Goal: Task Accomplishment & Management: Complete application form

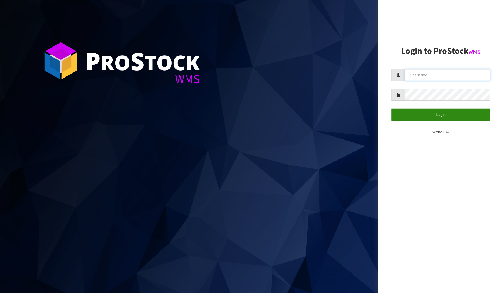
type input "[PERSON_NAME]"
click at [420, 117] on button "Login" at bounding box center [441, 115] width 99 height 12
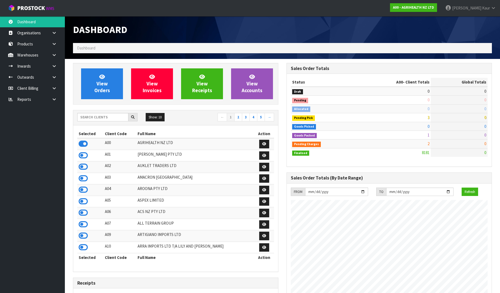
scroll to position [410, 214]
click at [88, 118] on input "text" at bounding box center [102, 117] width 51 height 8
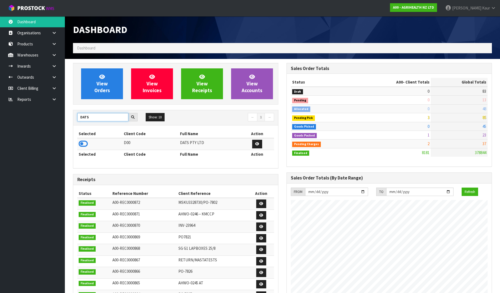
type input "DATS"
click at [85, 143] on icon at bounding box center [83, 144] width 9 height 8
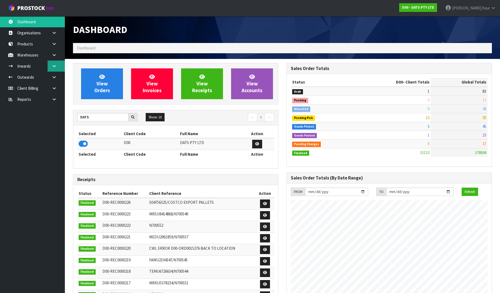
click at [50, 68] on link at bounding box center [56, 66] width 17 height 11
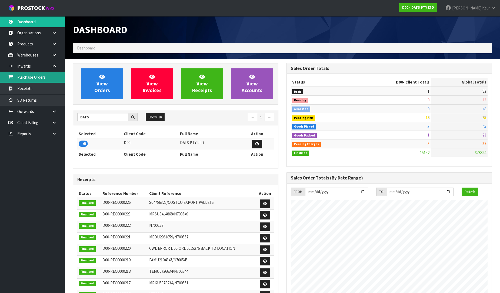
click at [36, 78] on link "Purchase Orders" at bounding box center [32, 77] width 65 height 11
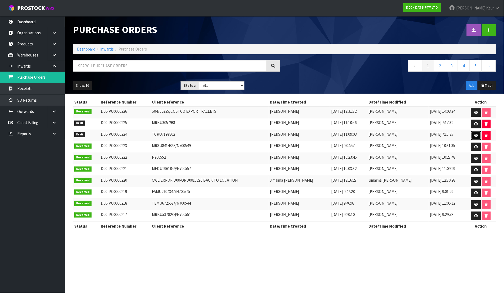
click at [475, 136] on icon at bounding box center [476, 136] width 4 height 4
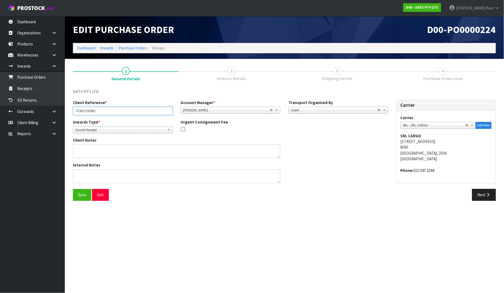
click at [119, 110] on input "TCKU7197802" at bounding box center [123, 111] width 100 height 8
paste input "N700548"
type input "TCKU7197802/N700548"
click at [493, 199] on button "Next" at bounding box center [484, 195] width 24 height 12
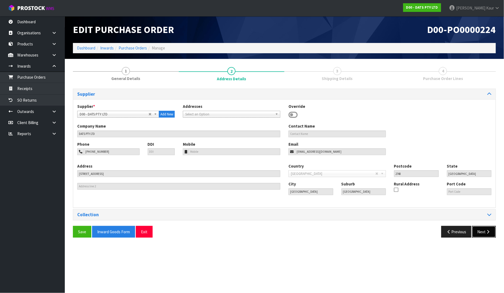
click at [483, 229] on button "Next" at bounding box center [484, 232] width 24 height 12
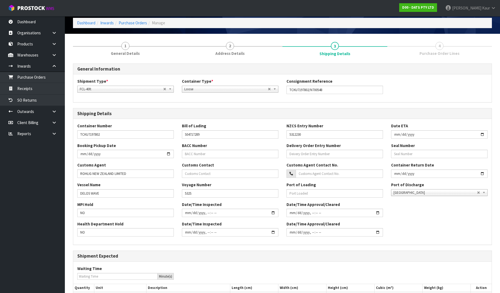
scroll to position [79, 0]
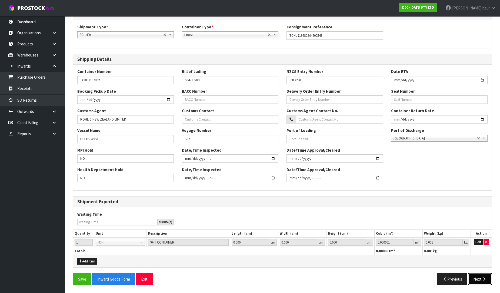
click at [477, 275] on button "Next" at bounding box center [480, 279] width 24 height 12
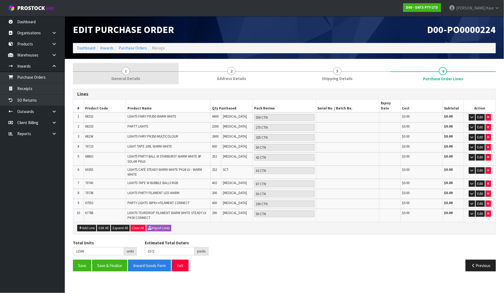
click at [134, 72] on link "1 General Details" at bounding box center [126, 73] width 106 height 21
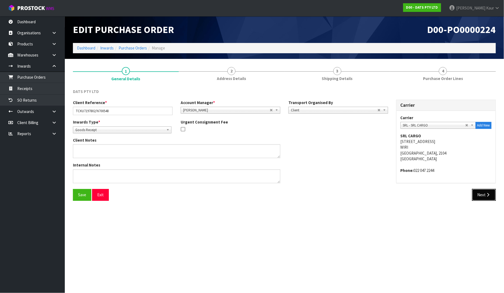
click at [482, 199] on button "Next" at bounding box center [484, 195] width 24 height 12
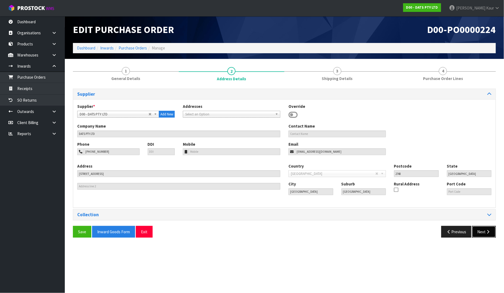
click at [486, 231] on icon "button" at bounding box center [488, 232] width 5 height 4
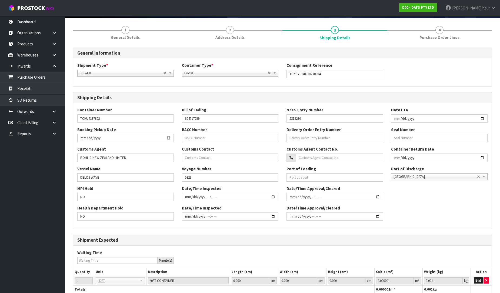
scroll to position [79, 0]
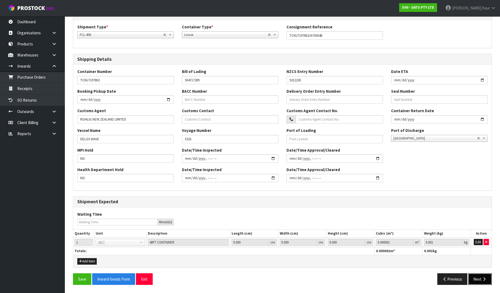
click at [480, 280] on button "Next" at bounding box center [480, 279] width 24 height 12
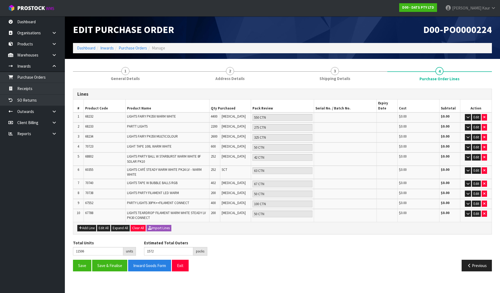
scroll to position [0, 0]
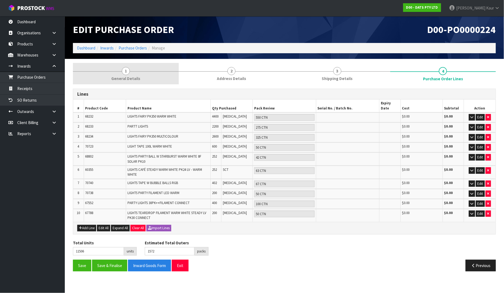
click at [119, 78] on span "General Details" at bounding box center [125, 79] width 29 height 6
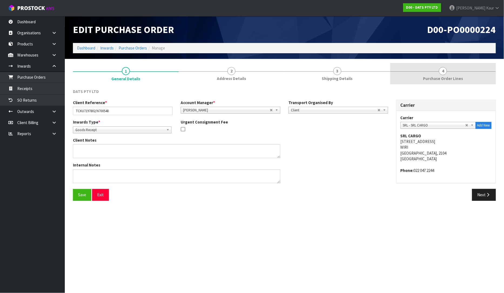
click at [442, 73] on span "4" at bounding box center [443, 71] width 8 height 8
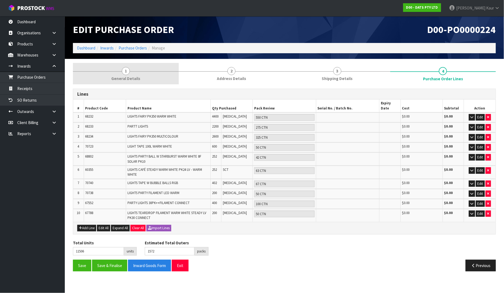
click at [125, 74] on span "1" at bounding box center [126, 71] width 8 height 8
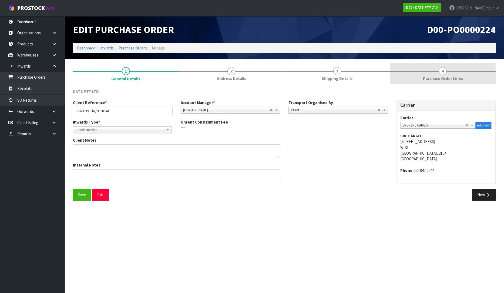
click at [431, 78] on span "Purchase Order Lines" at bounding box center [443, 79] width 40 height 6
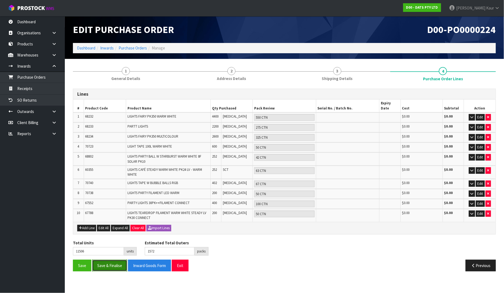
click at [117, 260] on button "Save & Finalise" at bounding box center [109, 266] width 35 height 12
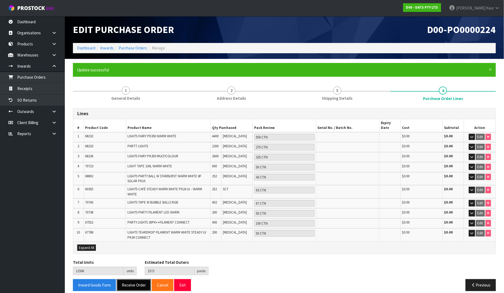
click at [128, 279] on button "Receive Order" at bounding box center [134, 285] width 34 height 12
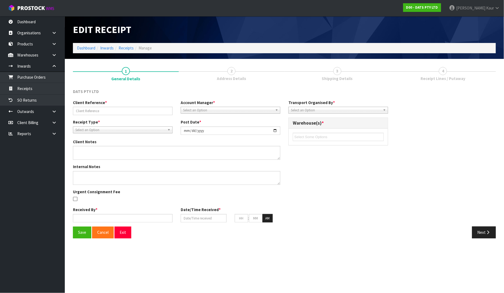
type input "TCKU7197802/N700548"
type input "[DATE]"
type input "[PERSON_NAME]"
type input "[DATE]"
type input "09"
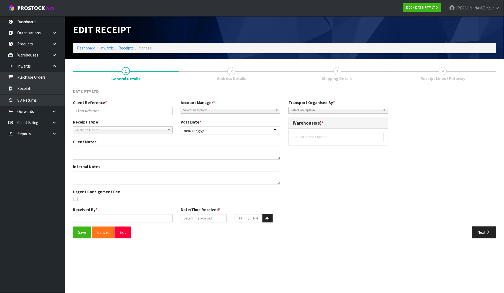
type input "01"
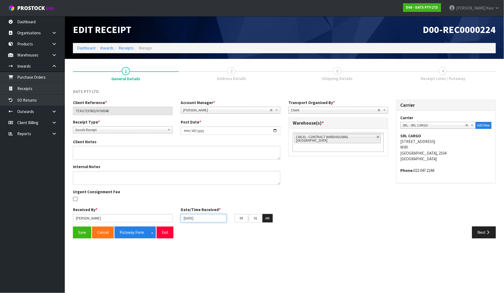
click at [187, 220] on input "[DATE]" at bounding box center [204, 218] width 46 height 8
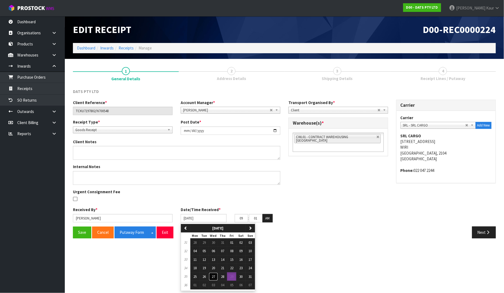
click at [214, 275] on span "27" at bounding box center [213, 276] width 3 height 5
type input "[DATE]"
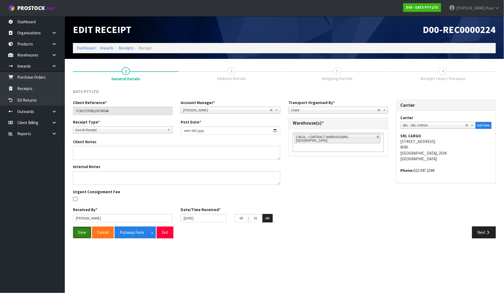
click at [82, 230] on button "Save" at bounding box center [82, 233] width 18 height 12
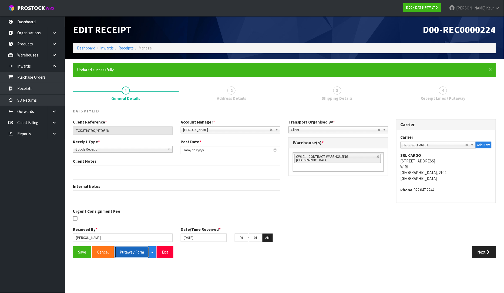
click at [139, 252] on button "Putaway Form" at bounding box center [132, 252] width 35 height 12
click at [33, 93] on link "Receipts" at bounding box center [32, 88] width 65 height 11
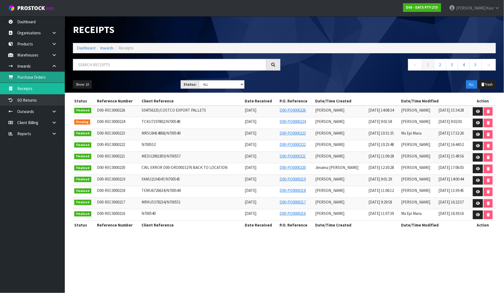
click at [54, 80] on link "Purchase Orders" at bounding box center [32, 77] width 65 height 11
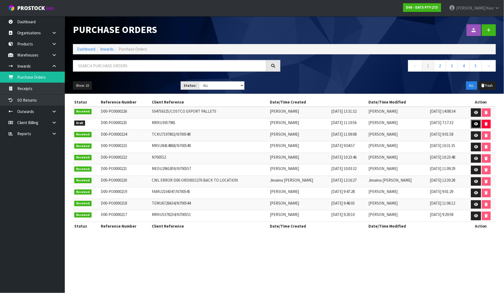
click at [472, 124] on link at bounding box center [476, 124] width 10 height 9
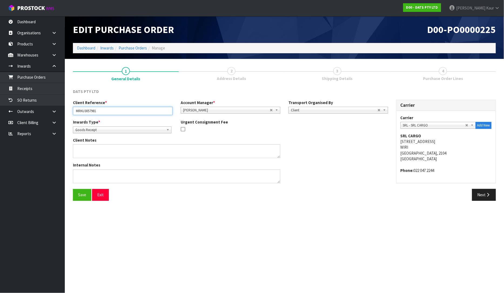
click at [115, 111] on input "MRKU3057981" at bounding box center [123, 111] width 100 height 8
paste input "N700547"
type input "MRKU3057981/N700547"
click at [479, 193] on button "Next" at bounding box center [484, 195] width 24 height 12
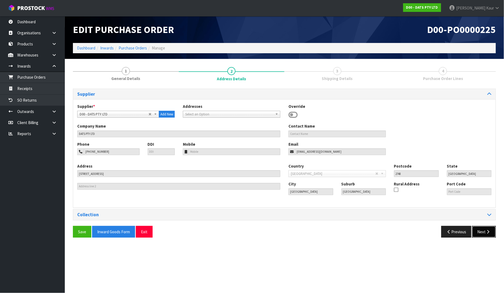
click at [483, 233] on button "Next" at bounding box center [484, 232] width 24 height 12
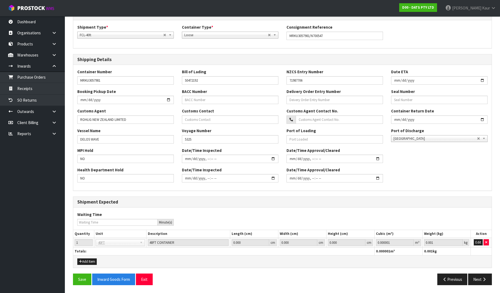
scroll to position [79, 0]
click at [476, 274] on button "Next" at bounding box center [480, 279] width 24 height 12
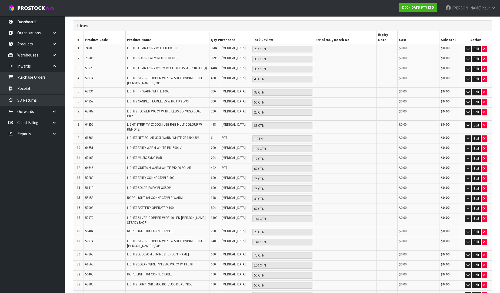
scroll to position [0, 0]
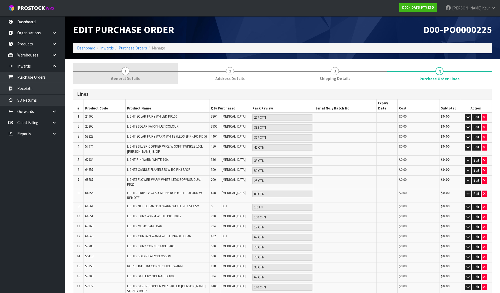
click at [131, 76] on span "General Details" at bounding box center [125, 79] width 29 height 6
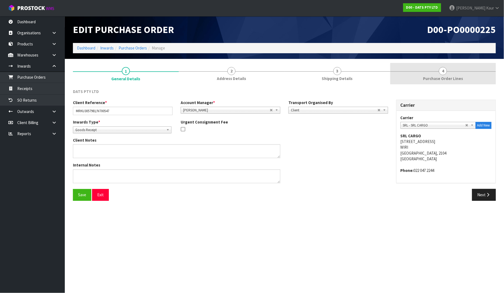
click at [460, 82] on link "4 Purchase Order Lines" at bounding box center [444, 73] width 106 height 21
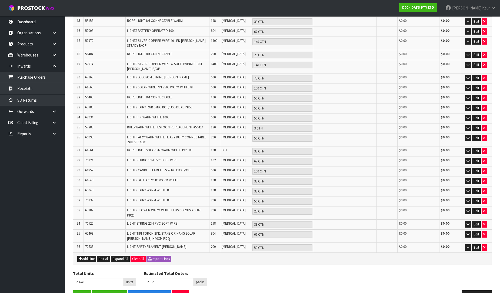
scroll to position [249, 0]
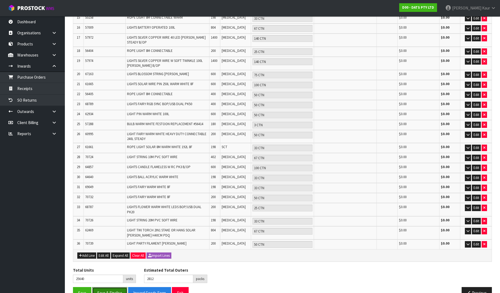
click at [104, 287] on button "Save & Finalise" at bounding box center [109, 293] width 35 height 12
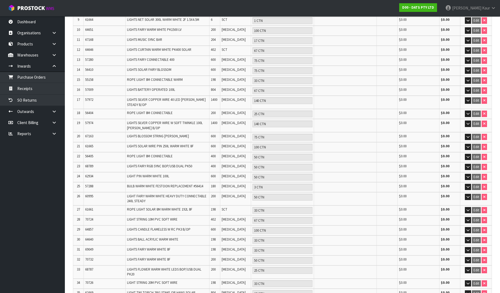
scroll to position [268, 0]
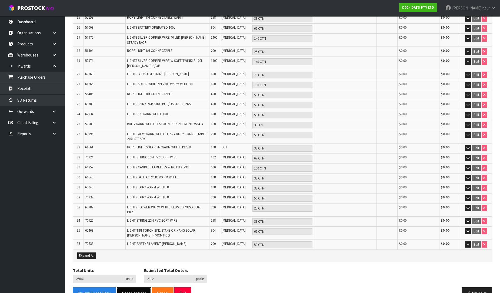
click at [133, 287] on button "Receive Order" at bounding box center [134, 293] width 34 height 12
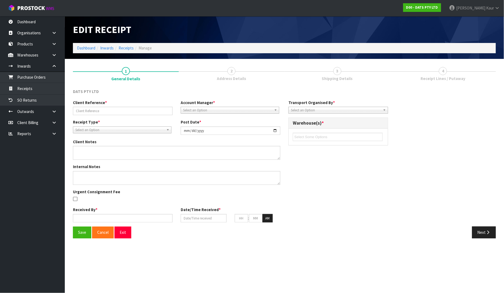
type input "MRKU3057981/N700547"
type input "[DATE]"
type input "[PERSON_NAME]"
type input "[DATE]"
type input "09"
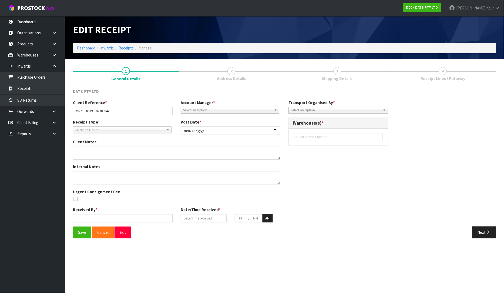
type input "03"
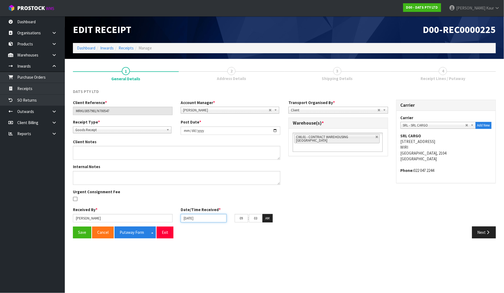
click at [186, 217] on input "[DATE]" at bounding box center [204, 218] width 46 height 8
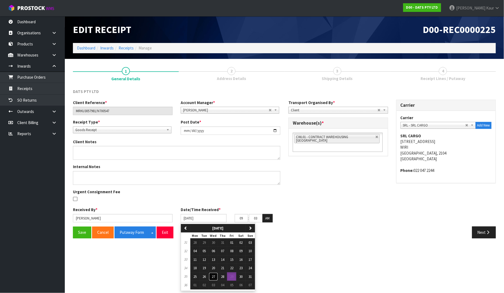
click at [215, 277] on span "27" at bounding box center [213, 276] width 3 height 5
type input "[DATE]"
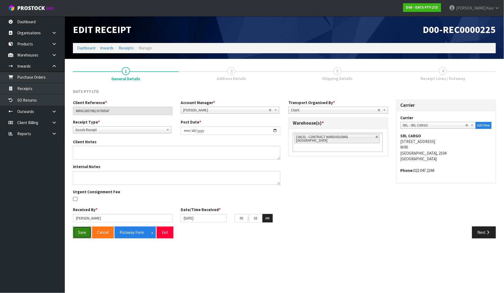
click at [81, 232] on button "Save" at bounding box center [82, 233] width 18 height 12
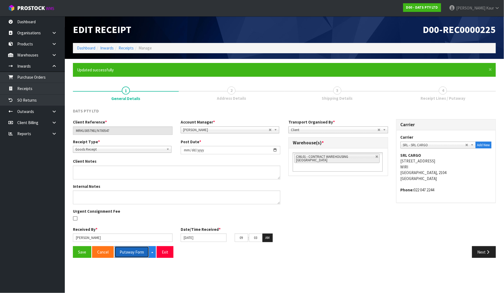
click at [135, 251] on button "Putaway Form" at bounding box center [132, 252] width 35 height 12
click at [56, 133] on icon at bounding box center [54, 134] width 5 height 4
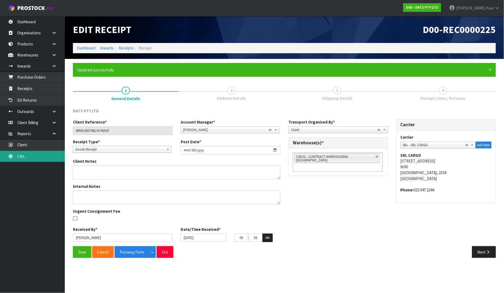
click at [42, 158] on link "CWL" at bounding box center [32, 156] width 65 height 11
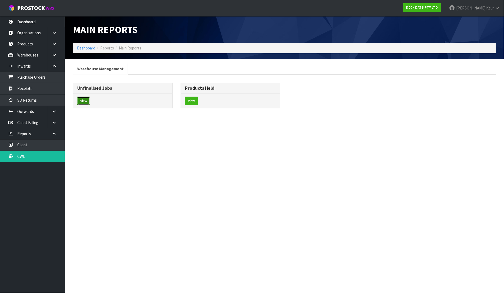
click at [85, 98] on button "View" at bounding box center [83, 101] width 13 height 9
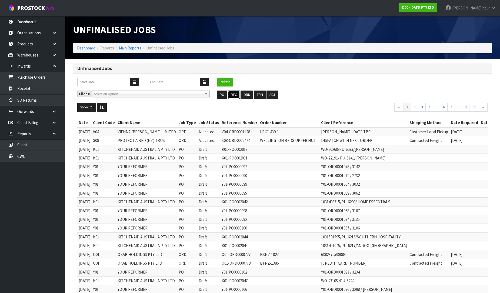
click at [233, 96] on button "REC" at bounding box center [234, 95] width 12 height 9
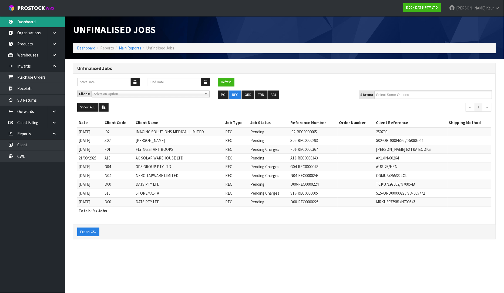
click at [32, 22] on link "Dashboard" at bounding box center [32, 21] width 65 height 11
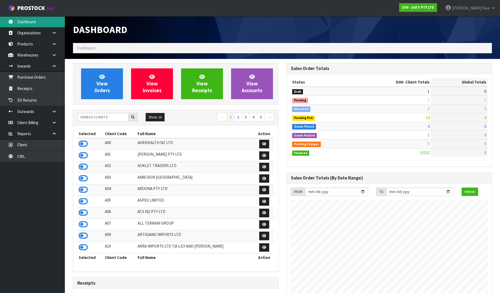
scroll to position [410, 214]
click at [28, 77] on link "Purchase Orders" at bounding box center [32, 77] width 65 height 11
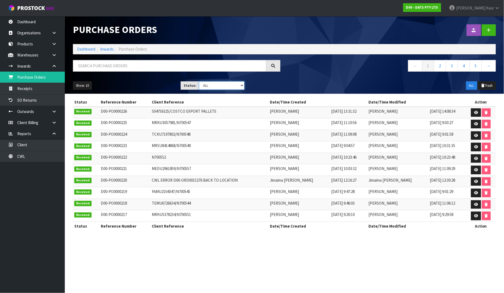
click at [242, 86] on select "Draft Pending Received Cancelled ALL" at bounding box center [221, 85] width 45 height 8
select select "string:0"
click at [199, 81] on select "Draft Pending Received Cancelled ALL" at bounding box center [221, 85] width 45 height 8
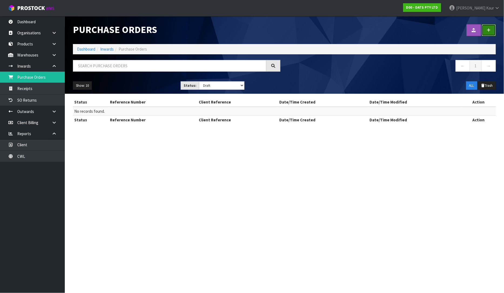
click at [495, 34] on link at bounding box center [489, 30] width 14 height 12
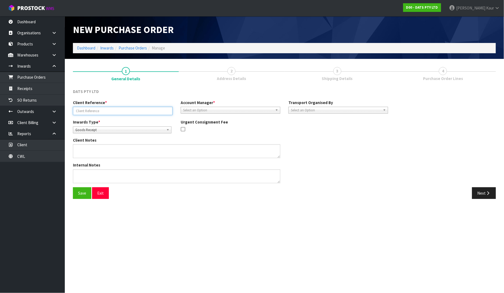
click at [114, 110] on input "text" at bounding box center [123, 111] width 100 height 8
paste input "N700563"
type input "N700563"
click at [189, 109] on span "Select an Option" at bounding box center [228, 110] width 90 height 6
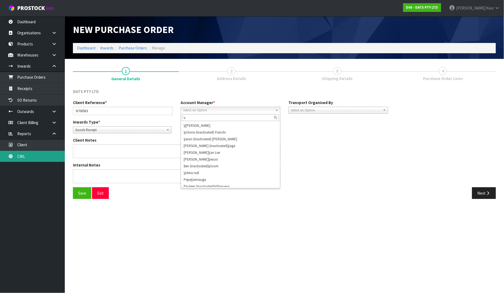
type input "v"
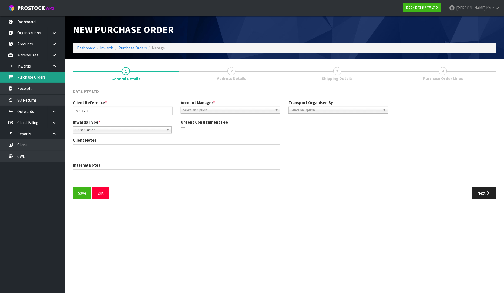
click at [36, 78] on link "Purchase Orders" at bounding box center [32, 77] width 65 height 11
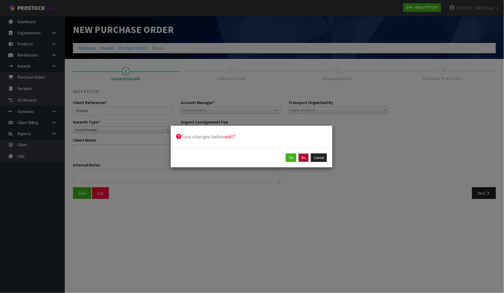
click at [301, 157] on button "No" at bounding box center [304, 158] width 10 height 9
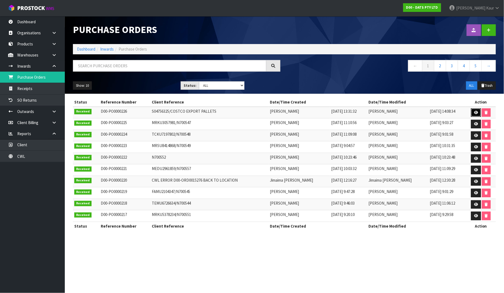
click at [475, 114] on icon at bounding box center [476, 113] width 4 height 4
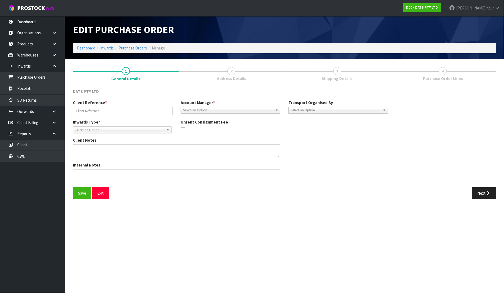
type input "S04756325/COSTCO EXPORT PALLETS"
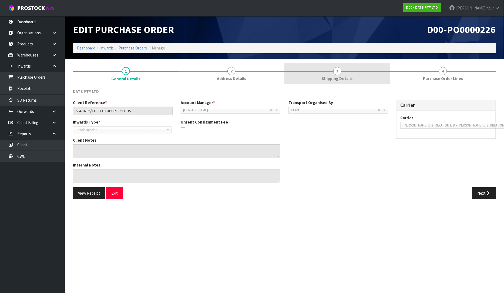
click at [334, 77] on span "Shipping Details" at bounding box center [337, 79] width 31 height 6
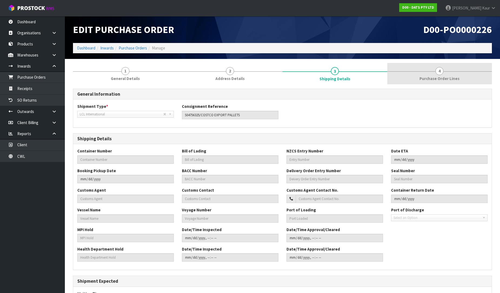
click at [440, 71] on span "4" at bounding box center [439, 71] width 8 height 8
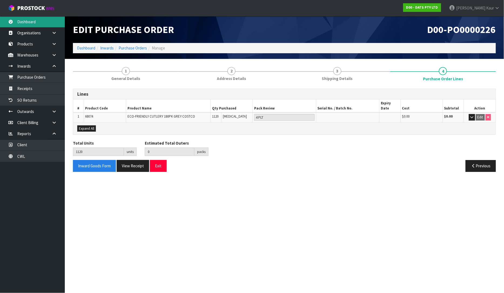
click at [32, 19] on link "Dashboard" at bounding box center [32, 21] width 65 height 11
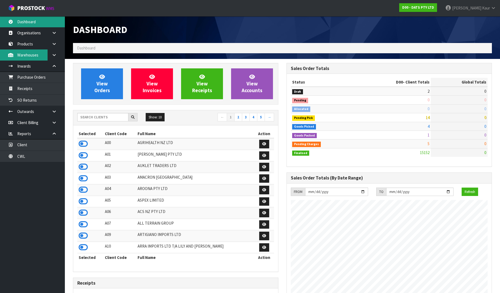
scroll to position [410, 214]
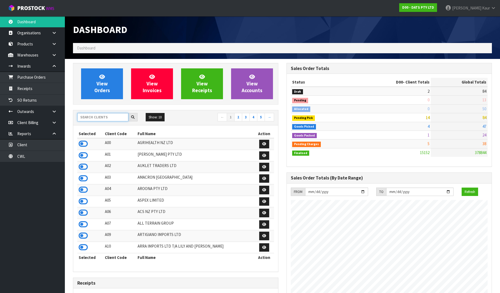
click at [118, 120] on input "text" at bounding box center [102, 117] width 51 height 8
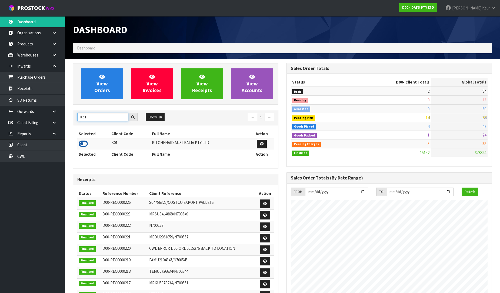
type input "K01"
click at [82, 142] on icon at bounding box center [83, 144] width 9 height 8
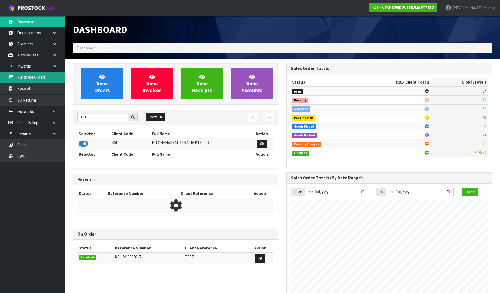
click at [35, 76] on link "Purchase Orders" at bounding box center [32, 77] width 65 height 11
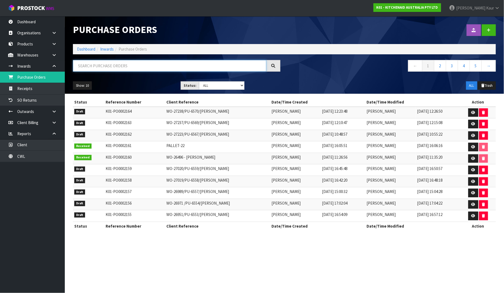
click at [106, 65] on input "text" at bounding box center [170, 66] width 194 height 12
paste input "TRHU4983283"
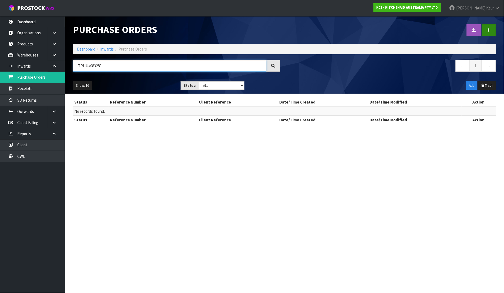
type input "TRHU4983283"
click at [492, 32] on link at bounding box center [489, 30] width 14 height 12
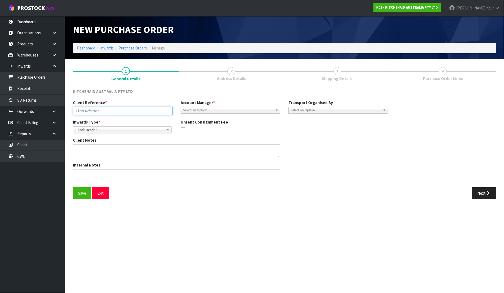
click at [129, 110] on input "text" at bounding box center [123, 111] width 100 height 8
paste input "TRHU4983283"
type input "TRHU4983283/240001213"
click at [191, 111] on span "Select an Option" at bounding box center [228, 110] width 90 height 6
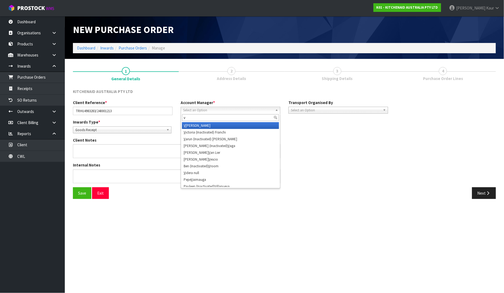
type input "v"
click at [199, 127] on li "V [PERSON_NAME]" at bounding box center [230, 125] width 97 height 7
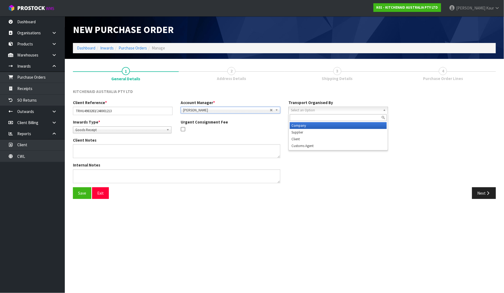
click at [324, 112] on span "Select an Option" at bounding box center [336, 110] width 90 height 6
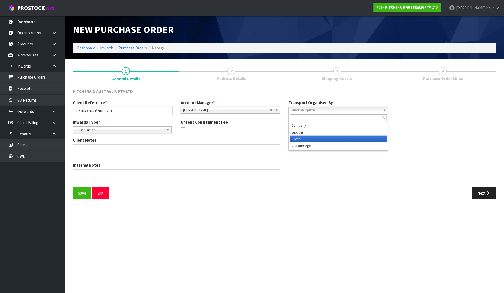
click at [312, 140] on li "Client" at bounding box center [338, 139] width 97 height 7
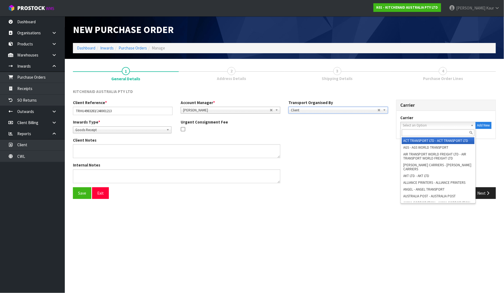
click at [404, 127] on span "Select an Option" at bounding box center [436, 125] width 66 height 6
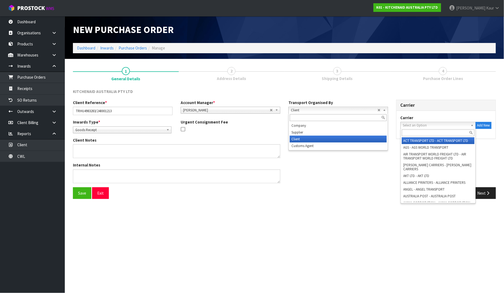
click at [342, 112] on span "Client" at bounding box center [334, 110] width 87 height 6
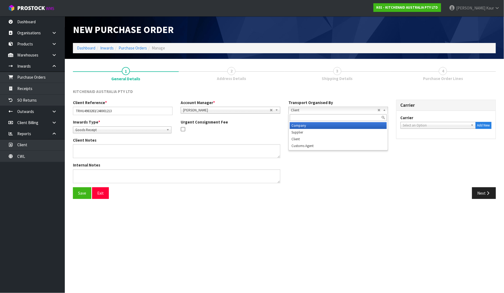
click at [330, 125] on li "Company" at bounding box center [338, 125] width 97 height 7
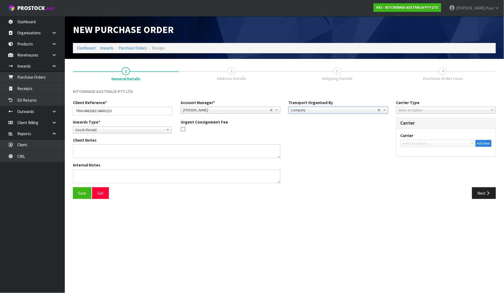
click at [420, 111] on span "Select an Option" at bounding box center [444, 110] width 90 height 6
click at [409, 131] on li "Bulk" at bounding box center [446, 132] width 97 height 7
click at [412, 144] on span "Select an Option" at bounding box center [436, 143] width 66 height 6
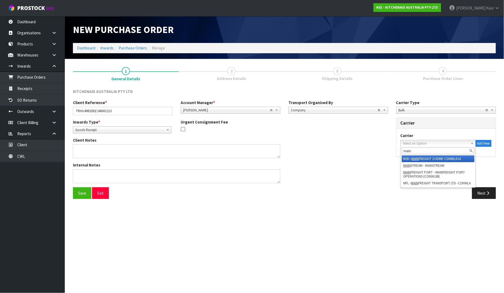
type input "main"
click at [415, 157] on em "MAIN" at bounding box center [415, 159] width 7 height 5
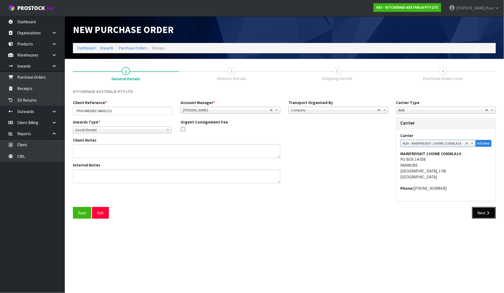
click at [482, 212] on button "Next" at bounding box center [484, 213] width 24 height 12
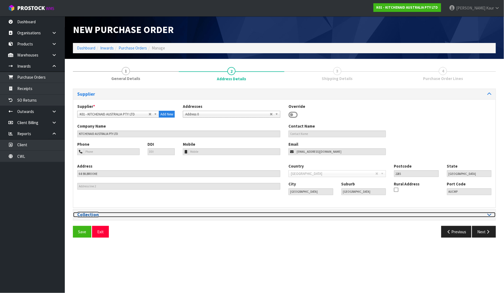
click at [491, 215] on icon at bounding box center [490, 214] width 4 height 5
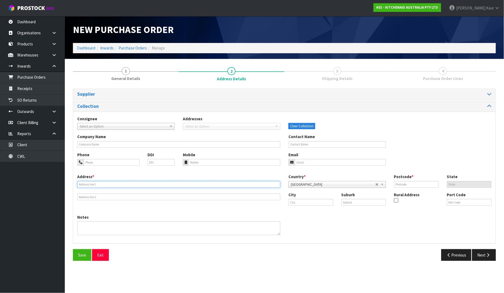
click at [121, 183] on input "text" at bounding box center [178, 184] width 203 height 7
type input "PORT OF [GEOGRAPHIC_DATA]"
click at [319, 204] on input "text" at bounding box center [311, 202] width 45 height 7
drag, startPoint x: 307, startPoint y: 212, endPoint x: 300, endPoint y: 197, distance: 16.7
click at [307, 212] on strong "[GEOGRAPHIC_DATA]" at bounding box center [313, 211] width 39 height 5
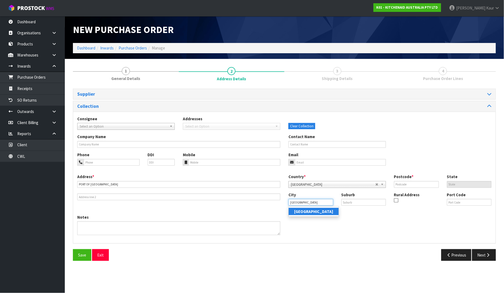
type input "[GEOGRAPHIC_DATA]"
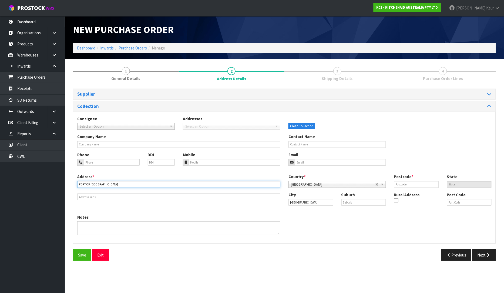
drag, startPoint x: 109, startPoint y: 182, endPoint x: 49, endPoint y: 178, distance: 60.7
click at [49, 178] on body "Toggle navigation ProStock WMS K01 - KITCHENAID AUSTRALIA PTY LTD [PERSON_NAME]…" at bounding box center [252, 146] width 504 height 293
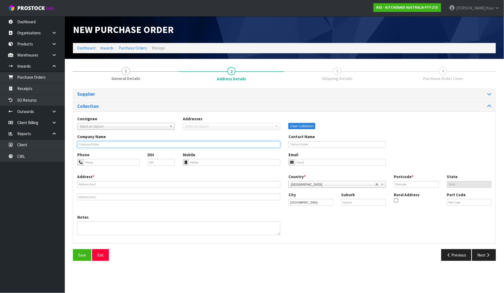
click at [96, 144] on input "text" at bounding box center [178, 144] width 203 height 7
type input "PORT OF [GEOGRAPHIC_DATA]"
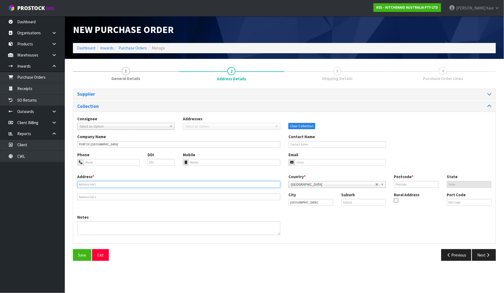
click at [91, 182] on input "text" at bounding box center [178, 184] width 203 height 7
type input "[STREET_ADDRESS]"
click at [397, 187] on input "text" at bounding box center [416, 184] width 45 height 7
type input "1010"
click at [486, 253] on icon "button" at bounding box center [488, 255] width 5 height 4
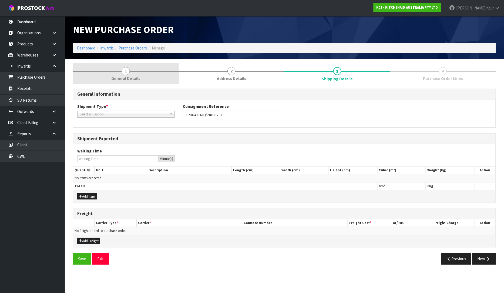
click at [124, 80] on span "General Details" at bounding box center [125, 79] width 29 height 6
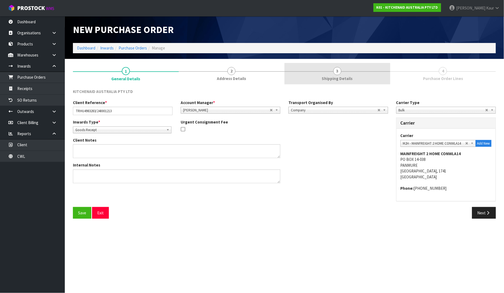
click at [348, 75] on link "3 Shipping Details" at bounding box center [338, 73] width 106 height 21
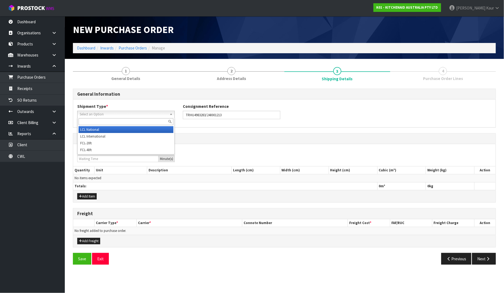
click at [118, 114] on span "Select an Option" at bounding box center [124, 114] width 88 height 6
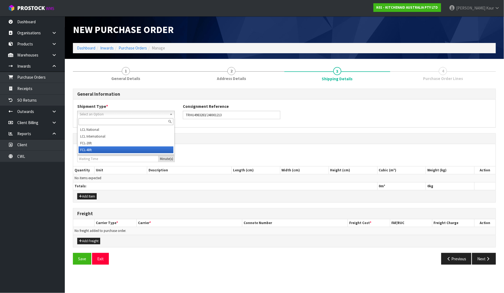
click at [112, 149] on li "FCL-40ft" at bounding box center [126, 150] width 95 height 7
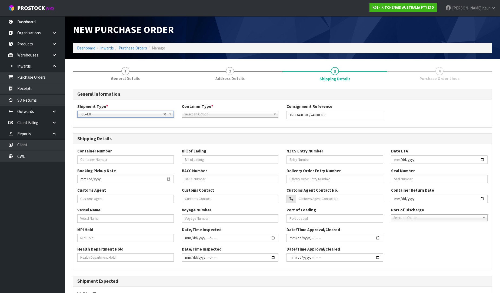
click at [209, 114] on span "Select an Option" at bounding box center [227, 114] width 87 height 6
click at [195, 134] on li "Pallet" at bounding box center [230, 136] width 94 height 7
drag, startPoint x: 310, startPoint y: 115, endPoint x: 282, endPoint y: 114, distance: 27.9
click at [282, 114] on div "Consignment Reference TRHU4983283/240001213" at bounding box center [334, 111] width 105 height 15
click at [138, 158] on input "text" at bounding box center [125, 159] width 96 height 8
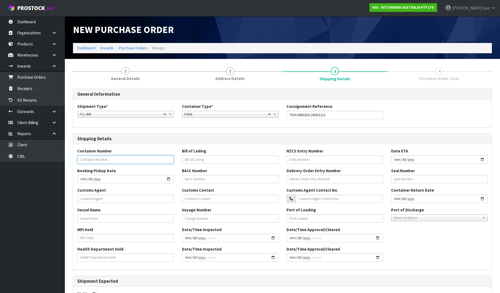
paste input "TRHU4983283"
type input "TRHU4983283"
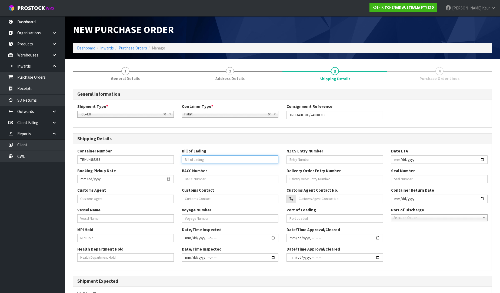
click at [195, 161] on input "text" at bounding box center [230, 159] width 96 height 8
paste input "254920636"
type input "254920636"
click at [305, 161] on input "text" at bounding box center [335, 159] width 96 height 8
paste input "82971895"
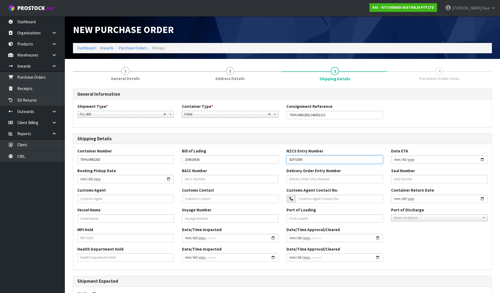
type input "82971895"
click at [397, 160] on input "date" at bounding box center [439, 159] width 96 height 8
type input "[DATE]"
click at [102, 199] on input "text" at bounding box center [125, 199] width 96 height 8
paste input "GO LOGISTICS (NZ) LIMITED"
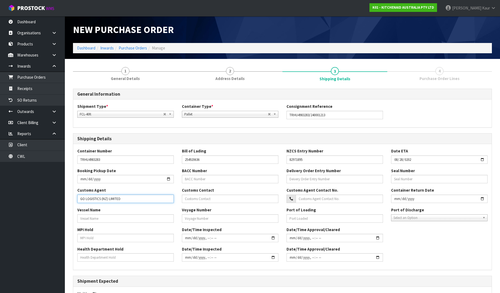
type input "GO LOGISTICS (NZ) LIMITED"
click at [91, 219] on input "text" at bounding box center [125, 218] width 96 height 8
type input "SPIRIT OF [GEOGRAPHIC_DATA]"
click at [90, 236] on input "text" at bounding box center [125, 238] width 96 height 8
type input "NO"
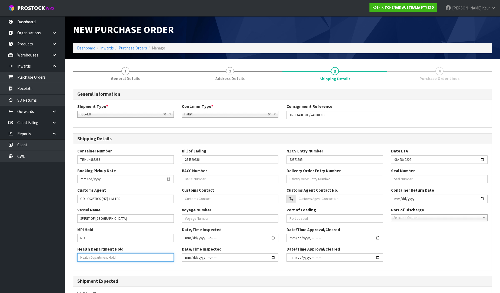
click at [81, 258] on input "text" at bounding box center [125, 257] width 96 height 8
type input "NO"
click at [202, 215] on input "text" at bounding box center [230, 218] width 96 height 8
type input "531S"
click at [445, 221] on div "Select an Option" at bounding box center [439, 217] width 96 height 7
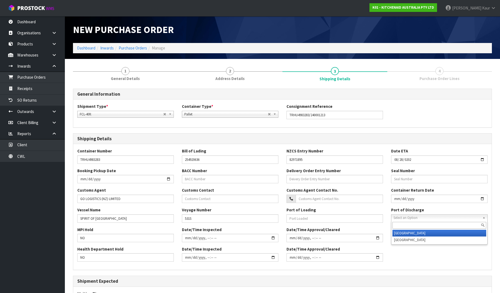
click at [440, 231] on li "[GEOGRAPHIC_DATA]" at bounding box center [439, 233] width 94 height 7
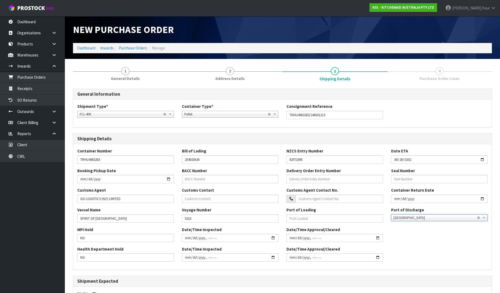
click at [440, 219] on span "[GEOGRAPHIC_DATA]" at bounding box center [436, 218] width 84 height 6
click at [429, 238] on li "[GEOGRAPHIC_DATA]" at bounding box center [439, 240] width 94 height 7
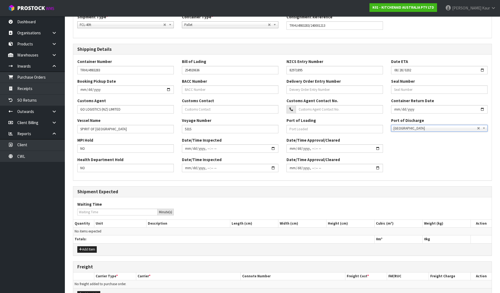
scroll to position [90, 0]
click at [96, 249] on button "Add Item" at bounding box center [86, 249] width 19 height 6
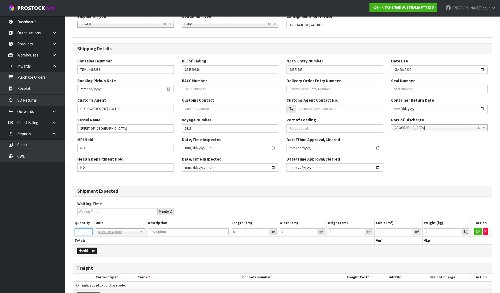
type input "1"
click at [88, 231] on input "1" at bounding box center [84, 231] width 18 height 7
type input "40FT CONTAINER"
drag, startPoint x: 428, startPoint y: 233, endPoint x: 423, endPoint y: 233, distance: 5.4
click at [423, 233] on td "0 kg" at bounding box center [447, 232] width 48 height 10
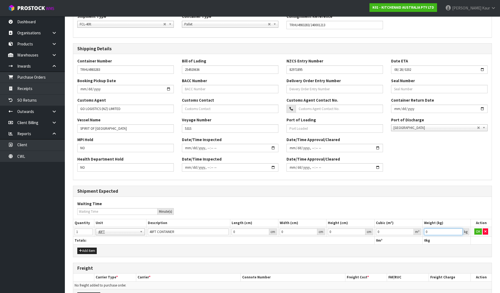
paste input "11454"
type input "11454"
drag, startPoint x: 377, startPoint y: 232, endPoint x: 374, endPoint y: 232, distance: 3.5
click at [374, 232] on tr "1 40FT 40FT 40FT 40FT CONTAINER 0 cm 0 cm 0 cm 0 m³ 11454 kg OK" at bounding box center [282, 232] width 418 height 10
type input "49.215"
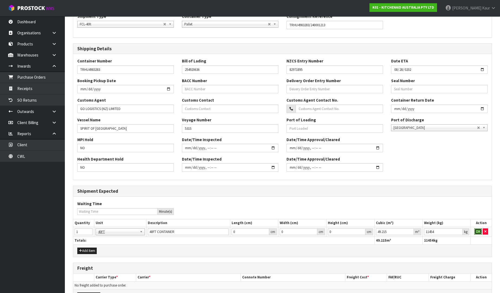
click at [475, 233] on button "OK" at bounding box center [478, 231] width 8 height 6
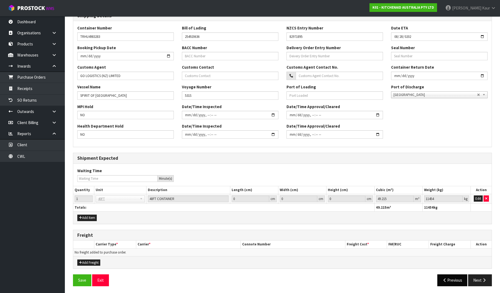
scroll to position [124, 0]
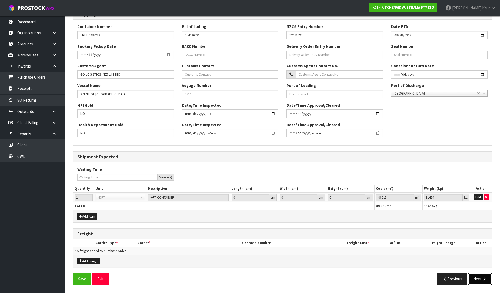
click at [483, 278] on icon "button" at bounding box center [484, 279] width 5 height 4
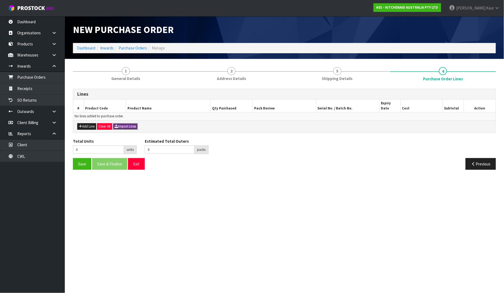
click at [123, 123] on button "Import Lines" at bounding box center [125, 126] width 25 height 6
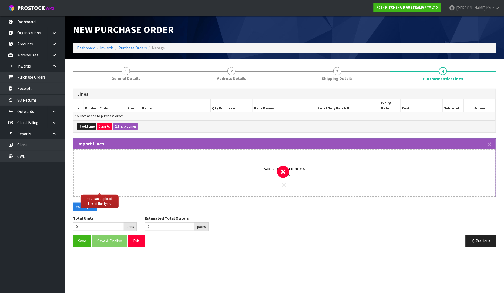
click at [283, 181] on icon at bounding box center [284, 184] width 4 height 7
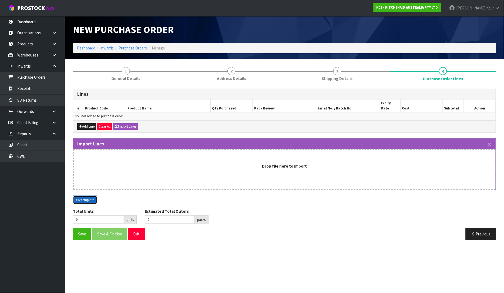
click at [75, 196] on button "csv template" at bounding box center [85, 200] width 24 height 9
click at [492, 141] on icon "button" at bounding box center [490, 144] width 4 height 6
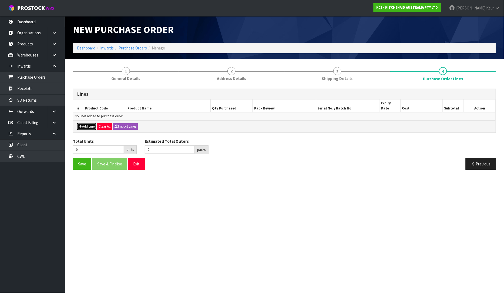
click at [91, 123] on button "Add Line" at bounding box center [86, 126] width 19 height 6
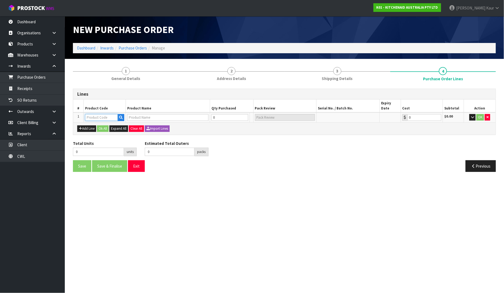
click at [96, 114] on input "text" at bounding box center [101, 117] width 33 height 7
paste input "5KSM45AOB"
type input "5KSM45AOB"
type input "KSM45 ONYX BLACK CLASSIC MIXER"
type input "0.00"
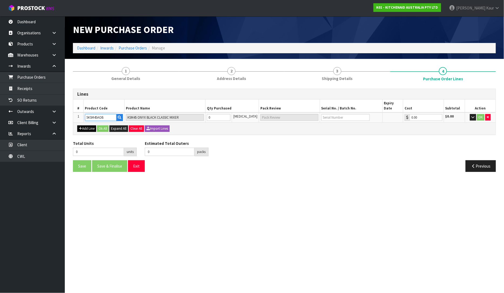
type input "5KSM45AOB"
click at [84, 125] on button "Add Line" at bounding box center [86, 128] width 19 height 6
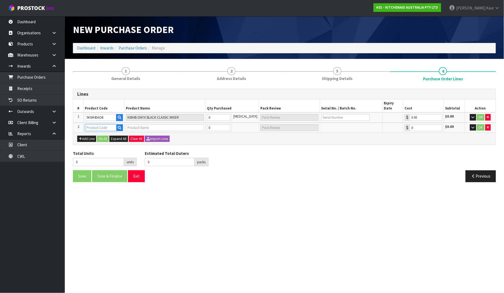
click at [94, 124] on input "text" at bounding box center [100, 127] width 31 height 7
paste input "5KSM180WSAEG"
type input "5KSM180WSAEG"
type input "KSM180 TH DESIGN MIXER EVERGREEN"
type input "0.00"
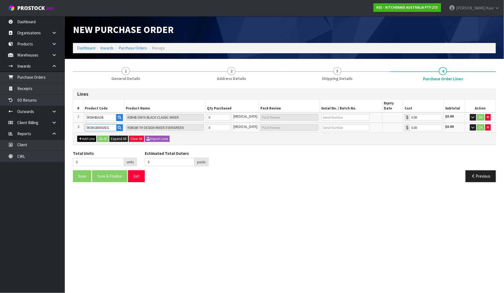
type input "5KSM180WSAEG"
click at [79, 136] on button "Add Line" at bounding box center [86, 139] width 19 height 6
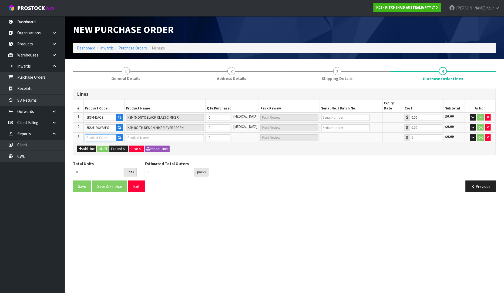
click at [110, 134] on input "text" at bounding box center [100, 137] width 31 height 7
paste input "5KSM195PSAAC"
type input "5KSM195PSAAC"
type input "KSM195 ALMOND CREAM MIXER"
type input "0.00"
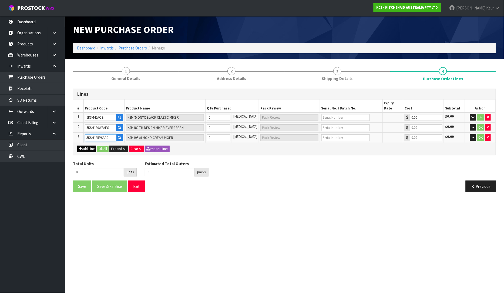
type input "5KSM195PSAAC"
click at [82, 146] on button "Add Line" at bounding box center [86, 149] width 19 height 6
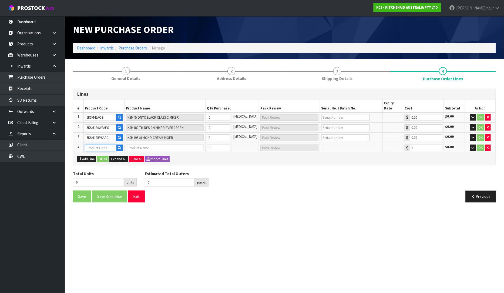
click at [101, 145] on input "text" at bounding box center [100, 148] width 31 height 7
paste input "5KSM195PSAWH"
type input "5KSM195PSAWH"
type input "KSM195 WHITE MIXER"
type input "0.00"
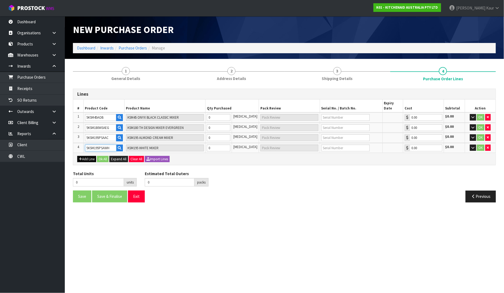
type input "5KSM195PSAWH"
click at [85, 156] on button "Add Line" at bounding box center [86, 159] width 19 height 6
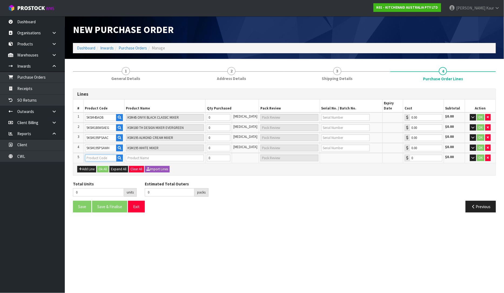
click at [98, 155] on input "text" at bounding box center [100, 158] width 31 height 7
paste input "5KSM70SHXABK"
type input "5KSM70SHXABK"
type input "KSM70 CAST IRON BL MIXER"
type input "0.00"
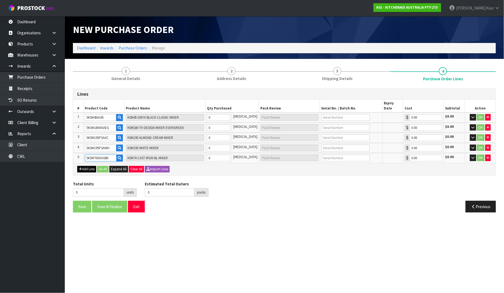
type input "5KSM70SHXABK"
click at [89, 166] on button "Add Line" at bounding box center [86, 169] width 19 height 6
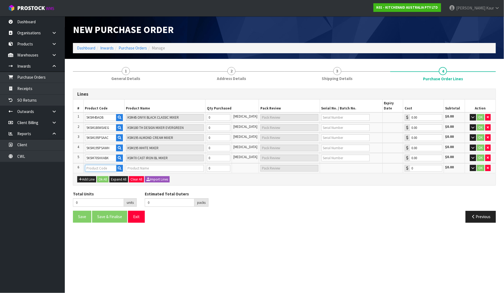
click at [95, 165] on input "text" at bounding box center [100, 168] width 31 height 7
paste input "5KSM195PSABM"
type input "5KSM195PSABM"
type input "KSM195 MATTE BLACK MIXER"
type input "0.00"
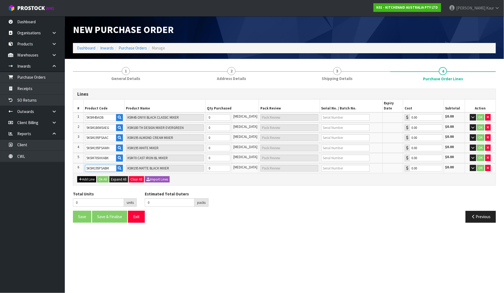
type input "5KSM195PSABM"
click at [89, 176] on button "Add Line" at bounding box center [86, 179] width 19 height 6
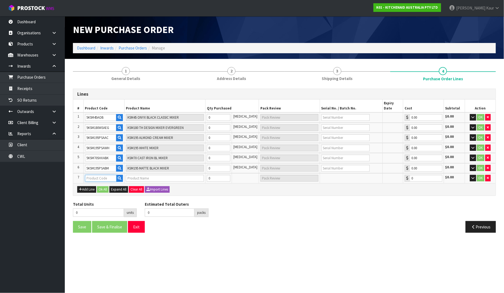
click at [102, 175] on input "text" at bounding box center [100, 178] width 31 height 7
paste input "5KSM195PSAPL"
type input "5KSM195PSAPL"
type input "KSM195 TH MIXER PORCELAIN WHITE"
type input "0.00"
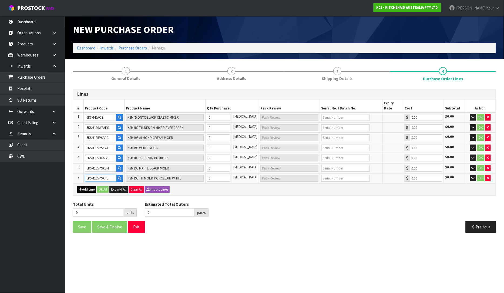
type input "5KSM195PSAPL"
click at [85, 186] on button "Add Line" at bounding box center [86, 189] width 19 height 6
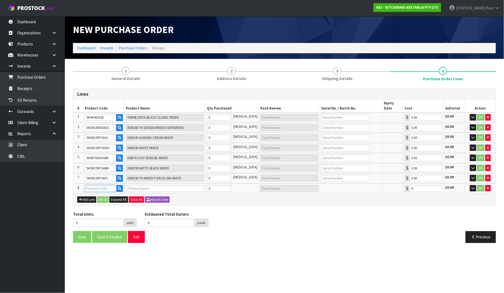
click at [104, 185] on input "text" at bounding box center [100, 188] width 31 height 7
paste input "5KSM195PSAWF"
type input "5KSM195PSAWF"
click at [237, 254] on section "New Purchase Order Dashboard Inwards Purchase Orders Manage 1 General Details 2…" at bounding box center [252, 146] width 504 height 293
click at [89, 197] on button "Add Line" at bounding box center [86, 200] width 19 height 6
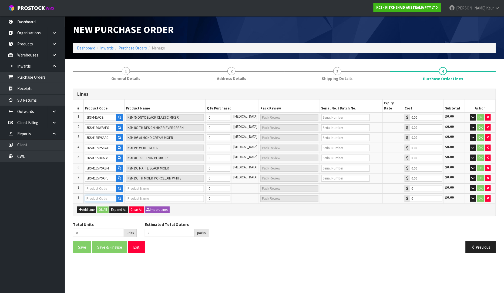
click at [104, 195] on input "text" at bounding box center [100, 198] width 31 height 7
paste input "5KSM180WSAEG"
type input "5KSM180WSAEG"
type input "KSM180 TH DESIGN MIXER EVERGREEN"
type input "0.00"
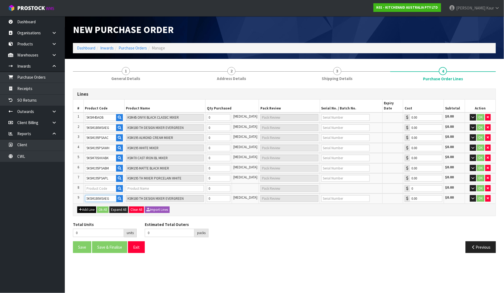
type input "5KSM180WSAEG"
click at [89, 207] on button "Add Line" at bounding box center [86, 210] width 19 height 6
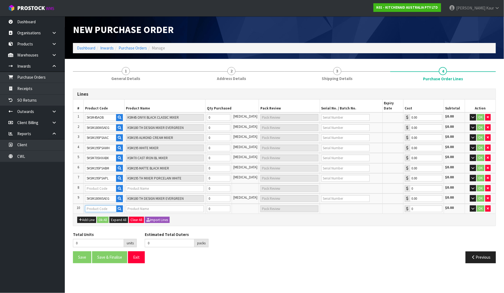
click at [104, 205] on input "text" at bounding box center [100, 208] width 31 height 7
paste input "5KSM195PSAAC"
type input "5KSM195PSAAC"
type input "KSM195 ALMOND CREAM MIXER"
type input "0.00"
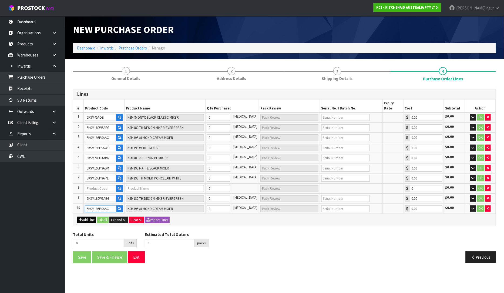
type input "5KSM195PSAAC"
click at [86, 217] on button "Add Line" at bounding box center [86, 220] width 19 height 6
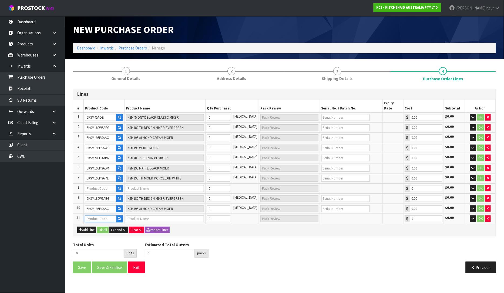
click at [110, 215] on input "text" at bounding box center [100, 218] width 31 height 7
paste input "5KSM70SHXABK"
type input "5KSM70SHXABK"
type input "KSM70 CAST IRON BL MIXER"
type input "0.00"
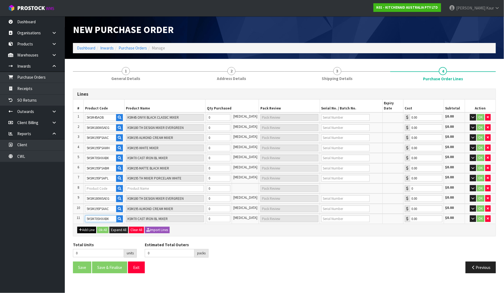
type input "5KSM70SHXABK"
click at [85, 227] on button "Add Line" at bounding box center [86, 230] width 19 height 6
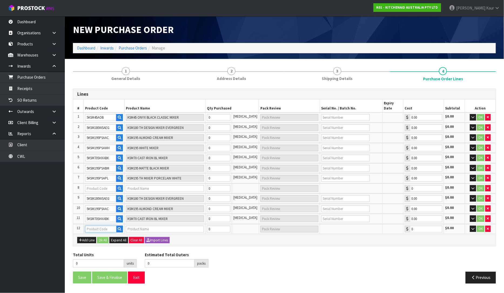
click at [95, 226] on input "text" at bounding box center [100, 229] width 31 height 7
paste input "5KSM180WSAEG"
type input "5KSM180WSAEG"
type input "KSM180 TH DESIGN MIXER EVERGREEN"
type input "0.00"
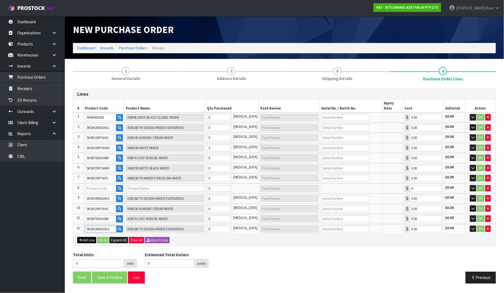
type input "5KSM180WSAEG"
click at [88, 237] on button "Add Line" at bounding box center [86, 240] width 19 height 6
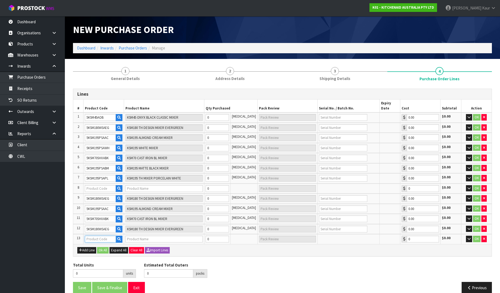
click at [96, 236] on input "text" at bounding box center [100, 239] width 31 height 7
paste input "5KSM195PSAAC"
type input "5KSM195PSAAC"
type input "KSM195 ALMOND CREAM MIXER"
type input "0.00"
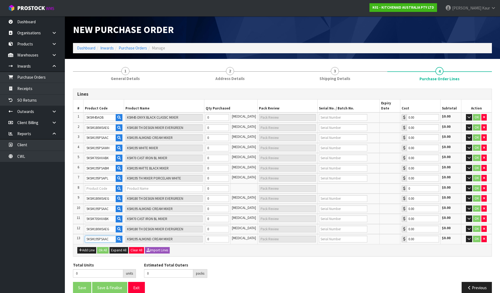
type input "5KSM195PSAAC"
click at [106, 185] on input "text" at bounding box center [100, 188] width 31 height 7
paste input "5KSM195PSAWF"
type input "5KSM195PSAWF"
click at [97, 185] on input "text" at bounding box center [100, 188] width 31 height 7
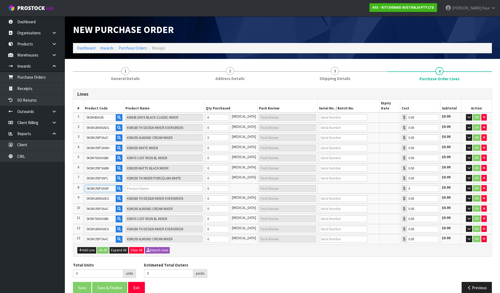
type input "5KSM195PSAWF"
click at [307, 262] on div "Total Units 0 units Estimated Total Outers 0 packs Estimated Total Pallets pall…" at bounding box center [282, 272] width 427 height 20
click at [217, 117] on td "0" at bounding box center [217, 117] width 26 height 10
click at [219, 114] on input "0" at bounding box center [217, 117] width 23 height 7
type input "2"
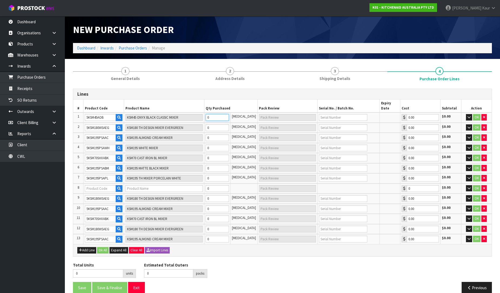
type input "2"
type input "2 CTN"
type input "2"
click at [216, 125] on input "0" at bounding box center [217, 127] width 23 height 7
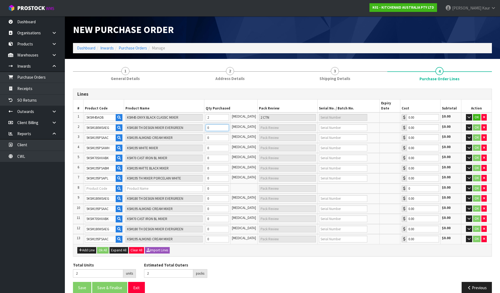
type input "11"
type input "9"
type input "9 CTN"
type input "93"
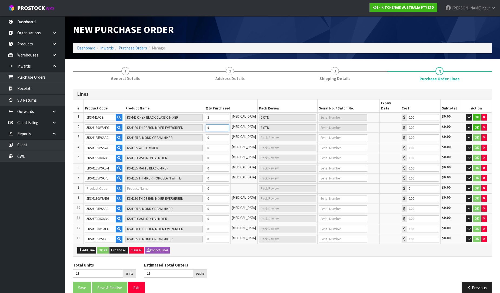
type input "93"
type input "91"
type input "91 CTN"
type input "91"
click at [217, 134] on input "0" at bounding box center [217, 137] width 23 height 7
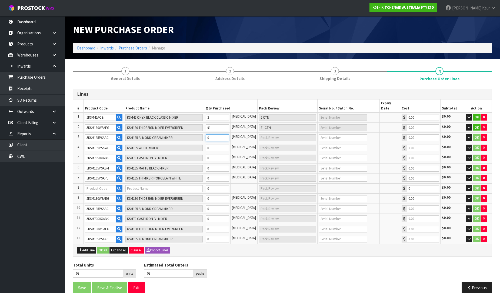
type input "94"
type input "1"
type input "1 CTN"
type input "110"
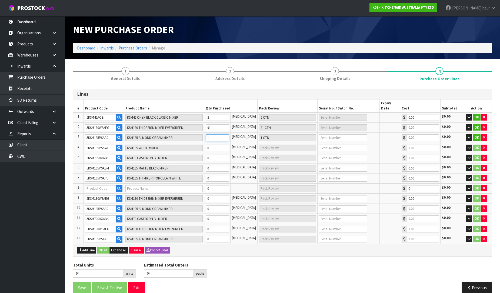
type input "110"
type input "17"
type input "17 CTN"
type input "17"
click at [214, 145] on input "0" at bounding box center [217, 148] width 23 height 7
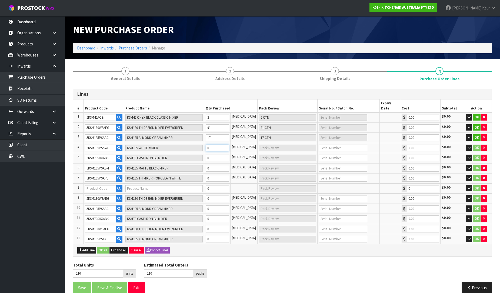
type input "115"
type input "5"
type input "5 CTN"
type input "160"
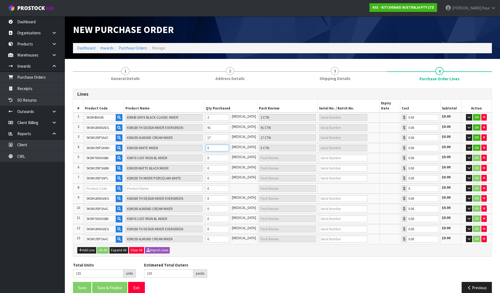
type input "160"
type input "50"
type input "50 CTN"
type input "50"
click at [215, 155] on input "0" at bounding box center [217, 158] width 23 height 7
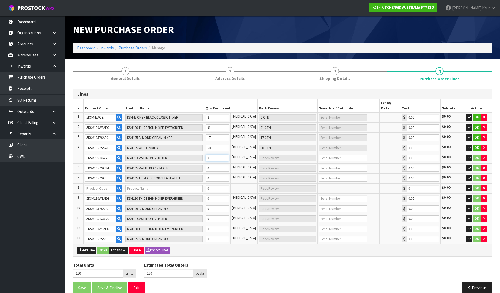
type input "163"
type input "3"
type input "3 CTN"
type input "193"
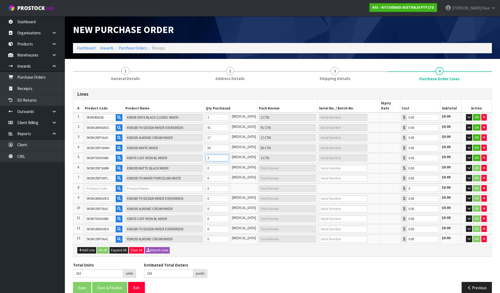
type input "193"
type input "33"
type input "33 CTN"
type input "33"
click at [214, 165] on input "0" at bounding box center [217, 168] width 23 height 7
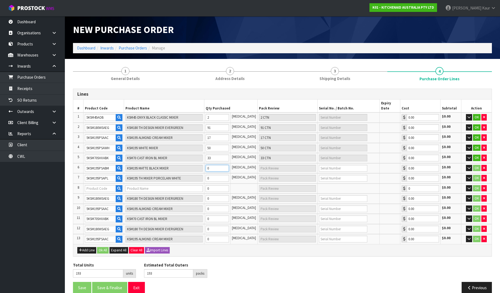
type input "201"
type input "8"
type input "8 CTN"
type input "273"
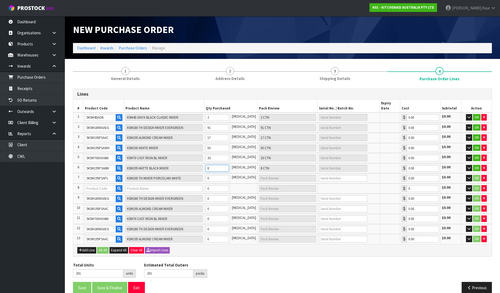
type input "273"
type input "80"
type input "80 CTN"
type input "80"
click at [214, 175] on input "0" at bounding box center [217, 178] width 23 height 7
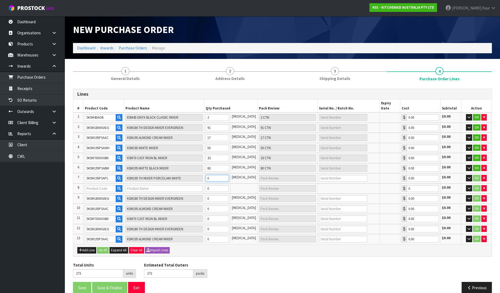
type input "279"
type input "6"
type input "6 CTN"
type input "342"
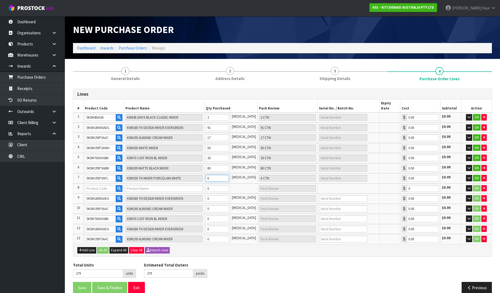
type input "342"
type input "69"
type input "69 CTN"
type input "69"
click at [216, 195] on input "0" at bounding box center [217, 198] width 23 height 7
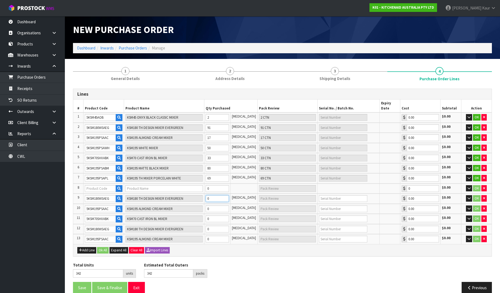
type input "347"
type input "5"
type input "5 CTN"
type input "392"
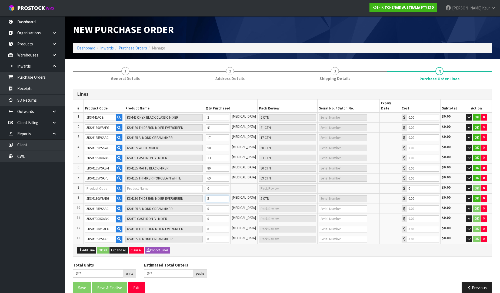
type input "392"
type input "50"
type input "50 CTN"
type input "50"
click at [213, 205] on input "0" at bounding box center [217, 208] width 23 height 7
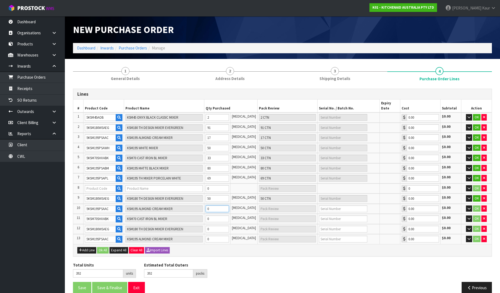
type input "393"
type input "1"
type input "1 CTN"
type input "410"
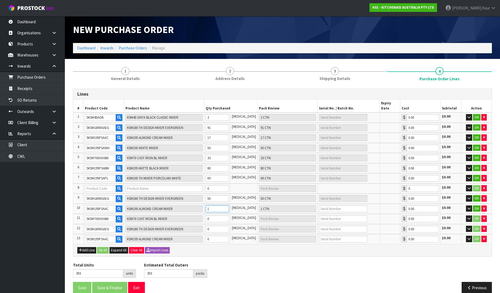
type input "410"
type input "18"
type input "18 CTN"
type input "572"
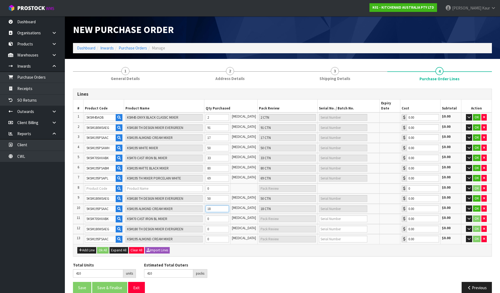
type input "180"
type input "180 CTN"
type input "180"
click at [215, 215] on input "0" at bounding box center [217, 218] width 23 height 7
type input "581"
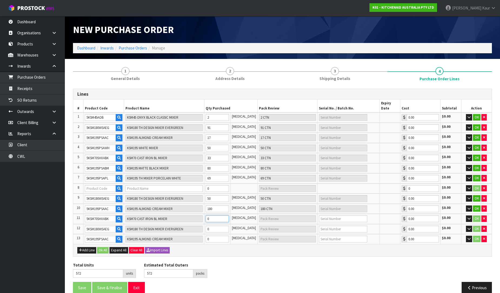
type input "581"
type input "9"
type input "9 CTN"
type input "666"
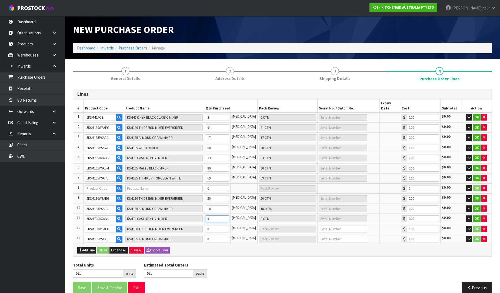
type input "94"
type input "94 CTN"
type input "94"
click at [215, 226] on input "0" at bounding box center [217, 229] width 23 height 7
type input "667"
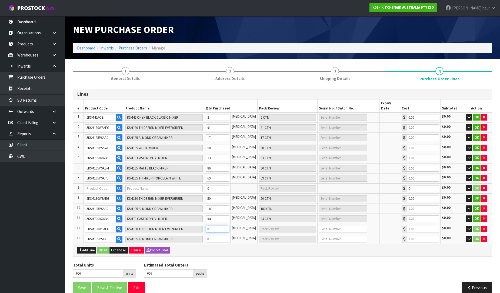
type input "667"
type input "1"
type input "1 CTN"
type input "680"
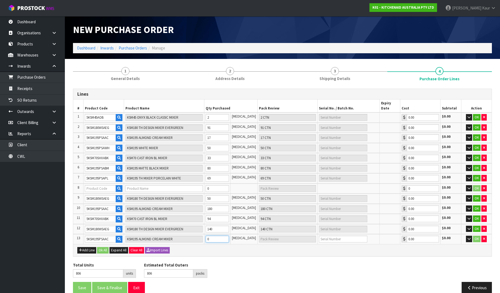
click at [217, 236] on input "0" at bounding box center [217, 239] width 23 height 7
click at [222, 251] on div "Lines # Product Code Product Name Qty Purchased Pack Review Serial No. / Batch …" at bounding box center [282, 193] width 419 height 209
click at [484, 187] on icon "button" at bounding box center [484, 189] width 2 height 4
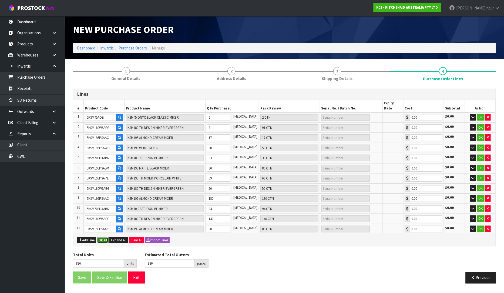
click at [106, 237] on button "Ok All" at bounding box center [103, 240] width 12 height 6
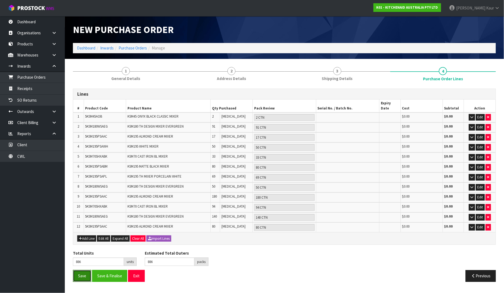
drag, startPoint x: 80, startPoint y: 268, endPoint x: 82, endPoint y: 264, distance: 4.5
click at [80, 270] on button "Save" at bounding box center [82, 276] width 18 height 12
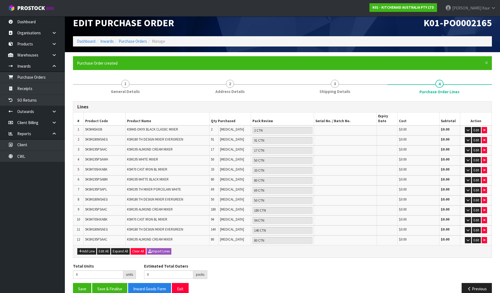
scroll to position [8, 0]
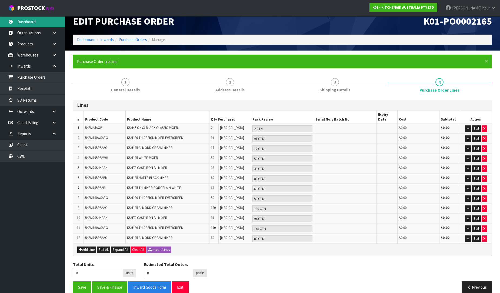
click at [42, 25] on link "Dashboard" at bounding box center [32, 21] width 65 height 11
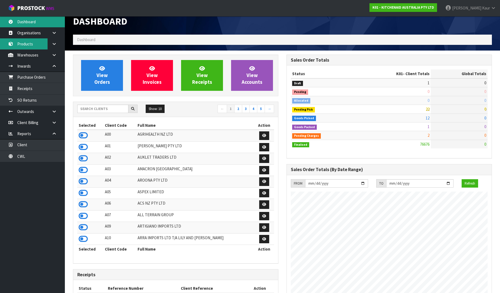
scroll to position [410, 214]
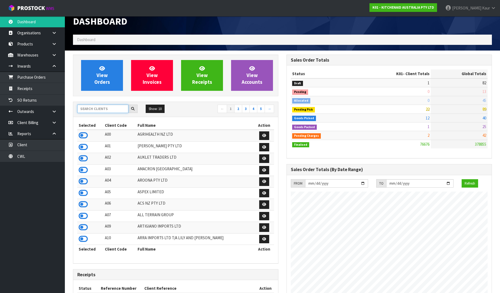
click at [117, 108] on input "text" at bounding box center [102, 109] width 51 height 8
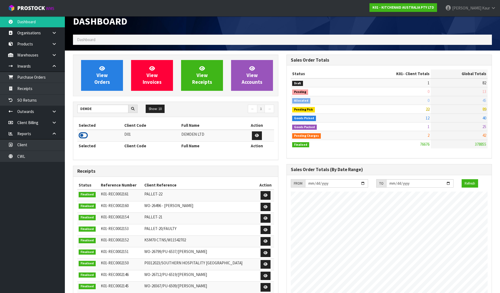
click at [84, 134] on icon at bounding box center [83, 135] width 9 height 8
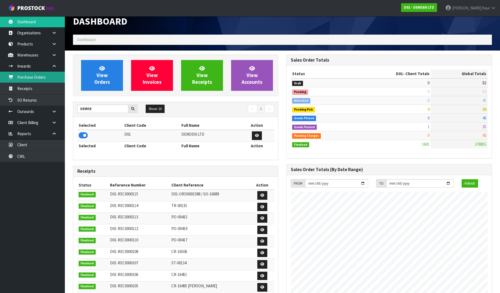
scroll to position [269971, 270088]
click at [33, 78] on link "Purchase Orders" at bounding box center [32, 77] width 65 height 11
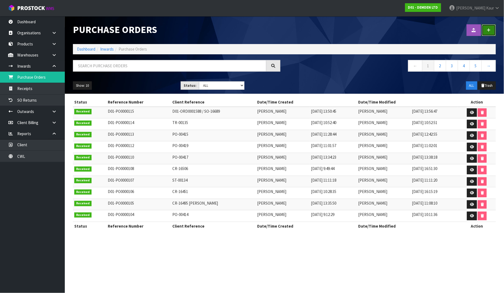
click at [484, 31] on link at bounding box center [489, 30] width 14 height 12
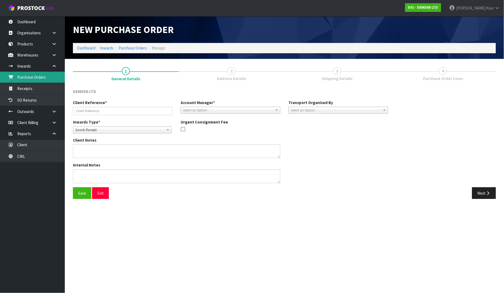
click at [53, 80] on link "Purchase Orders" at bounding box center [32, 77] width 65 height 11
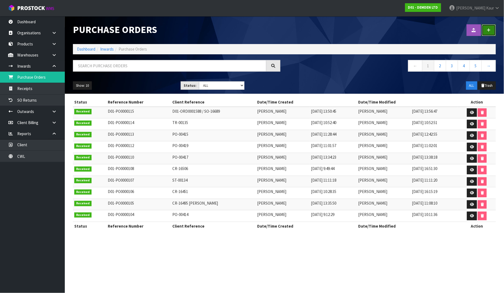
click at [488, 32] on icon at bounding box center [489, 30] width 4 height 4
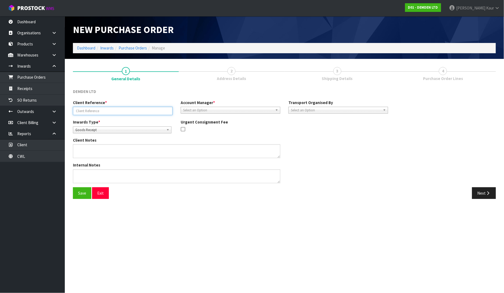
click at [125, 114] on input "text" at bounding box center [123, 111] width 100 height 8
paste input "CR-16757"
click at [109, 129] on span "Goods Receipt" at bounding box center [119, 130] width 89 height 6
click at [105, 152] on li "Goods Returned" at bounding box center [122, 152] width 96 height 7
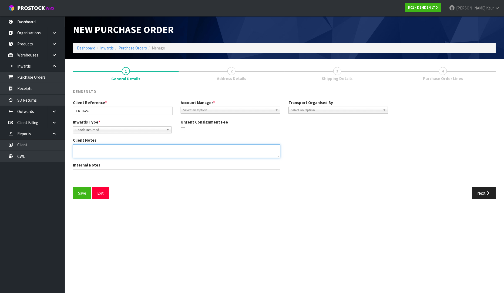
click at [99, 152] on textarea at bounding box center [177, 151] width 208 height 14
paste textarea "7 X 185220 XYPEX MEGAMIX LL - BATCH 29124AK"
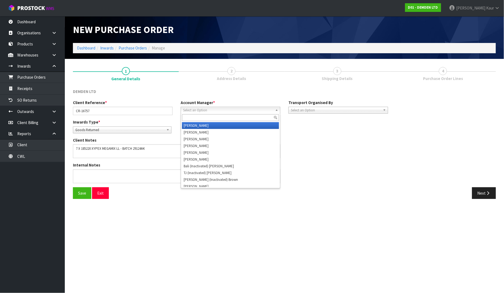
click at [212, 110] on span "Select an Option" at bounding box center [228, 110] width 90 height 6
click at [212, 125] on li "D [PERSON_NAME]" at bounding box center [230, 125] width 97 height 7
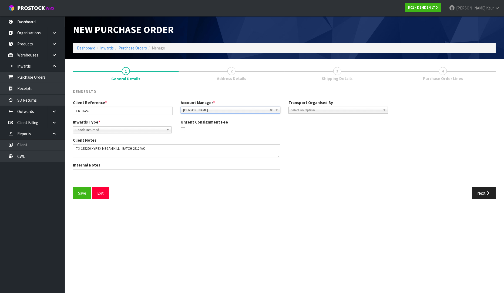
click at [337, 109] on span "Select an Option" at bounding box center [336, 110] width 90 height 6
click at [324, 137] on li "Client" at bounding box center [338, 139] width 97 height 7
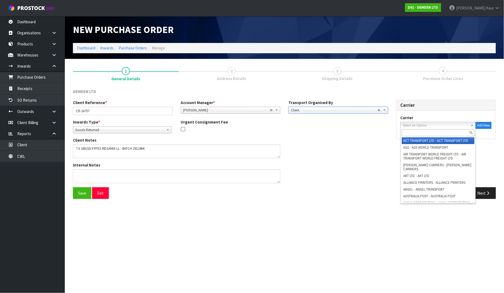
click at [426, 125] on span "Select an Option" at bounding box center [436, 125] width 66 height 6
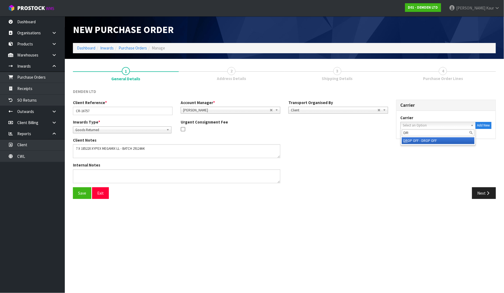
click at [422, 142] on li "DR OP OFF - DROP OFF" at bounding box center [438, 140] width 73 height 7
click at [484, 195] on button "Next" at bounding box center [484, 193] width 24 height 12
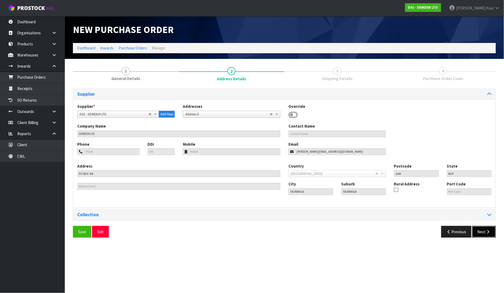
click at [480, 231] on button "Next" at bounding box center [484, 232] width 24 height 12
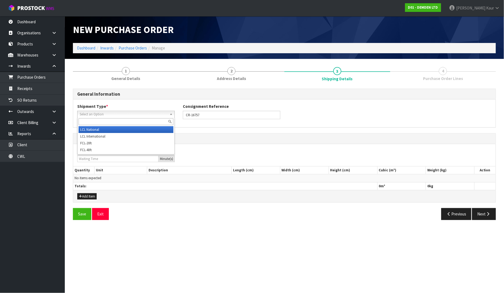
click at [97, 112] on span "Select an Option" at bounding box center [124, 114] width 88 height 6
click at [93, 131] on li "LCL National" at bounding box center [126, 129] width 95 height 7
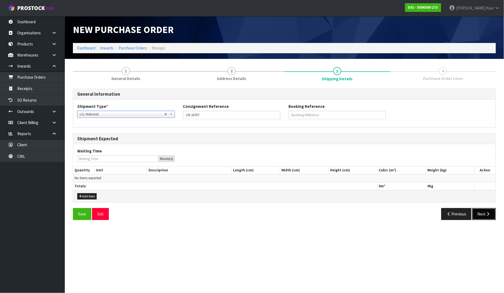
click at [485, 213] on button "Next" at bounding box center [484, 214] width 24 height 12
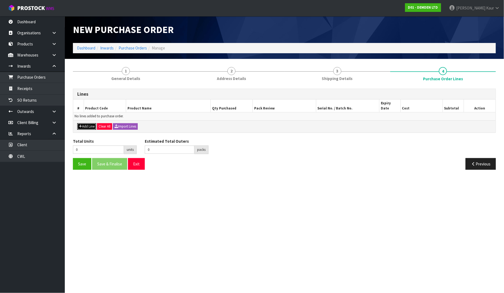
click at [85, 123] on button "Add Line" at bounding box center [86, 126] width 19 height 6
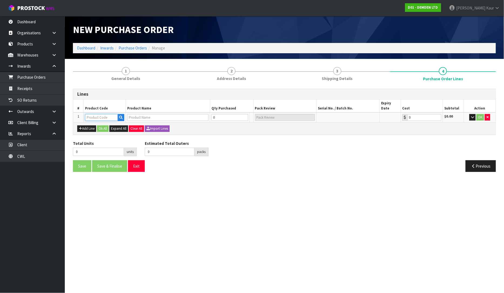
click at [101, 114] on input "text" at bounding box center [101, 117] width 33 height 7
paste input "185220"
click at [112, 118] on link "185220" at bounding box center [107, 121] width 43 height 7
click at [215, 115] on input "0" at bounding box center [227, 117] width 33 height 7
click at [335, 114] on input "text" at bounding box center [343, 117] width 48 height 7
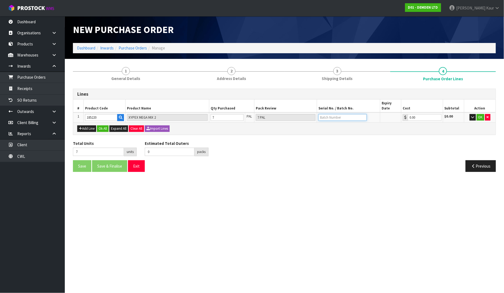
paste input "29124AK"
click at [101, 125] on button "Ok All" at bounding box center [103, 128] width 12 height 6
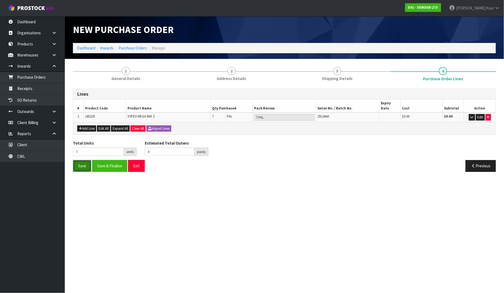
click at [84, 160] on button "Save" at bounding box center [82, 166] width 18 height 12
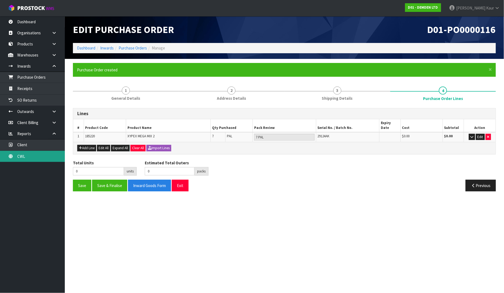
click at [33, 153] on link "CWL" at bounding box center [32, 156] width 65 height 11
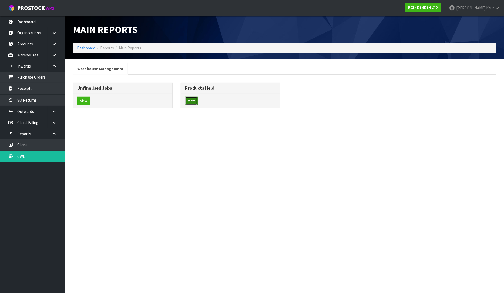
click at [193, 101] on button "View" at bounding box center [191, 101] width 13 height 9
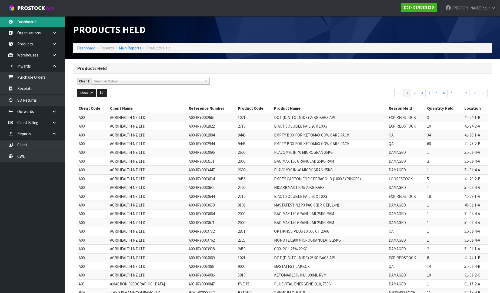
click at [25, 19] on link "Dashboard" at bounding box center [32, 21] width 65 height 11
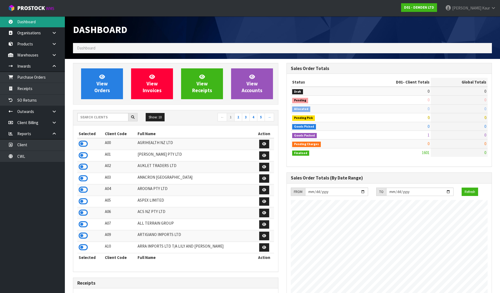
scroll to position [331, 214]
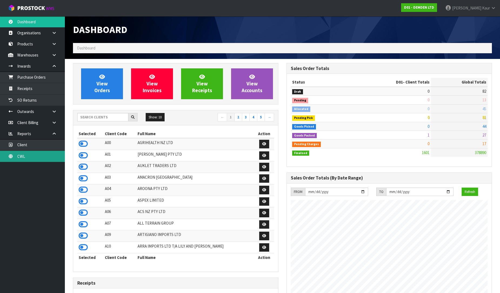
click at [22, 158] on link "CWL" at bounding box center [32, 156] width 65 height 11
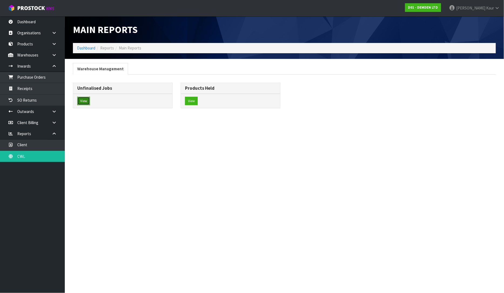
click at [85, 105] on button "View" at bounding box center [83, 101] width 13 height 9
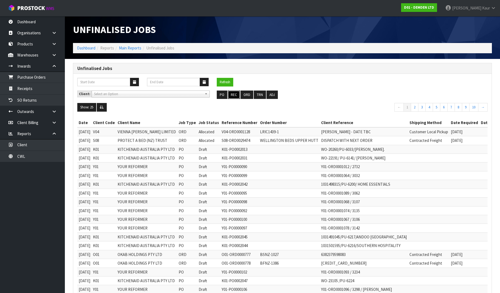
click at [235, 97] on button "REC" at bounding box center [234, 95] width 12 height 9
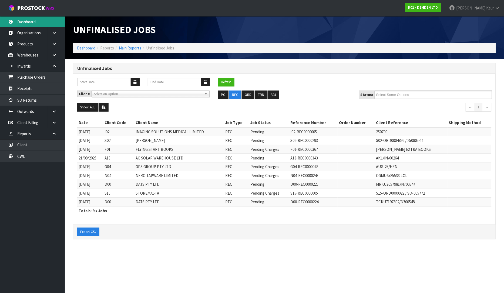
click at [31, 20] on link "Dashboard" at bounding box center [32, 21] width 65 height 11
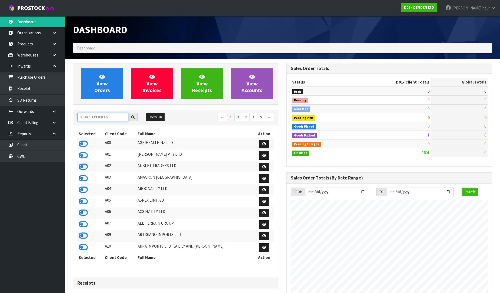
click at [85, 113] on input "text" at bounding box center [102, 117] width 51 height 8
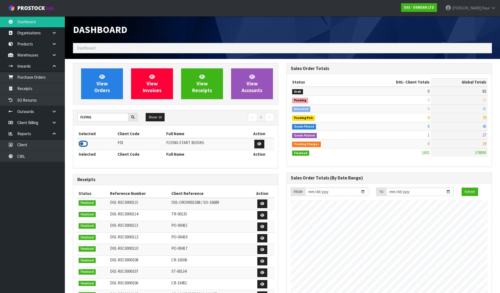
click at [84, 142] on icon at bounding box center [83, 144] width 9 height 8
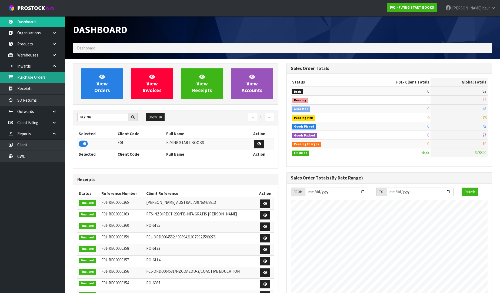
scroll to position [410, 214]
click at [42, 85] on link "Receipts" at bounding box center [32, 88] width 65 height 11
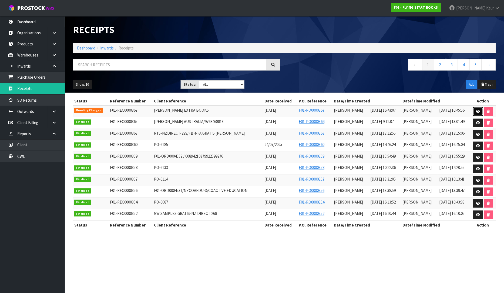
click at [477, 112] on icon at bounding box center [479, 112] width 4 height 4
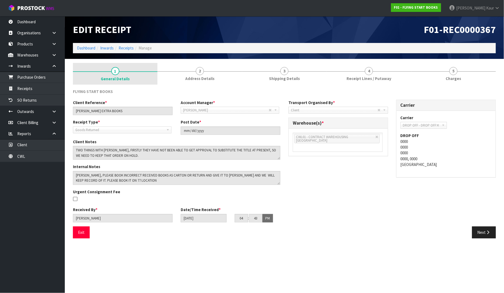
click at [113, 73] on span "1" at bounding box center [115, 71] width 8 height 8
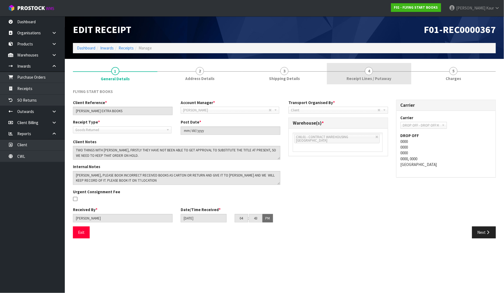
click at [375, 74] on link "4 Receipt Lines / Putaway" at bounding box center [369, 73] width 85 height 21
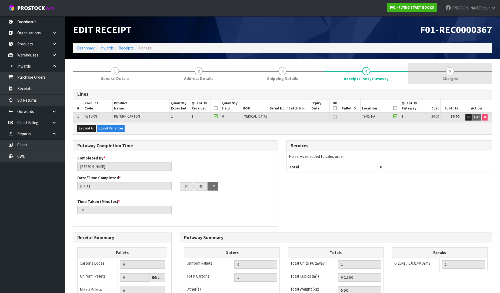
click at [442, 78] on link "5 [GEOGRAPHIC_DATA]" at bounding box center [450, 73] width 84 height 21
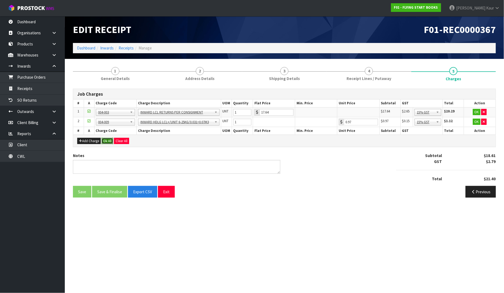
click at [108, 138] on button "Ok All" at bounding box center [108, 141] width 12 height 6
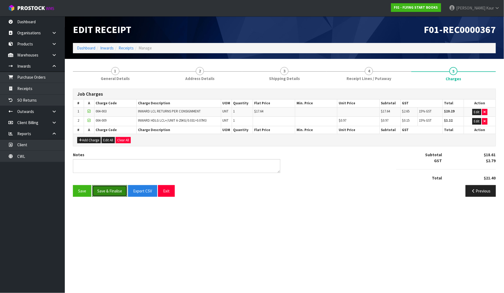
click at [106, 191] on button "Save & Finalise" at bounding box center [109, 191] width 35 height 12
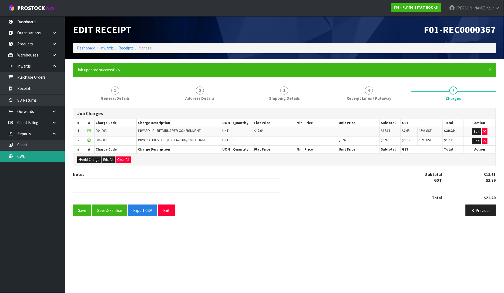
click at [40, 157] on link "CWL" at bounding box center [32, 156] width 65 height 11
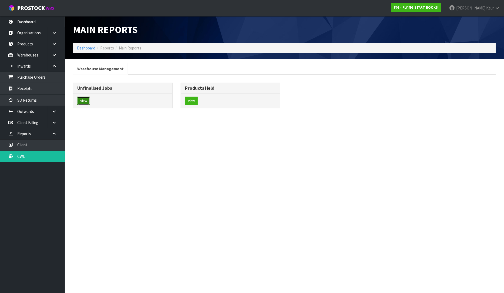
click at [82, 100] on button "View" at bounding box center [83, 101] width 13 height 9
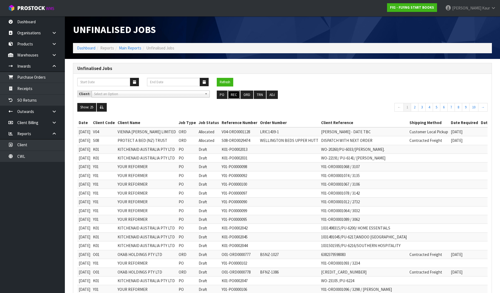
click at [235, 97] on button "REC" at bounding box center [234, 95] width 12 height 9
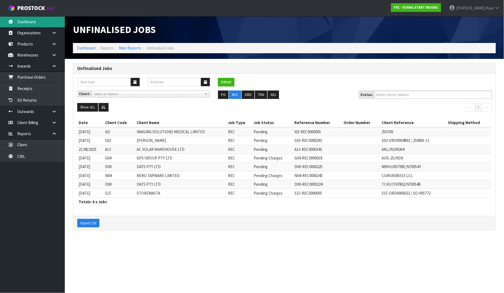
click at [39, 24] on link "Dashboard" at bounding box center [32, 21] width 65 height 11
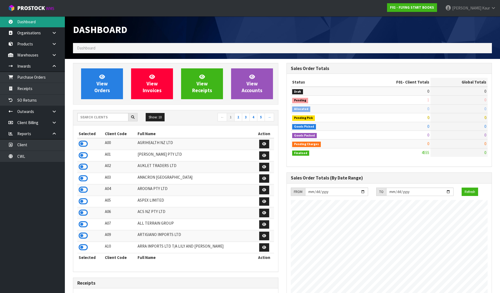
scroll to position [337, 214]
click at [94, 119] on input "text" at bounding box center [102, 117] width 51 height 8
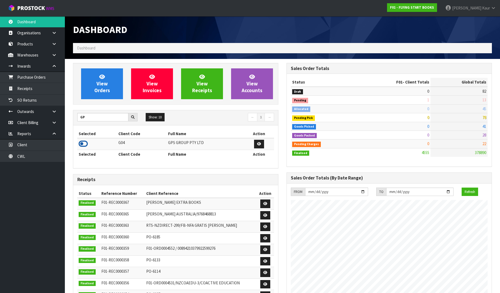
click at [85, 146] on icon at bounding box center [83, 144] width 9 height 8
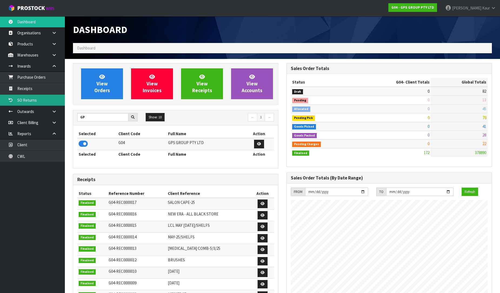
scroll to position [269971, 270088]
click at [40, 92] on link "Receipts" at bounding box center [32, 88] width 65 height 11
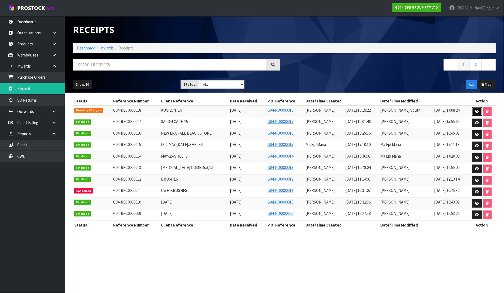
click at [477, 110] on icon at bounding box center [477, 112] width 4 height 4
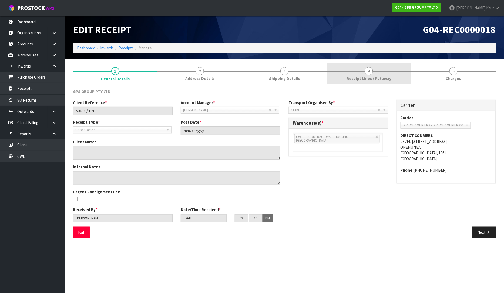
click at [364, 76] on span "Receipt Lines / Putaway" at bounding box center [369, 79] width 45 height 6
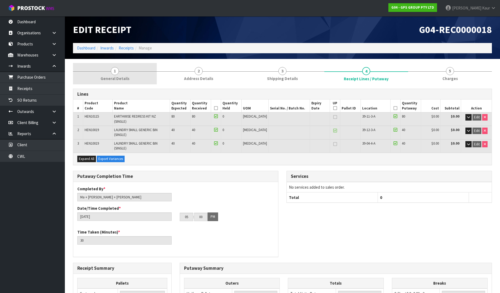
click at [128, 79] on span "General Details" at bounding box center [115, 79] width 29 height 6
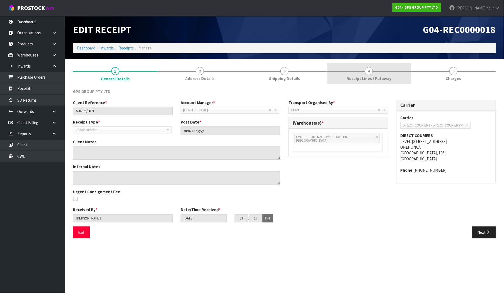
click at [358, 78] on span "Receipt Lines / Putaway" at bounding box center [369, 79] width 45 height 6
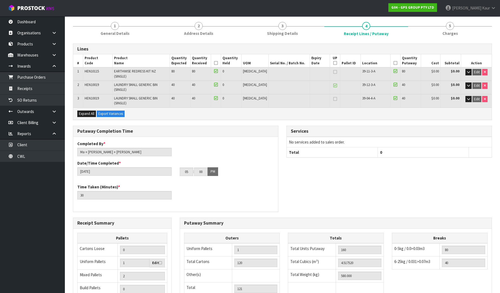
scroll to position [110, 0]
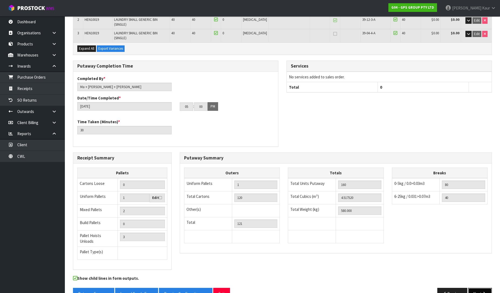
click at [477, 288] on button "Next" at bounding box center [480, 294] width 24 height 12
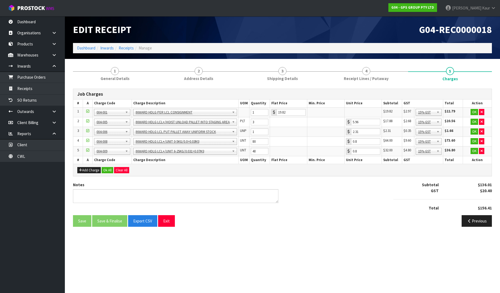
scroll to position [0, 0]
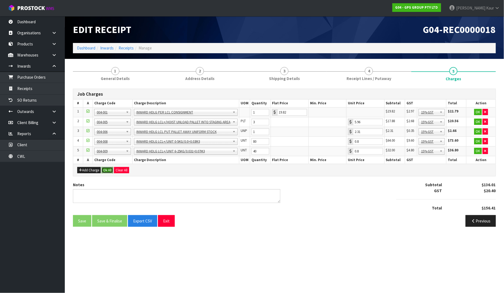
click at [108, 169] on button "Ok All" at bounding box center [108, 170] width 12 height 6
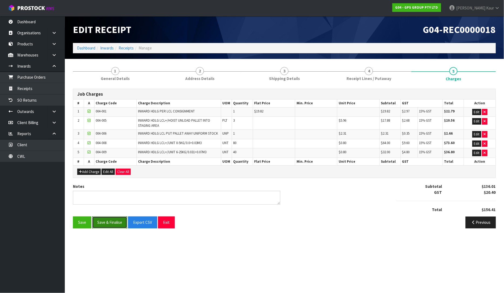
click at [108, 224] on button "Save & Finalise" at bounding box center [109, 223] width 35 height 12
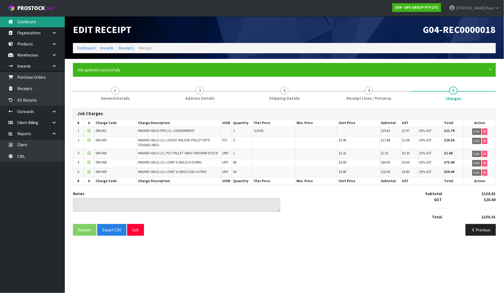
click at [38, 21] on link "Dashboard" at bounding box center [32, 21] width 65 height 11
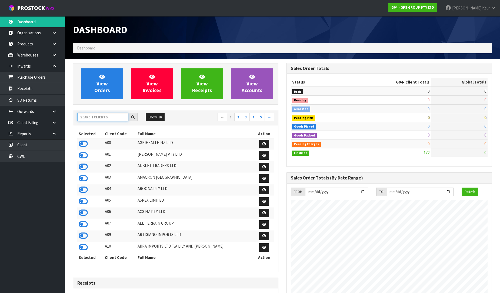
scroll to position [331, 214]
click at [111, 116] on input "text" at bounding box center [102, 117] width 51 height 8
click at [42, 153] on link "CWL" at bounding box center [32, 156] width 65 height 11
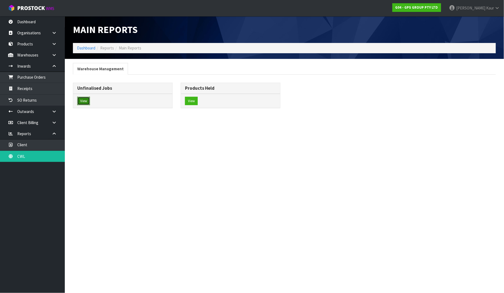
click at [90, 98] on button "View" at bounding box center [83, 101] width 13 height 9
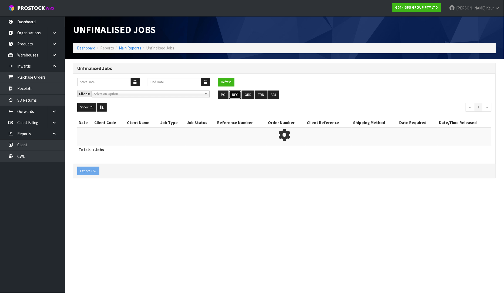
click at [234, 92] on button "REC" at bounding box center [235, 95] width 12 height 9
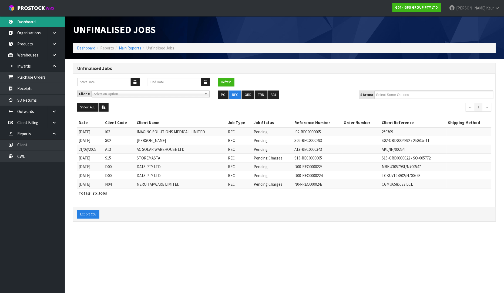
click at [27, 18] on link "Dashboard" at bounding box center [32, 21] width 65 height 11
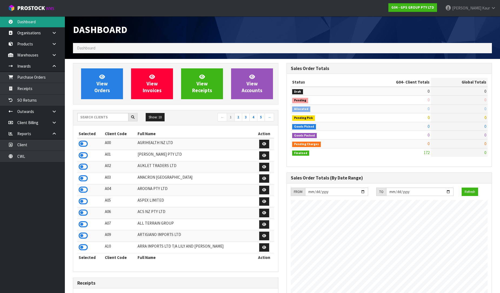
scroll to position [331, 214]
click at [101, 117] on input "text" at bounding box center [102, 117] width 51 height 8
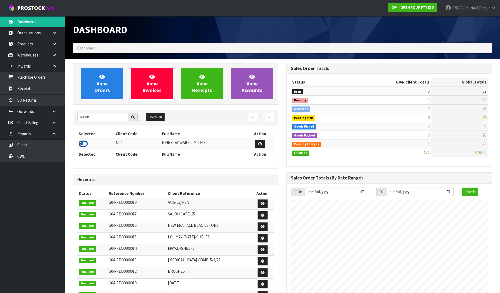
click at [81, 142] on icon at bounding box center [83, 144] width 9 height 8
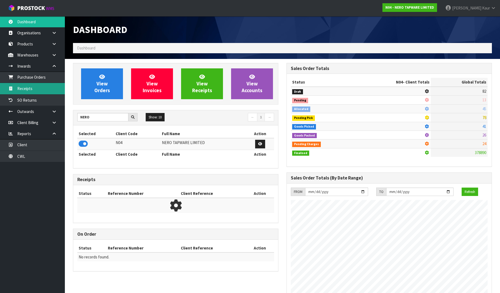
scroll to position [427, 214]
click at [41, 84] on link "Receipts" at bounding box center [32, 88] width 65 height 11
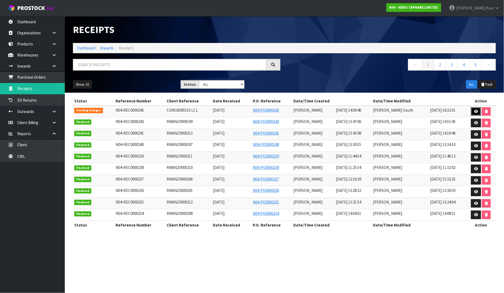
click at [474, 110] on link at bounding box center [476, 111] width 10 height 9
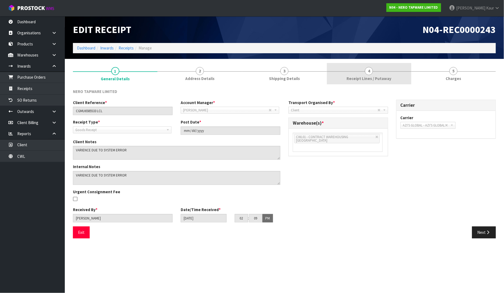
click at [354, 77] on span "Receipt Lines / Putaway" at bounding box center [369, 79] width 45 height 6
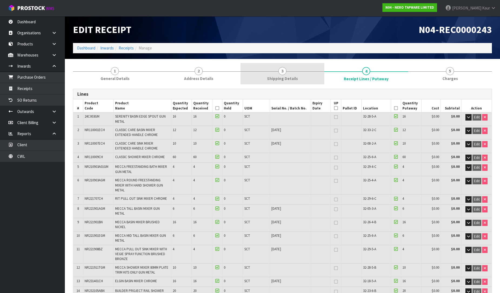
click at [282, 73] on span "3" at bounding box center [282, 71] width 8 height 8
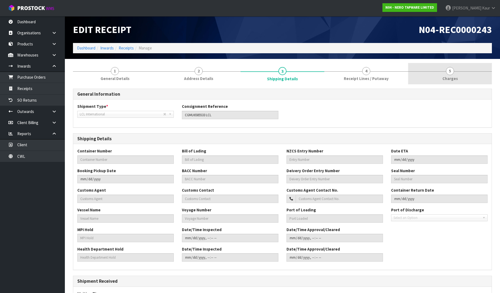
click at [366, 79] on span "Receipt Lines / Putaway" at bounding box center [366, 79] width 45 height 6
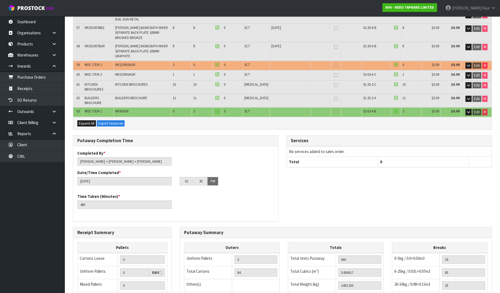
scroll to position [889, 0]
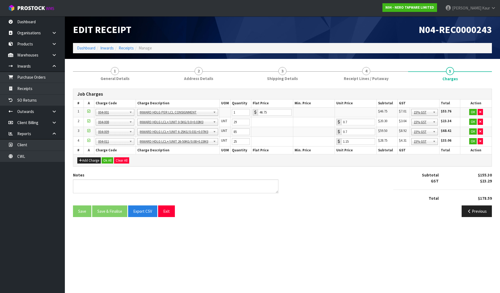
scroll to position [0, 0]
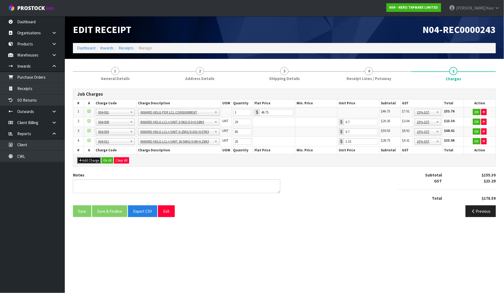
click at [81, 162] on button "Add Charge" at bounding box center [89, 160] width 24 height 6
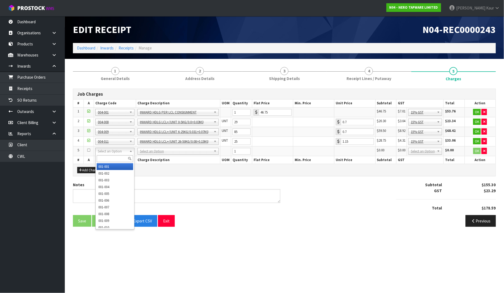
click at [117, 154] on div at bounding box center [115, 158] width 39 height 9
click at [115, 158] on input "text" at bounding box center [115, 158] width 36 height 7
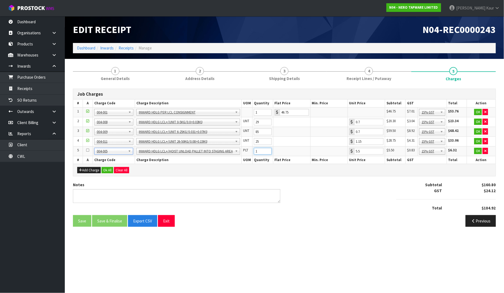
drag, startPoint x: 261, startPoint y: 155, endPoint x: 259, endPoint y: 152, distance: 3.1
click at [259, 152] on td "1" at bounding box center [262, 151] width 21 height 10
drag, startPoint x: 259, startPoint y: 152, endPoint x: 250, endPoint y: 152, distance: 8.7
click at [250, 152] on tr "5 001-001 001-002 001-003 001-004 001-005 001-006 001-007 001-008 001-009 001-0…" at bounding box center [284, 151] width 423 height 10
click at [105, 169] on button "Ok All" at bounding box center [108, 170] width 12 height 6
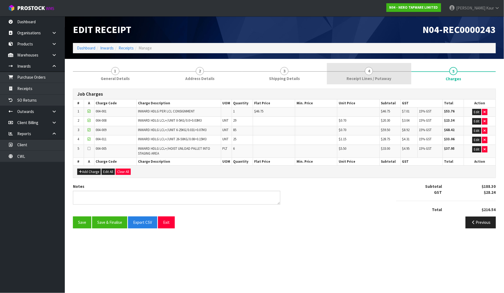
click at [356, 71] on link "4 Receipt Lines / Putaway" at bounding box center [369, 73] width 85 height 21
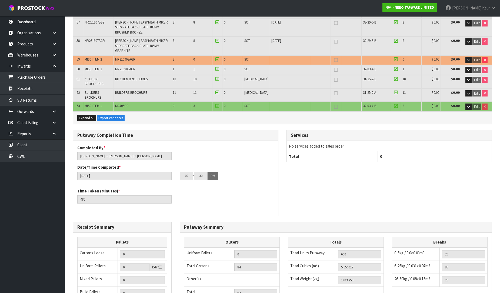
scroll to position [889, 0]
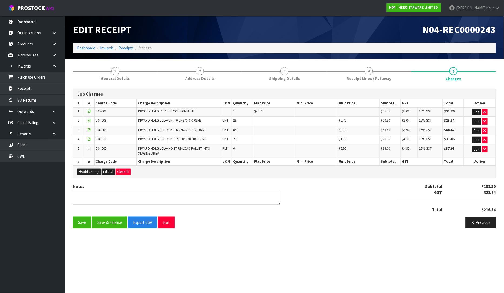
click at [314, 202] on div "Notes Subtotal $188.30 GST $28.24 Total $216.54" at bounding box center [284, 200] width 431 height 33
click at [107, 71] on div at bounding box center [115, 71] width 85 height 0
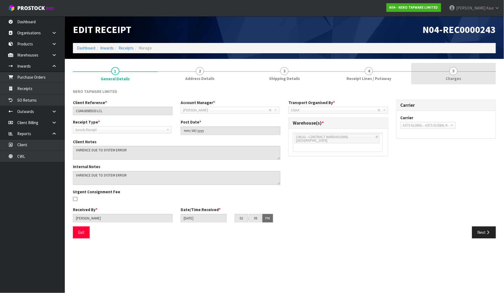
click at [458, 79] on span "Charges" at bounding box center [453, 79] width 15 height 6
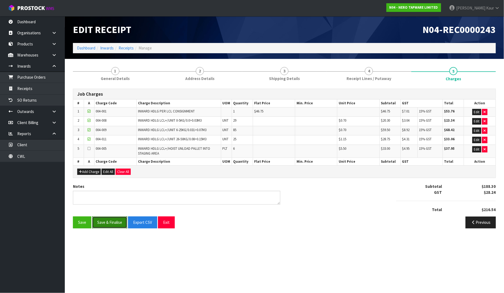
click at [112, 223] on button "Save & Finalise" at bounding box center [109, 223] width 35 height 12
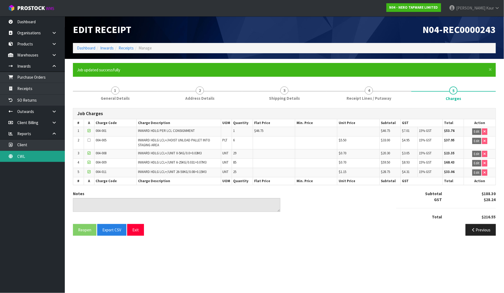
click at [23, 156] on link "CWL" at bounding box center [32, 156] width 65 height 11
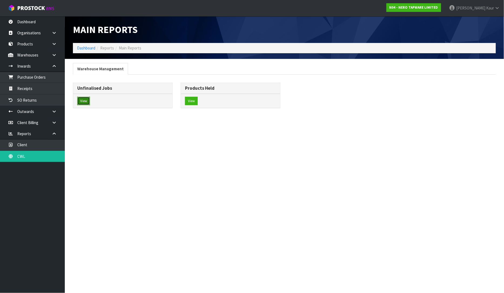
click at [87, 105] on button "View" at bounding box center [83, 101] width 13 height 9
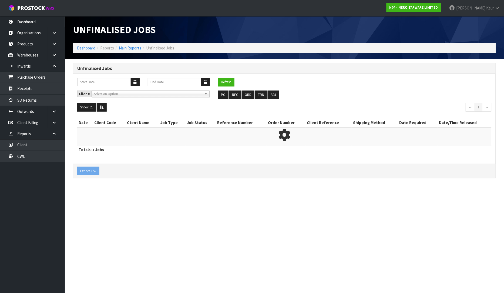
click at [235, 99] on div "Client: A00 - AGRIHEALTH NZ LTD A01 - [PERSON_NAME] PTY LTD A02 - AUKLET TRADER…" at bounding box center [284, 97] width 423 height 13
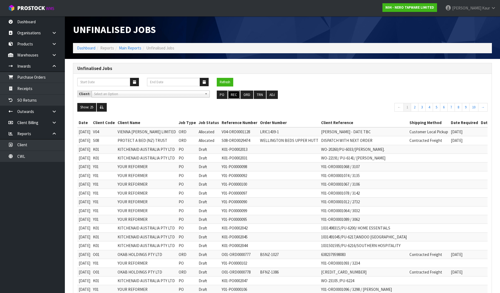
click at [235, 97] on button "REC" at bounding box center [234, 95] width 12 height 9
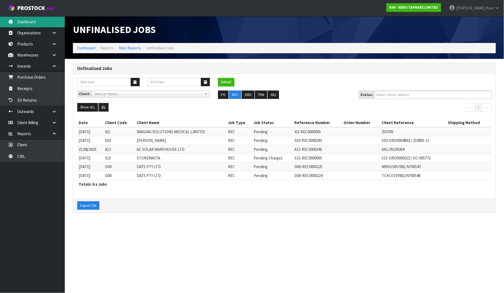
click at [26, 22] on link "Dashboard" at bounding box center [32, 21] width 65 height 11
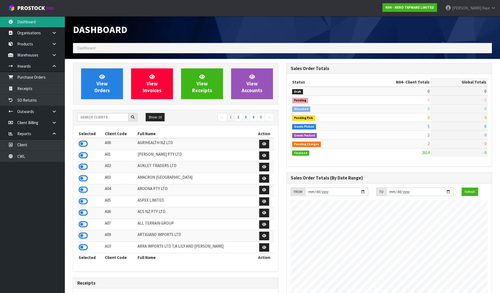
scroll to position [427, 214]
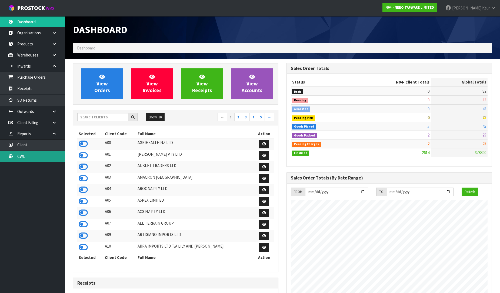
click at [22, 160] on link "CWL" at bounding box center [32, 156] width 65 height 11
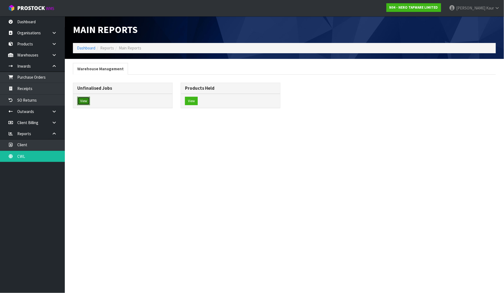
click at [87, 99] on button "View" at bounding box center [83, 101] width 13 height 9
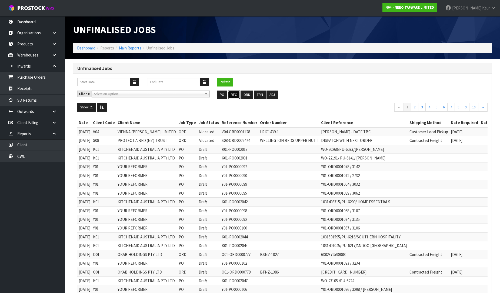
click at [236, 93] on button "REC" at bounding box center [234, 95] width 12 height 9
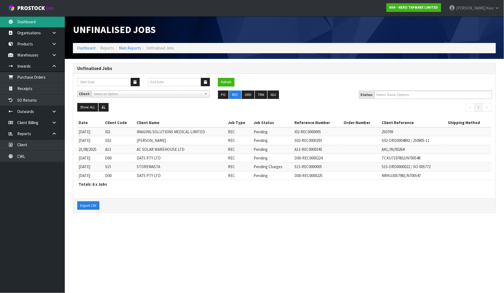
click at [34, 23] on link "Dashboard" at bounding box center [32, 21] width 65 height 11
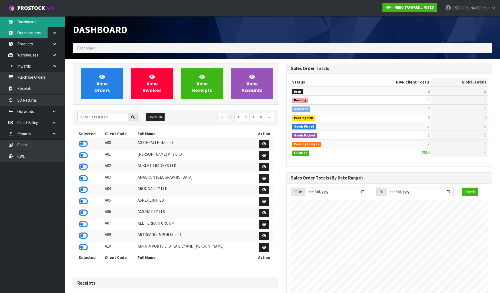
scroll to position [427, 214]
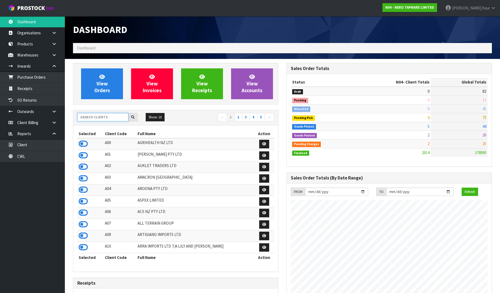
click at [94, 118] on input "text" at bounding box center [102, 117] width 51 height 8
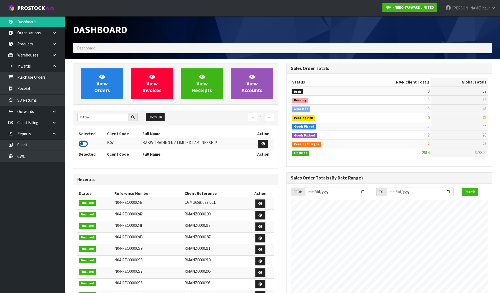
click at [81, 146] on icon at bounding box center [83, 144] width 9 height 8
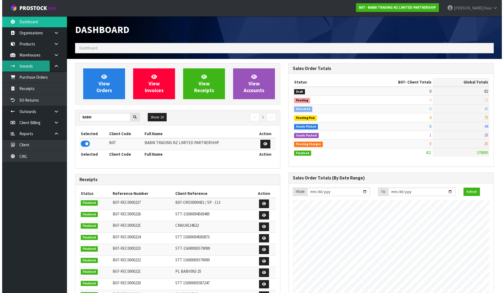
scroll to position [410, 214]
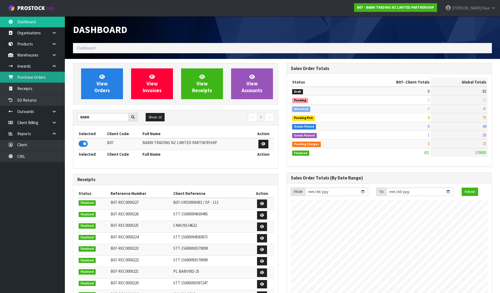
click at [36, 76] on link "Purchase Orders" at bounding box center [32, 77] width 65 height 11
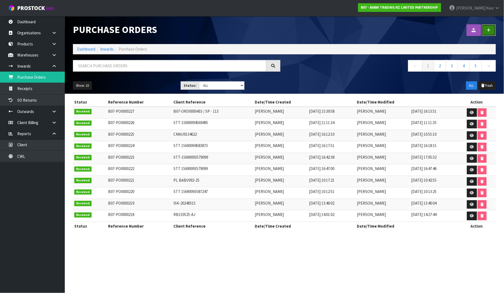
click at [490, 28] on icon at bounding box center [489, 30] width 4 height 4
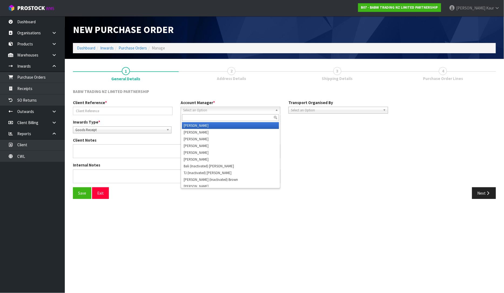
click at [202, 110] on span "Select an Option" at bounding box center [228, 110] width 90 height 6
click at [199, 126] on li "D [PERSON_NAME]" at bounding box center [230, 125] width 97 height 7
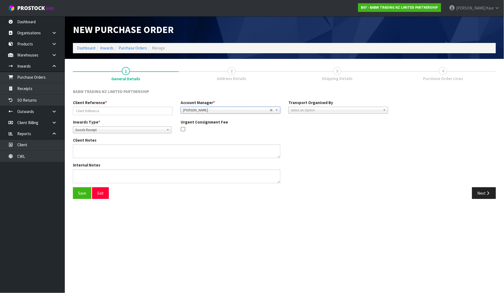
click at [302, 111] on span "Select an Option" at bounding box center [336, 110] width 90 height 6
click at [305, 138] on li "Client" at bounding box center [338, 139] width 97 height 7
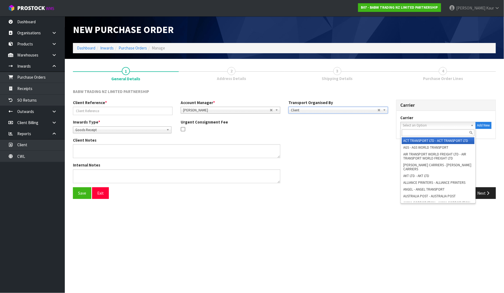
click at [419, 126] on span "Select an Option" at bounding box center [436, 125] width 66 height 6
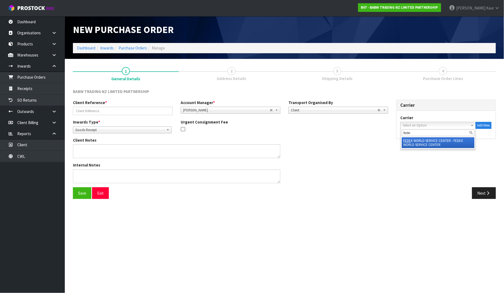
click at [414, 144] on li "FEDE X WORLD SERVICE CENTER - FEDEX WORLD SERVICE CENTER" at bounding box center [438, 142] width 73 height 11
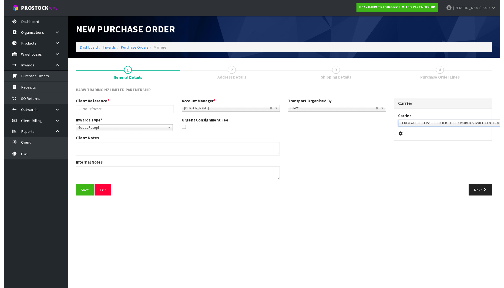
scroll to position [0, 4]
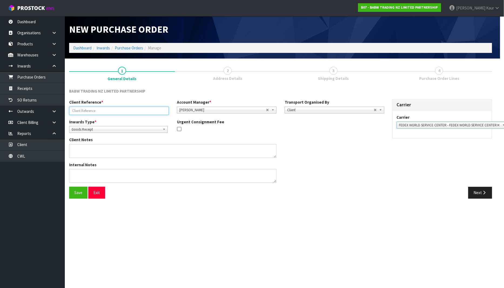
click at [87, 111] on input "text" at bounding box center [119, 111] width 100 height 8
click at [110, 109] on input "883814181117" at bounding box center [119, 111] width 100 height 8
click at [491, 195] on button "Next" at bounding box center [481, 193] width 24 height 12
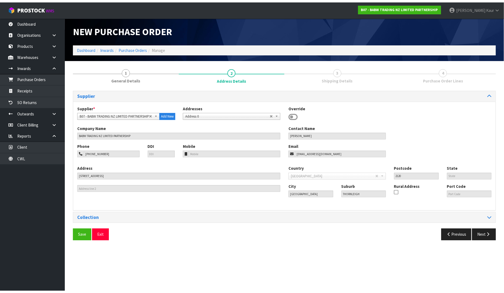
scroll to position [0, 0]
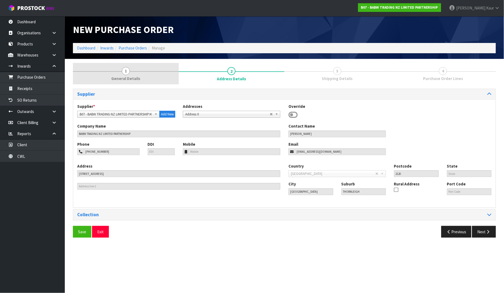
click at [128, 77] on span "General Details" at bounding box center [125, 79] width 29 height 6
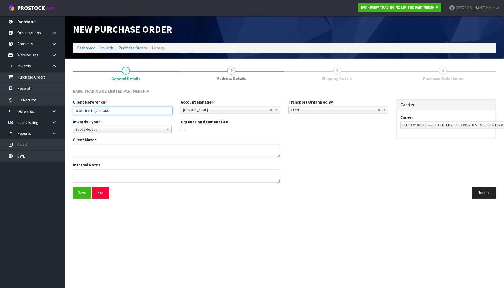
drag, startPoint x: 126, startPoint y: 112, endPoint x: 72, endPoint y: 111, distance: 54.3
click at [72, 111] on div "Client Reference * 883814181117/APRONS" at bounding box center [123, 106] width 108 height 15
click at [477, 190] on button "Next" at bounding box center [484, 193] width 24 height 12
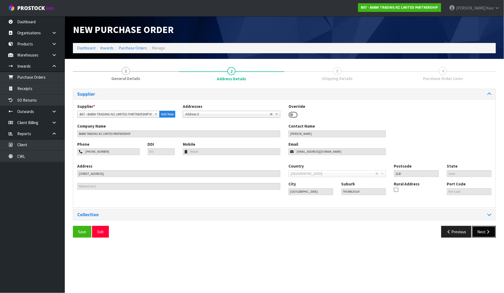
click at [473, 229] on button "Next" at bounding box center [484, 232] width 24 height 12
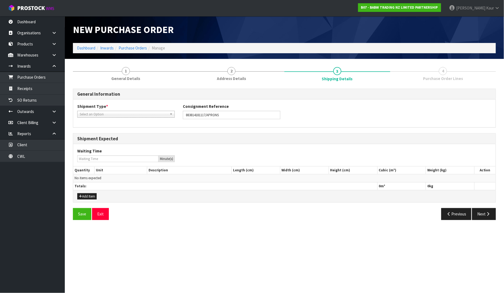
click at [105, 113] on span "Select an Option" at bounding box center [124, 114] width 88 height 6
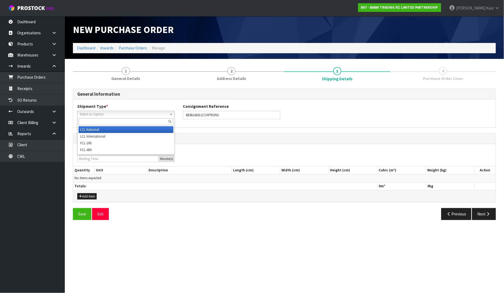
click at [101, 129] on li "LCL National" at bounding box center [126, 129] width 95 height 7
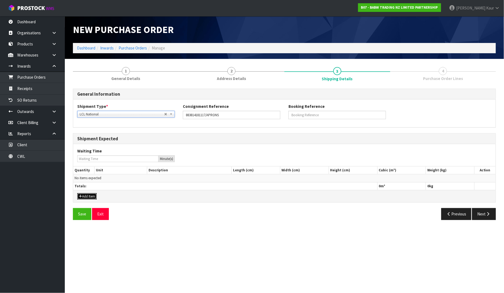
click at [90, 195] on button "Add Item" at bounding box center [86, 196] width 19 height 6
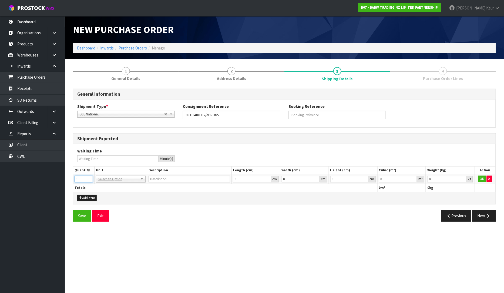
click at [90, 177] on input "1" at bounding box center [84, 179] width 18 height 7
click at [102, 185] on input "text" at bounding box center [120, 186] width 47 height 7
click at [414, 178] on input "0.000001" at bounding box center [398, 179] width 38 height 7
click at [464, 178] on input "0.001" at bounding box center [447, 179] width 39 height 7
click at [480, 179] on button "OK" at bounding box center [483, 179] width 8 height 6
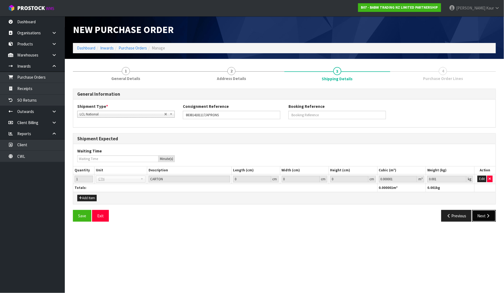
click at [485, 217] on button "Next" at bounding box center [484, 216] width 24 height 12
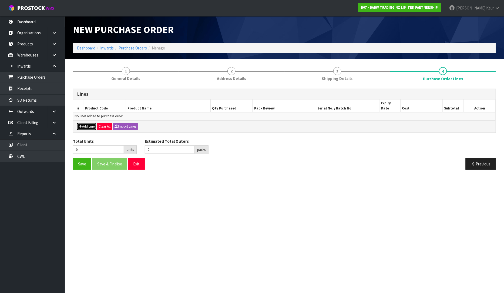
click at [85, 123] on button "Add Line" at bounding box center [86, 126] width 19 height 6
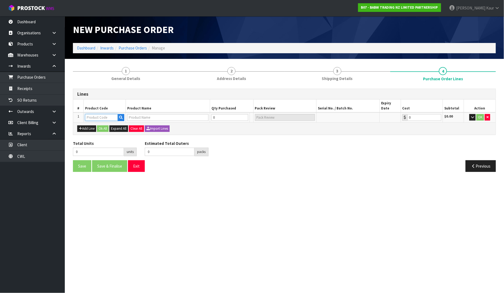
click at [94, 114] on input "text" at bounding box center [101, 117] width 33 height 7
paste input "90059"
click at [225, 114] on input "0" at bounding box center [219, 117] width 24 height 7
drag, startPoint x: 217, startPoint y: 113, endPoint x: 214, endPoint y: 114, distance: 3.1
click at [214, 114] on input "0" at bounding box center [219, 117] width 24 height 7
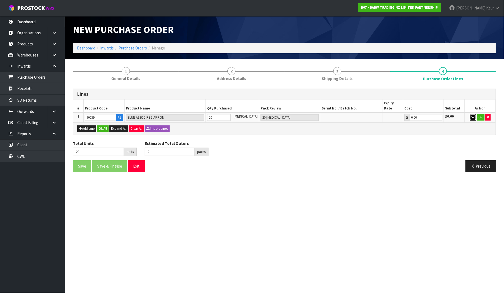
click at [471, 114] on button "button" at bounding box center [473, 117] width 6 height 6
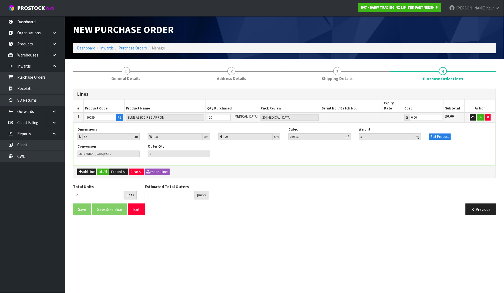
click at [375, 153] on div "Conversion 30 [MEDICAL_DATA] x CTN Outer Qty 0" at bounding box center [285, 152] width 422 height 17
click at [471, 114] on button "button" at bounding box center [473, 117] width 6 height 6
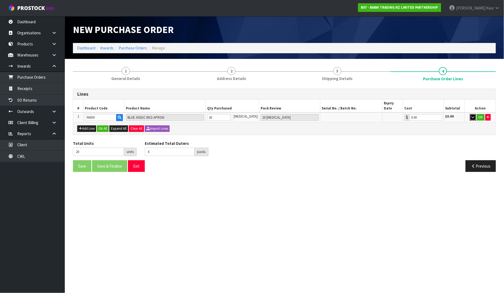
click at [471, 114] on button "button" at bounding box center [473, 117] width 6 height 6
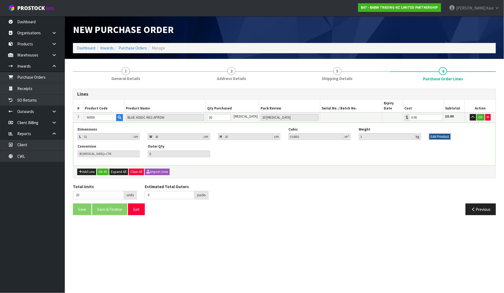
click at [440, 134] on button "Edit Product" at bounding box center [441, 137] width 22 height 6
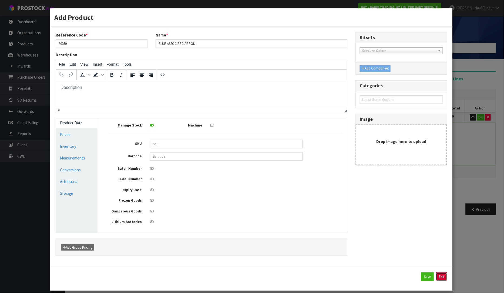
click at [436, 281] on button "Exit" at bounding box center [441, 276] width 11 height 9
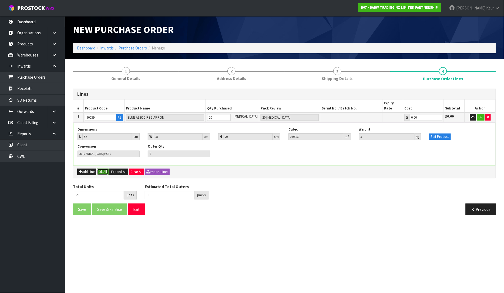
click at [103, 169] on button "Ok All" at bounding box center [103, 172] width 12 height 6
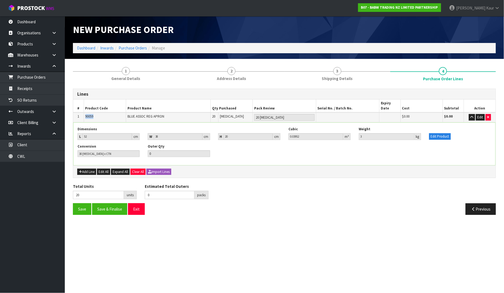
drag, startPoint x: 102, startPoint y: 111, endPoint x: 82, endPoint y: 109, distance: 19.6
click at [82, 112] on tr "1 90059 BLUE ASSOC REG APRON 20 [MEDICAL_DATA] 20 [MEDICAL_DATA] $0.00 $0.00 Ed…" at bounding box center [284, 117] width 423 height 10
copy tr "90059"
click at [85, 204] on button "Save" at bounding box center [82, 209] width 18 height 12
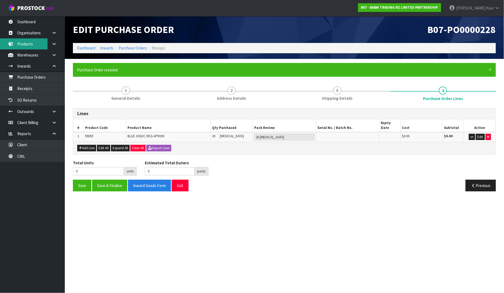
click at [45, 46] on link "Products" at bounding box center [32, 43] width 65 height 11
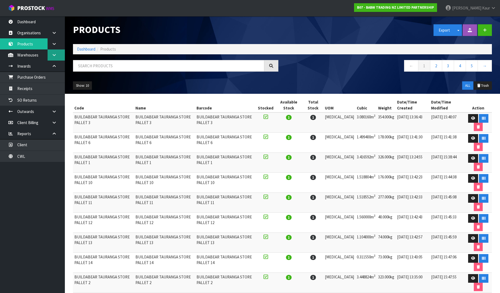
click at [52, 56] on icon at bounding box center [54, 55] width 5 height 4
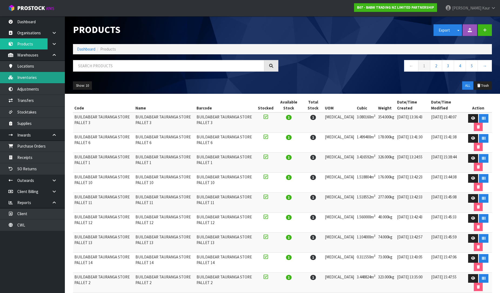
click at [41, 76] on link "Inventories" at bounding box center [32, 77] width 65 height 11
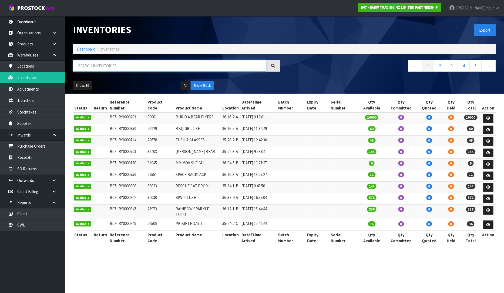
click at [119, 67] on input "text" at bounding box center [170, 66] width 194 height 12
paste input "90059"
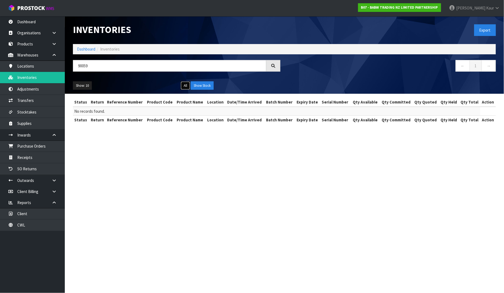
click at [186, 85] on button "All" at bounding box center [185, 85] width 9 height 9
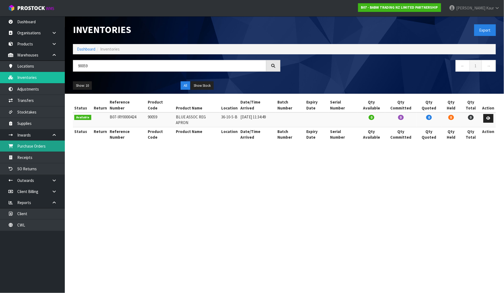
click at [30, 147] on link "Purchase Orders" at bounding box center [32, 146] width 65 height 11
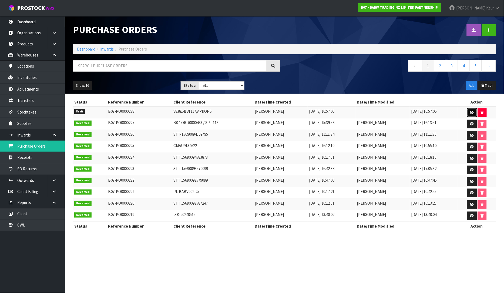
click at [472, 112] on icon at bounding box center [472, 113] width 4 height 4
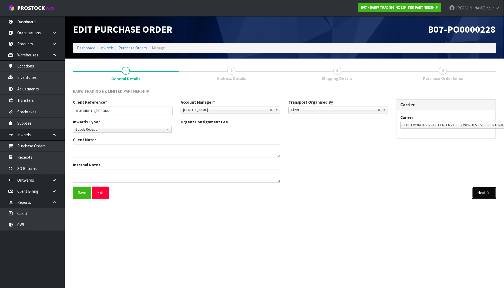
click at [484, 194] on button "Next" at bounding box center [484, 193] width 24 height 12
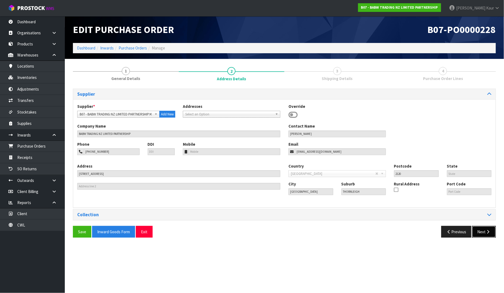
click at [484, 234] on button "Next" at bounding box center [484, 232] width 24 height 12
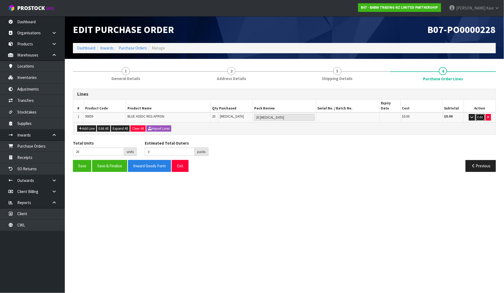
click at [478, 114] on button "Edit" at bounding box center [480, 117] width 9 height 6
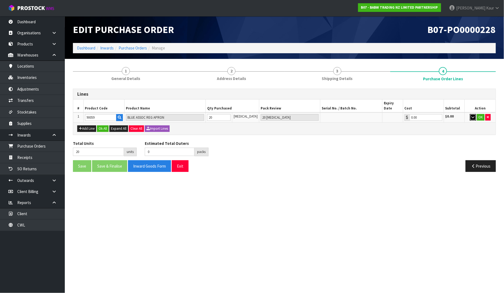
click at [474, 115] on icon "button" at bounding box center [473, 117] width 3 height 4
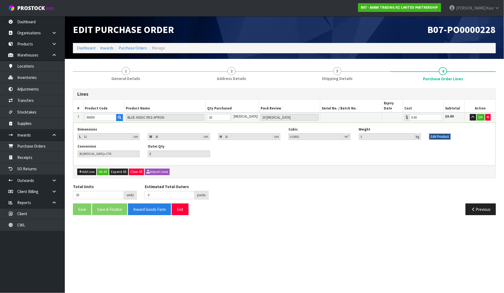
click at [436, 134] on button "Edit Product" at bounding box center [441, 137] width 22 height 6
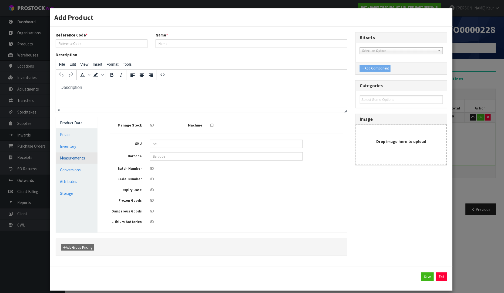
type input "90059"
type input "BLUE ASSOC REG APRON"
click at [66, 154] on link "Measurements" at bounding box center [77, 157] width 42 height 11
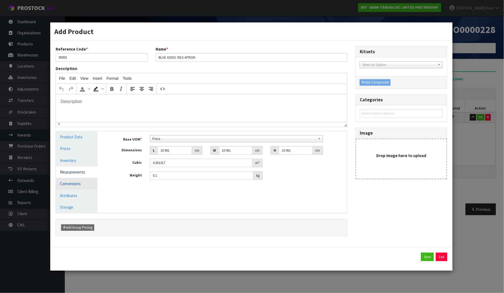
click at [78, 183] on link "Conversions" at bounding box center [77, 183] width 42 height 11
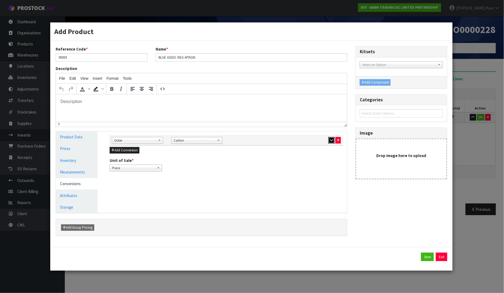
click at [329, 139] on button "button" at bounding box center [332, 140] width 6 height 6
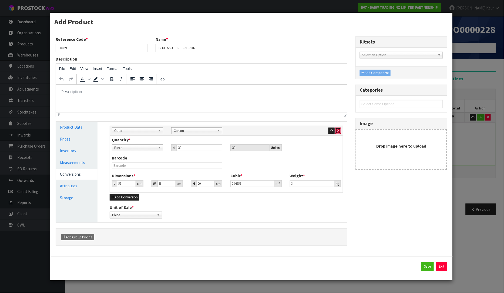
click at [339, 132] on icon "button" at bounding box center [338, 131] width 2 height 4
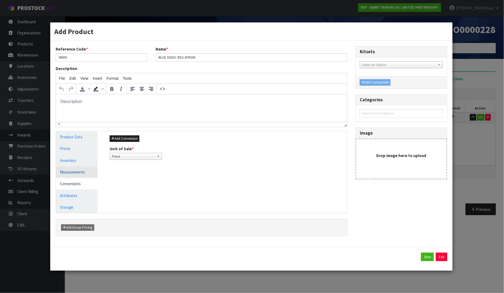
click at [81, 173] on link "Measurements" at bounding box center [77, 172] width 42 height 11
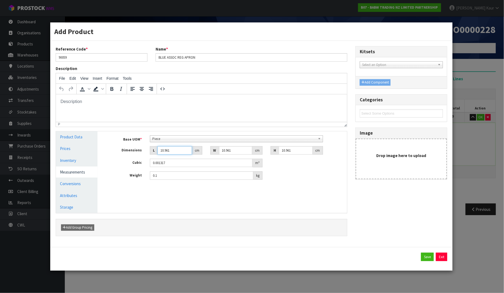
drag, startPoint x: 176, startPoint y: 152, endPoint x: 126, endPoint y: 150, distance: 49.5
click at [126, 150] on div "Dimensions L 10.961 cm W 10.961 cm H 10.961 cm" at bounding box center [227, 150] width 242 height 9
type input "4"
type input "0.000481"
type input "40"
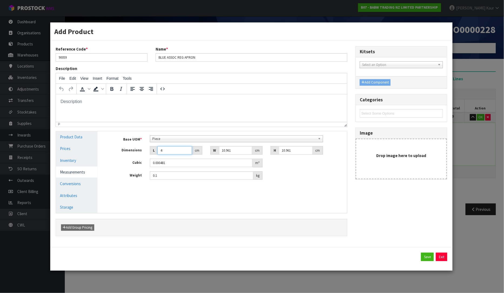
type input "0.004806"
type input "40"
drag, startPoint x: 235, startPoint y: 148, endPoint x: 212, endPoint y: 149, distance: 23.6
click at [212, 149] on div "W 10.961 cm" at bounding box center [237, 150] width 52 height 9
type input "3"
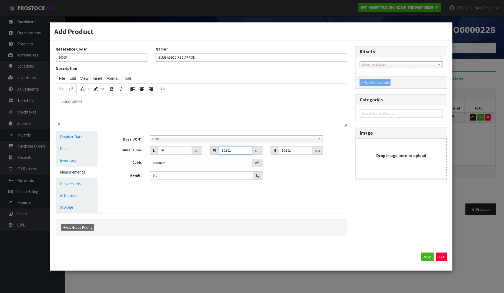
type input "0.001315"
type input "35"
type input "0.015345"
type input "35"
drag, startPoint x: 289, startPoint y: 151, endPoint x: 266, endPoint y: 149, distance: 23.6
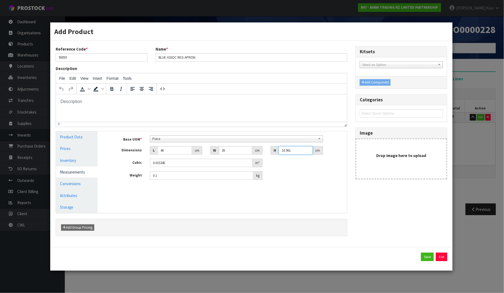
click at [266, 149] on div "Dimensions L 40 cm W 35 cm H 10.961 cm" at bounding box center [227, 150] width 242 height 9
type input "0"
type input "0.000001"
type input "0.01"
type input "0.000014"
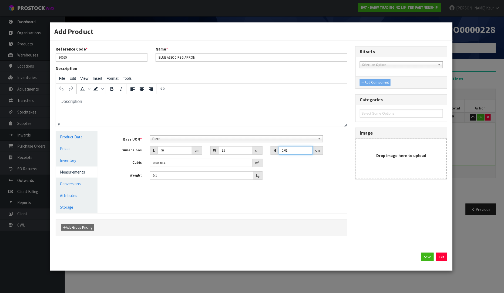
type input "0.01"
drag, startPoint x: 173, startPoint y: 174, endPoint x: 159, endPoint y: 175, distance: 14.3
click at [159, 175] on input "0.1" at bounding box center [202, 175] width 104 height 8
type input "0.25"
click at [80, 183] on link "Conversions" at bounding box center [77, 183] width 42 height 11
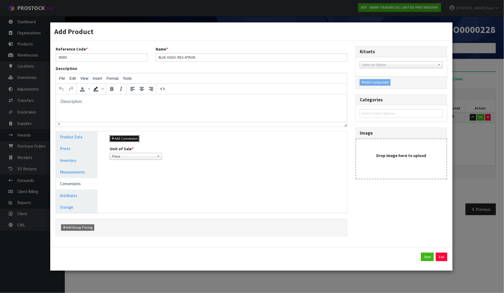
click at [126, 138] on button "Add Conversion" at bounding box center [125, 138] width 30 height 6
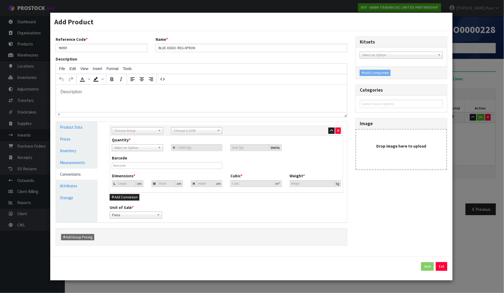
click at [149, 130] on span "Choose Group" at bounding box center [134, 131] width 41 height 6
drag, startPoint x: 131, startPoint y: 158, endPoint x: 187, endPoint y: 143, distance: 57.6
click at [131, 158] on li "Outer" at bounding box center [137, 159] width 48 height 7
click at [197, 131] on span "Choose a UOM" at bounding box center [194, 131] width 41 height 6
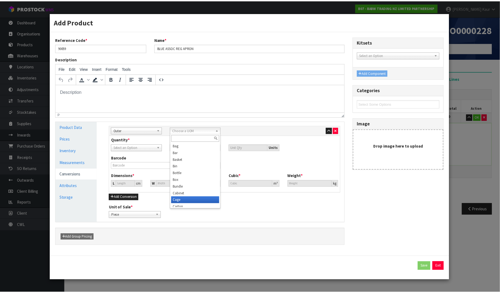
scroll to position [3, 0]
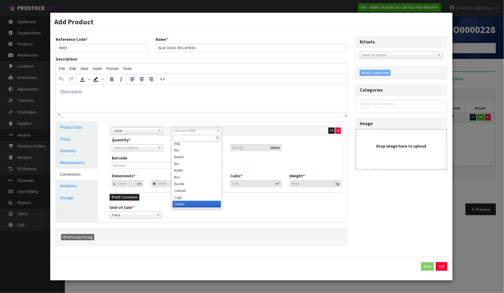
click at [185, 204] on li "Carton" at bounding box center [197, 204] width 48 height 7
click at [188, 147] on input "number" at bounding box center [200, 147] width 46 height 7
type input "2"
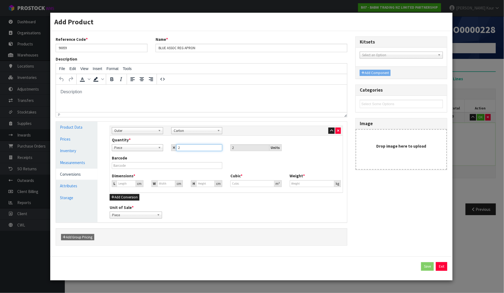
type input "20"
type input "6.542"
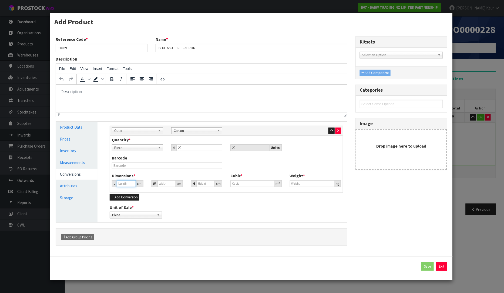
type input "6.542"
type input "0.00028"
type input "5"
click at [127, 184] on input "6.542" at bounding box center [126, 183] width 19 height 7
drag, startPoint x: 126, startPoint y: 182, endPoint x: 105, endPoint y: 182, distance: 20.3
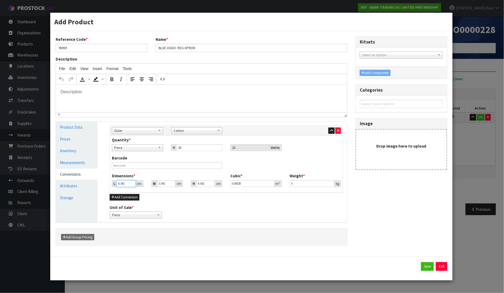
click at [105, 182] on div "Manage Stock Machine SKU Barcode Batch Number Serial Number Expiry Date Frozen …" at bounding box center [227, 172] width 250 height 101
type input "2"
type input "0.000086"
type input "24"
type input "0.001027"
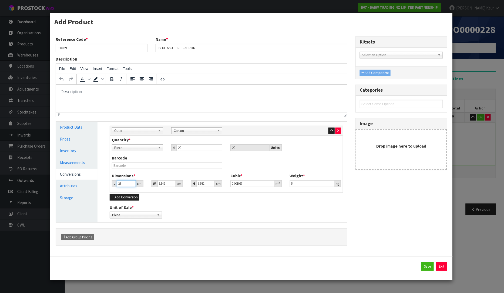
type input "24"
drag, startPoint x: 167, startPoint y: 184, endPoint x: 145, endPoint y: 184, distance: 21.9
click at [145, 184] on div "L 24 cm W 6.542 cm H 6.542 cm" at bounding box center [167, 183] width 119 height 7
type input "3"
type input "0.000471"
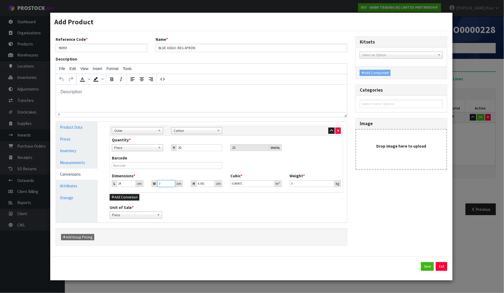
type input "33"
type input "0.005181"
type input "33"
drag, startPoint x: 195, startPoint y: 184, endPoint x: 182, endPoint y: 183, distance: 12.8
click at [182, 183] on div "L 24 cm W 33 cm H 6.542 cm" at bounding box center [167, 183] width 119 height 7
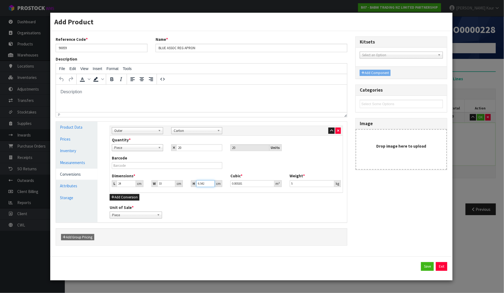
type input "2"
type input "0.001584"
type input "28"
type input "0.022176"
type input "28"
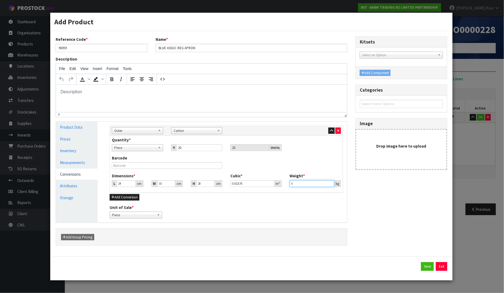
drag, startPoint x: 298, startPoint y: 185, endPoint x: 287, endPoint y: 184, distance: 11.1
click at [287, 184] on div "Weight * 5 kg" at bounding box center [315, 180] width 59 height 14
type input "4.80"
click at [425, 268] on button "Save" at bounding box center [427, 266] width 13 height 9
type input "1"
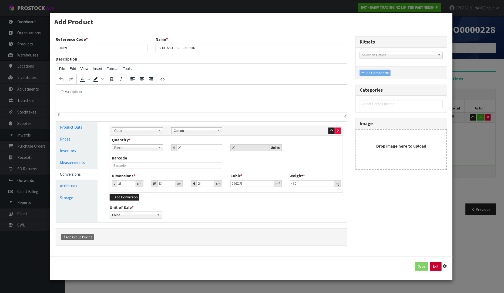
type input "1 CTN"
type input "24"
type input "33"
type input "28"
type input "0.022176"
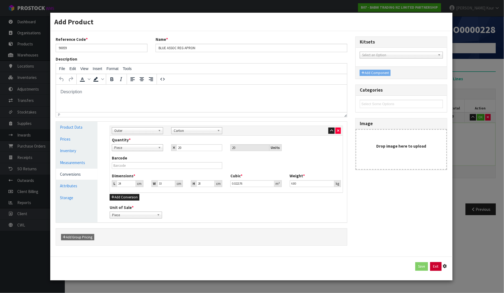
type input "4.8"
type input "20 PCE x CTN"
type input "1"
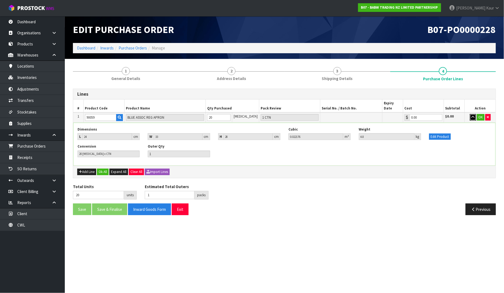
click at [474, 114] on button "button" at bounding box center [473, 117] width 6 height 6
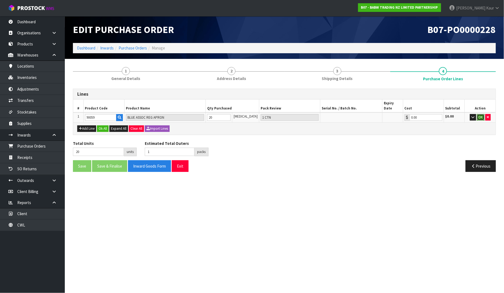
click at [480, 114] on button "OK" at bounding box center [481, 117] width 8 height 6
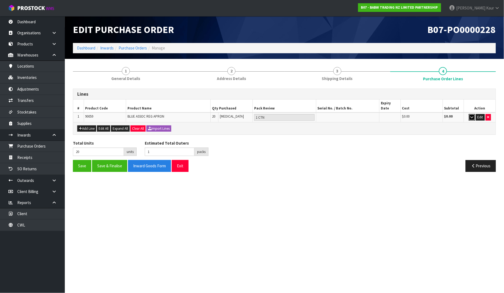
click at [471, 115] on icon "button" at bounding box center [472, 117] width 3 height 4
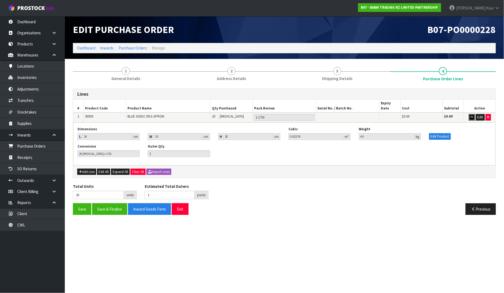
click at [471, 115] on icon "button" at bounding box center [472, 117] width 3 height 4
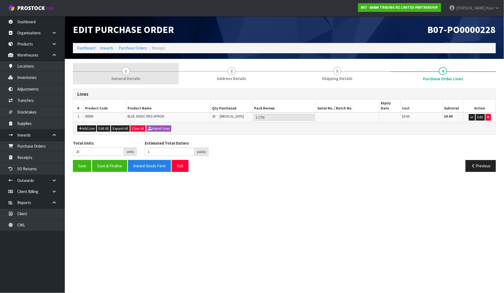
click at [110, 78] on link "1 General Details" at bounding box center [126, 73] width 106 height 21
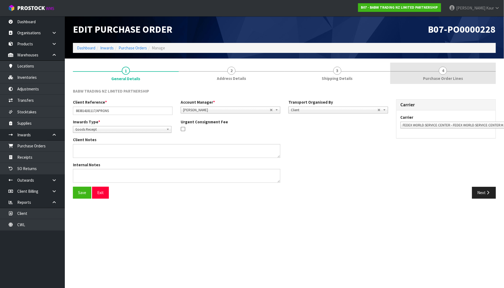
click at [437, 71] on link "4 Purchase Order Lines" at bounding box center [444, 73] width 106 height 21
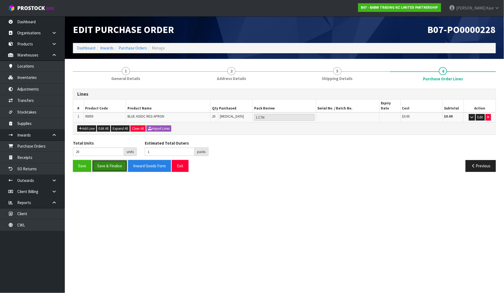
drag, startPoint x: 115, startPoint y: 159, endPoint x: 120, endPoint y: 173, distance: 14.9
click at [115, 160] on button "Save & Finalise" at bounding box center [109, 166] width 35 height 12
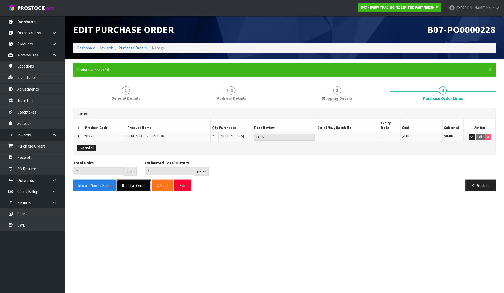
click at [132, 180] on button "Receive Order" at bounding box center [134, 186] width 34 height 12
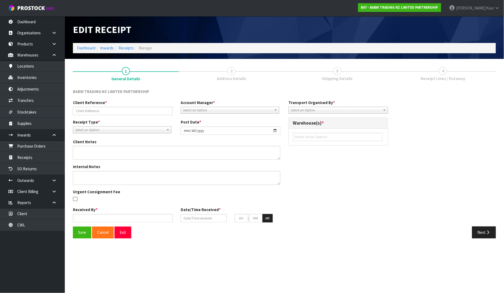
type input "883814181117/APRONS"
type input "[DATE]"
type input "[PERSON_NAME]"
type input "[DATE]"
type input "11"
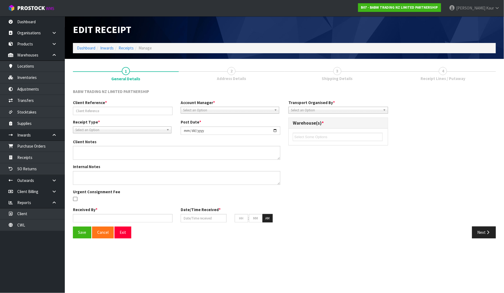
type input "00"
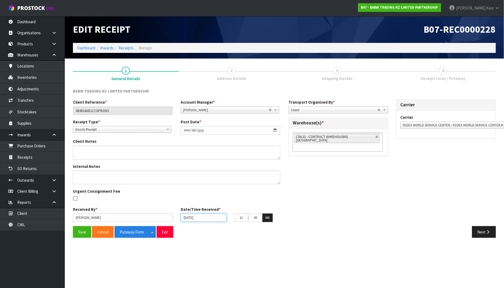
click at [187, 217] on input "[DATE]" at bounding box center [204, 218] width 46 height 8
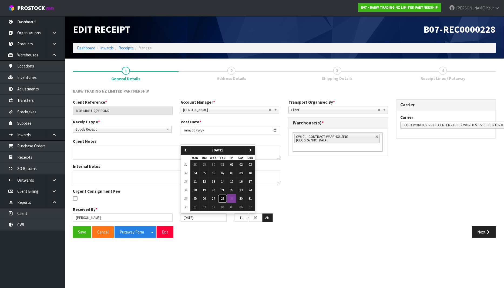
click at [222, 198] on span "28" at bounding box center [222, 199] width 3 height 5
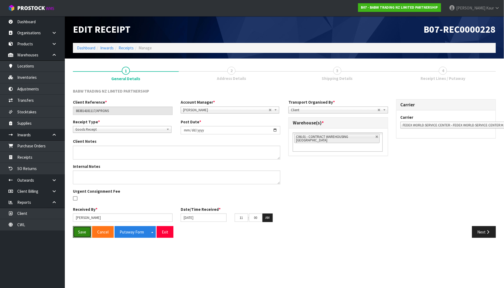
drag, startPoint x: 76, startPoint y: 234, endPoint x: 166, endPoint y: 259, distance: 93.2
click at [76, 234] on button "Save" at bounding box center [82, 233] width 18 height 12
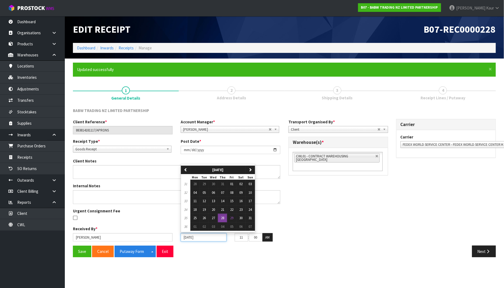
click at [185, 238] on input "[DATE]" at bounding box center [204, 238] width 46 height 8
click at [215, 220] on span "27" at bounding box center [213, 218] width 3 height 5
type input "[DATE]"
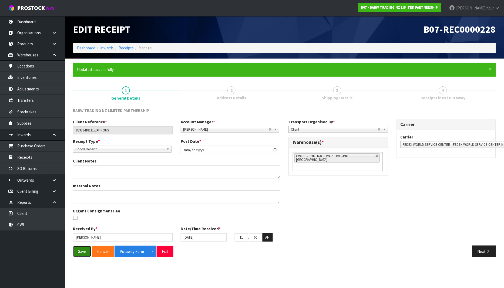
click at [85, 249] on button "Save" at bounding box center [82, 252] width 18 height 12
click at [132, 253] on button "Putaway Form" at bounding box center [132, 252] width 35 height 12
click at [467, 258] on div "Next" at bounding box center [393, 252] width 216 height 12
click at [37, 224] on link "CWL" at bounding box center [32, 224] width 65 height 11
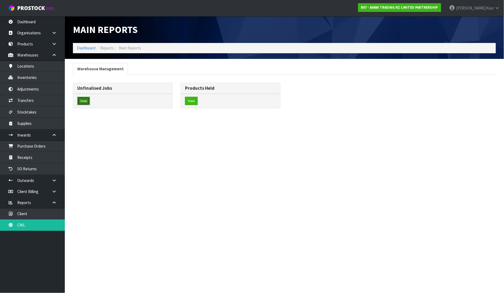
click at [88, 102] on button "View" at bounding box center [83, 101] width 13 height 9
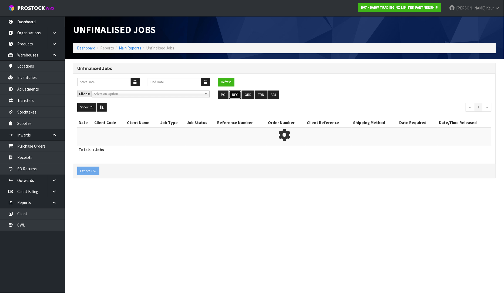
click at [237, 96] on button "REC" at bounding box center [235, 95] width 12 height 9
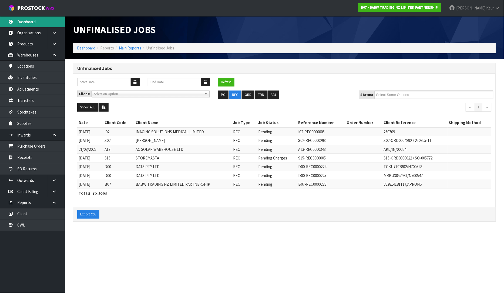
click at [47, 26] on link "Dashboard" at bounding box center [32, 21] width 65 height 11
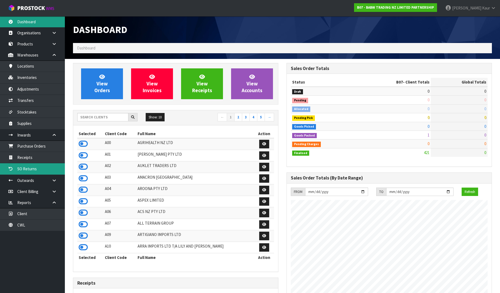
scroll to position [410, 214]
click at [119, 111] on div "Show: 10 5 10 25 50 ← 1 2 3 4 5 →" at bounding box center [175, 117] width 205 height 15
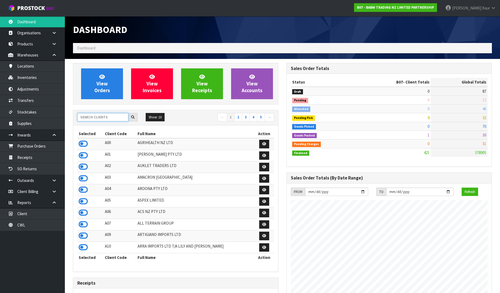
click at [112, 119] on input "text" at bounding box center [102, 117] width 51 height 8
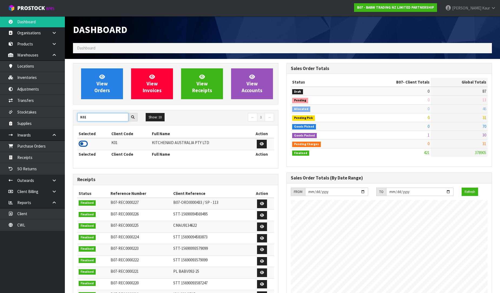
type input "K01"
click at [83, 146] on icon at bounding box center [83, 144] width 9 height 8
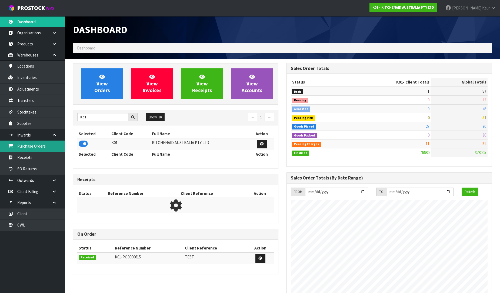
click at [54, 148] on link "Purchase Orders" at bounding box center [32, 146] width 65 height 11
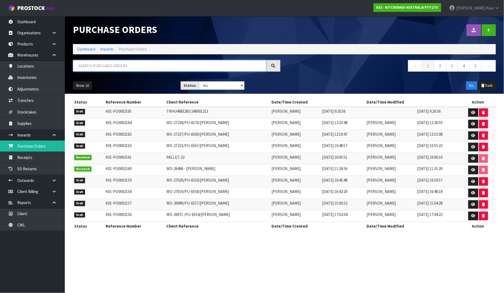
click at [107, 64] on input "text" at bounding box center [170, 66] width 194 height 12
click at [90, 67] on input "text" at bounding box center [170, 66] width 194 height 12
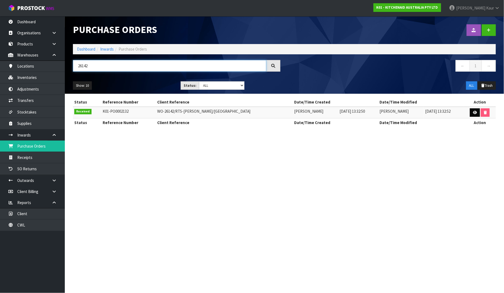
type input "26142"
click at [472, 114] on link at bounding box center [475, 112] width 10 height 9
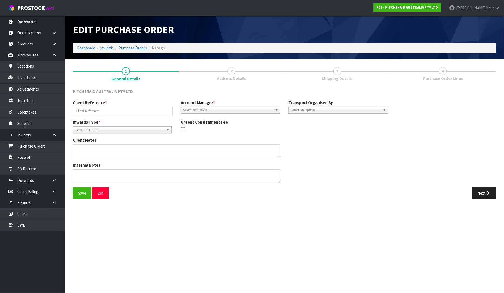
type input "WO-26142/RTS-GEENA CAMPBELL/WELLINGTON"
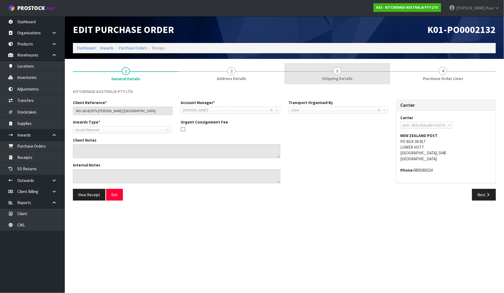
click at [345, 79] on span "Shipping Details" at bounding box center [337, 79] width 31 height 6
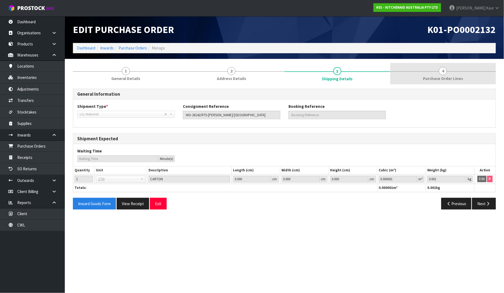
click at [440, 79] on span "Purchase Order Lines" at bounding box center [443, 79] width 40 height 6
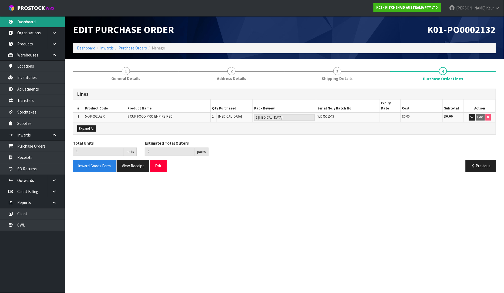
click at [46, 24] on link "Dashboard" at bounding box center [32, 21] width 65 height 11
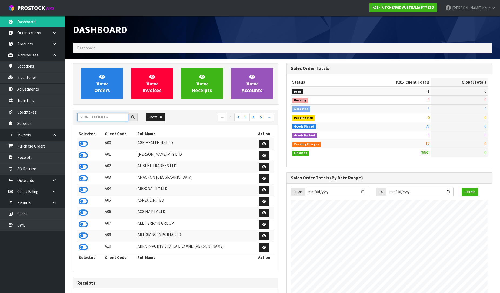
scroll to position [410, 214]
click at [99, 117] on input "text" at bounding box center [102, 117] width 51 height 8
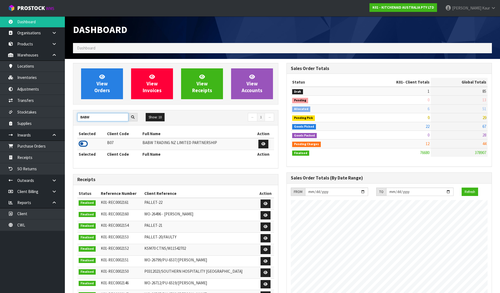
type input "BABW"
click at [84, 142] on icon at bounding box center [83, 144] width 9 height 8
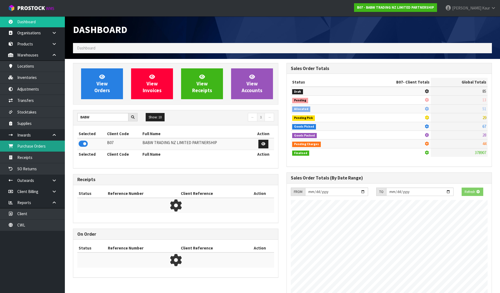
scroll to position [337, 214]
click at [45, 145] on link "Purchase Orders" at bounding box center [32, 146] width 65 height 11
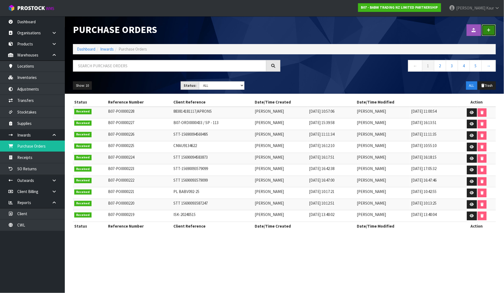
click at [496, 33] on link at bounding box center [489, 30] width 14 height 12
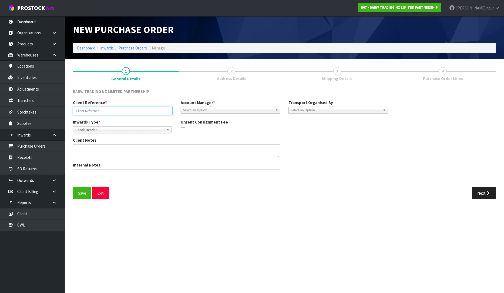
click at [83, 109] on input "text" at bounding box center [123, 111] width 100 height 8
type input "STT70490019018933/STT70490019089681/STT70490019018872"
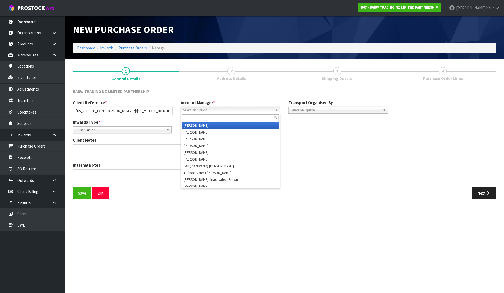
click at [214, 108] on span "Select an Option" at bounding box center [228, 110] width 90 height 6
type input "V"
click at [207, 124] on li "V [PERSON_NAME]" at bounding box center [230, 125] width 97 height 7
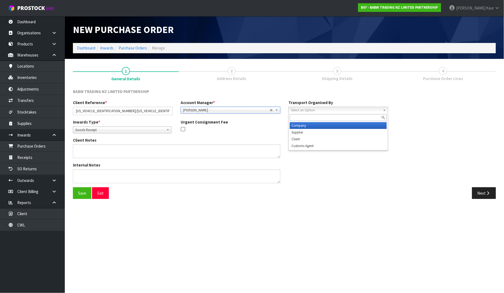
click at [296, 111] on span "Select an Option" at bounding box center [336, 110] width 90 height 6
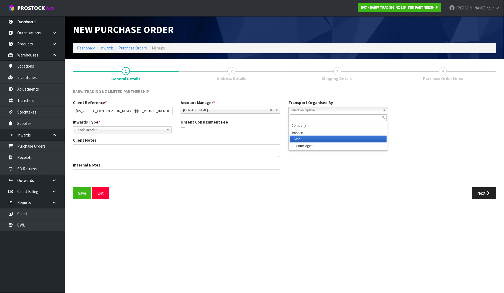
click at [293, 136] on li "Client" at bounding box center [338, 139] width 97 height 7
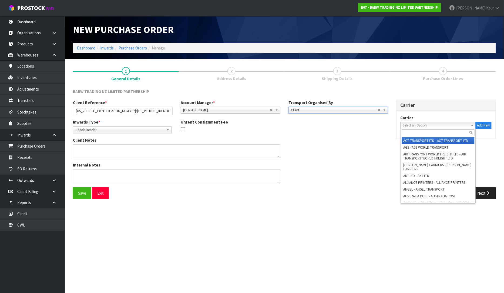
click at [441, 123] on span "Select an Option" at bounding box center [436, 125] width 66 height 6
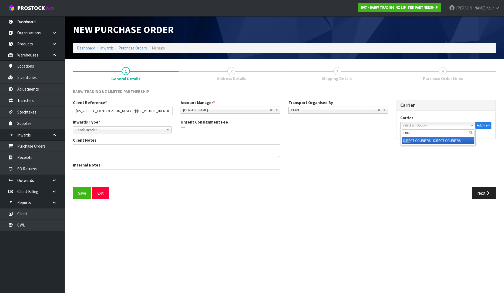
type input "DIRE"
click at [435, 139] on li "DIRE CT COURIERS - DIRECT COURIERS" at bounding box center [438, 140] width 73 height 7
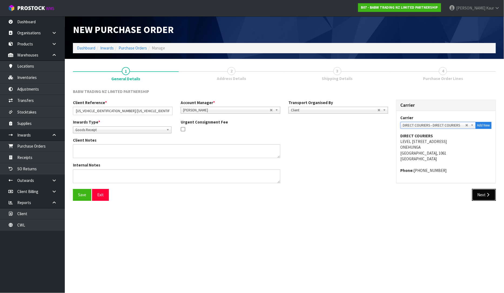
click at [485, 199] on button "Next" at bounding box center [484, 195] width 24 height 12
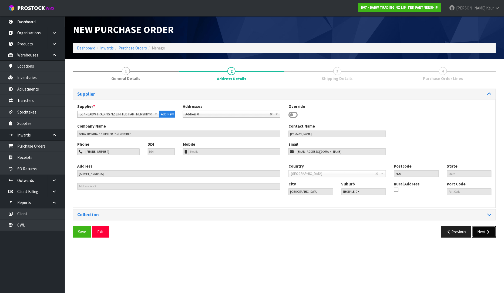
click at [491, 233] on icon "button" at bounding box center [488, 232] width 5 height 4
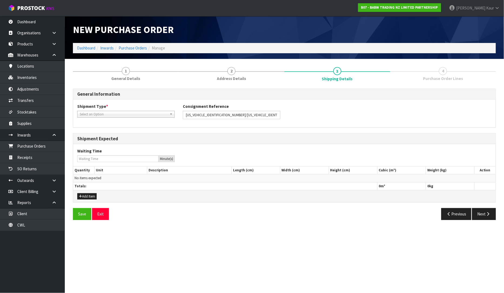
click at [111, 116] on span "Select an Option" at bounding box center [124, 114] width 88 height 6
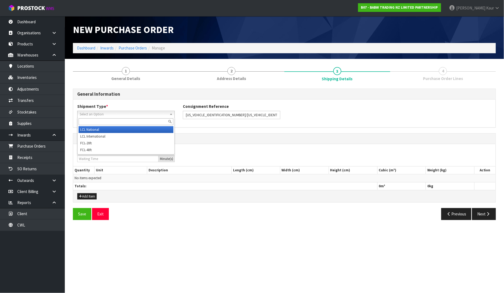
click at [106, 130] on li "LCL National" at bounding box center [126, 129] width 95 height 7
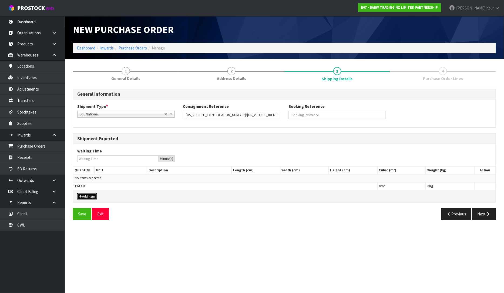
click at [87, 195] on button "Add Item" at bounding box center [86, 196] width 19 height 6
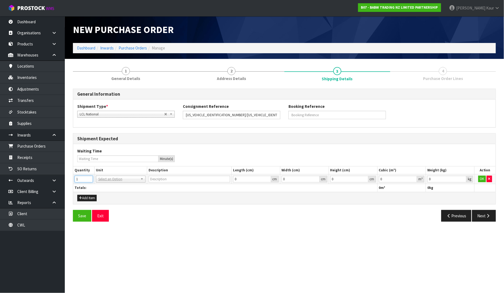
click at [90, 179] on input "1" at bounding box center [84, 179] width 18 height 7
drag, startPoint x: 83, startPoint y: 179, endPoint x: 71, endPoint y: 179, distance: 12.5
click at [71, 179] on div "1 General Details 2 Address Details 3 Shipping Details 4 Purchase Order Lines G…" at bounding box center [284, 144] width 431 height 163
drag, startPoint x: 102, startPoint y: 179, endPoint x: 102, endPoint y: 187, distance: 8.1
type input "9"
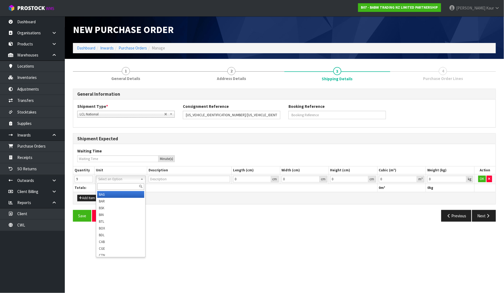
click at [102, 187] on input "text" at bounding box center [120, 186] width 47 height 7
type input "PLT"
type input "PALLET"
type input "0.000001"
click at [414, 177] on input "0.000001" at bounding box center [398, 179] width 38 height 7
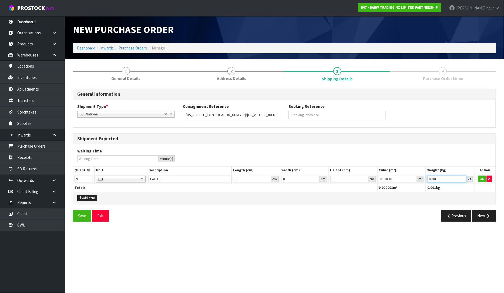
type input "0.001"
click at [463, 177] on input "0.001" at bounding box center [447, 179] width 39 height 7
click at [488, 177] on button "button" at bounding box center [489, 179] width 5 height 6
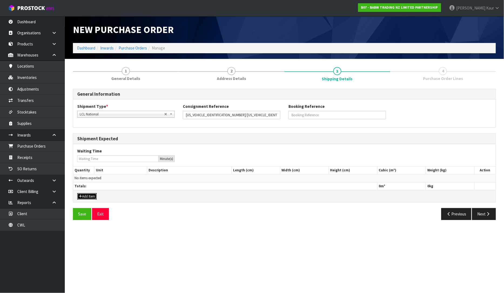
drag, startPoint x: 90, startPoint y: 196, endPoint x: 92, endPoint y: 185, distance: 11.2
click at [89, 196] on button "Add Item" at bounding box center [86, 196] width 19 height 6
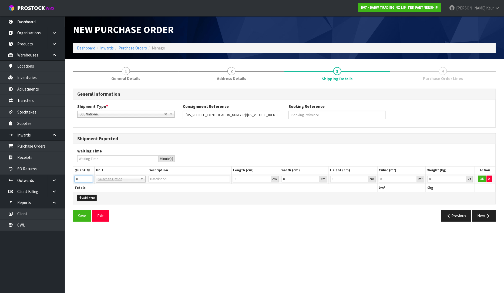
drag, startPoint x: 79, startPoint y: 179, endPoint x: 70, endPoint y: 179, distance: 9.2
click at [70, 179] on div "1 General Details 2 Address Details 3 Shipping Details 4 Purchase Order Lines G…" at bounding box center [284, 144] width 431 height 163
type input "9"
click at [107, 184] on input "text" at bounding box center [120, 186] width 47 height 7
type input "PLT"
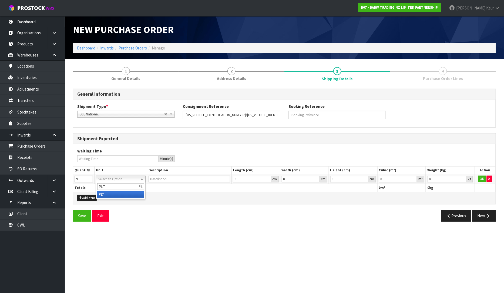
type input "PALLET"
type input "0.000001"
click at [414, 178] on input "0.000001" at bounding box center [398, 179] width 38 height 7
type input "0.001"
click at [463, 178] on input "0.001" at bounding box center [447, 179] width 39 height 7
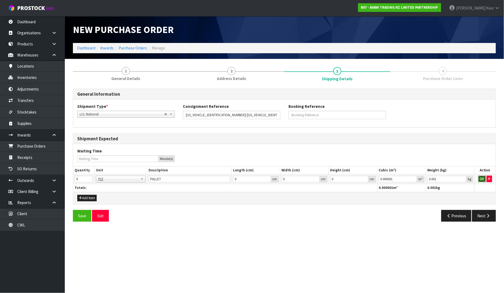
click at [483, 180] on button "OK" at bounding box center [483, 179] width 8 height 6
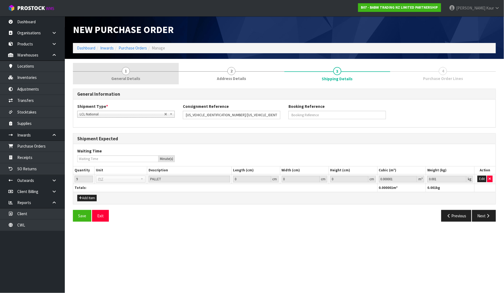
click at [116, 76] on span "General Details" at bounding box center [125, 79] width 29 height 6
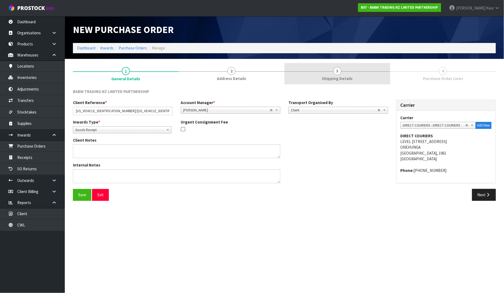
click at [344, 74] on link "3 Shipping Details" at bounding box center [338, 73] width 106 height 21
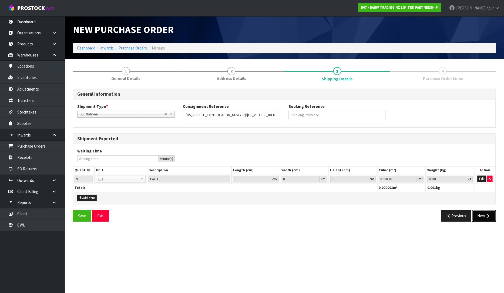
click at [491, 217] on icon "button" at bounding box center [488, 216] width 5 height 4
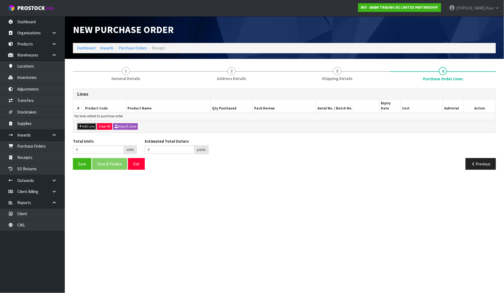
click at [89, 123] on button "Add Line" at bounding box center [86, 126] width 19 height 6
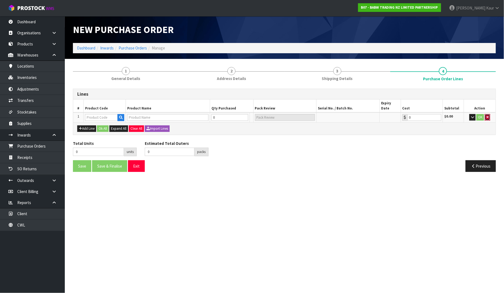
click at [487, 115] on icon "button" at bounding box center [488, 117] width 2 height 4
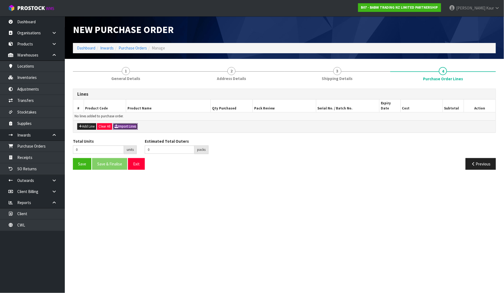
click at [129, 123] on button "Import Lines" at bounding box center [125, 126] width 25 height 6
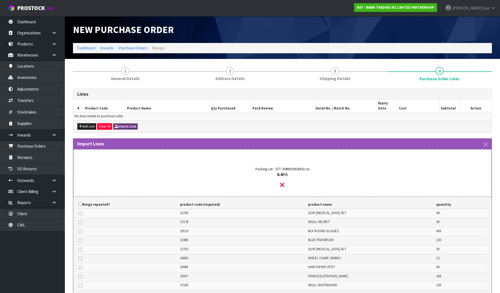
scroll to position [111, 0]
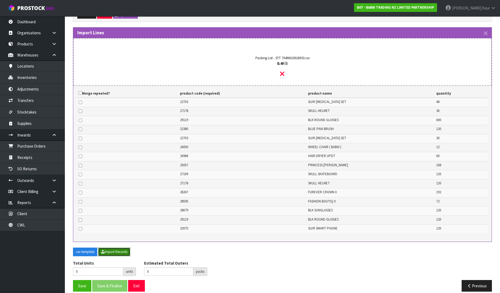
click at [110, 248] on button "Import Records" at bounding box center [114, 252] width 32 height 9
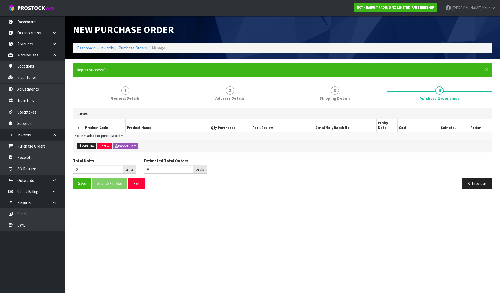
scroll to position [0, 0]
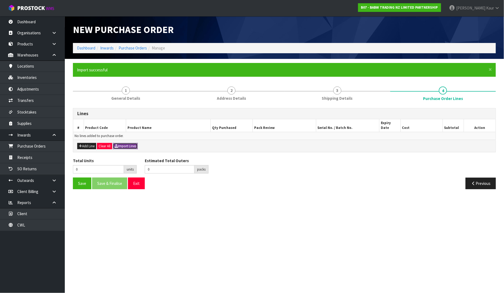
click at [118, 144] on icon "button" at bounding box center [117, 146] width 4 height 4
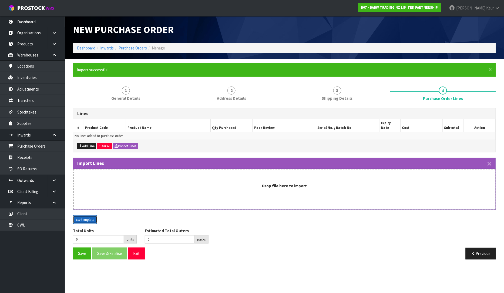
click at [83, 215] on button "csv template" at bounding box center [85, 219] width 24 height 9
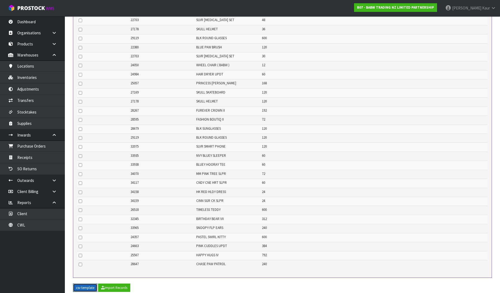
scroll to position [247, 0]
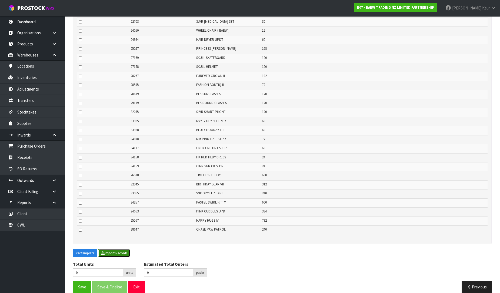
click at [126, 249] on button "Import Records" at bounding box center [114, 253] width 32 height 9
type input "5406"
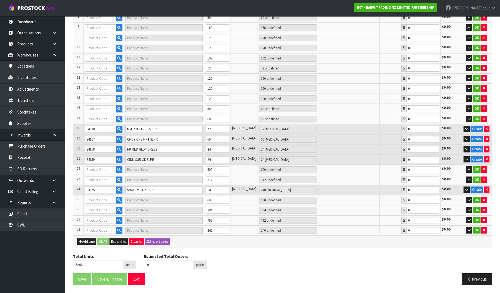
type input "8"
type input "22703"
type input "SILVER CRUTCH SET"
type input "8 CTN"
type input "0.00"
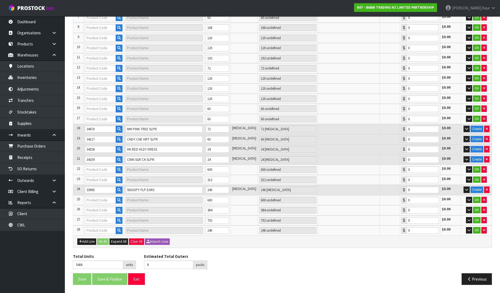
type input "66"
type input "29119"
type input "BLK ROUND GLASSES"
type input "50 CTN"
type input "0.00"
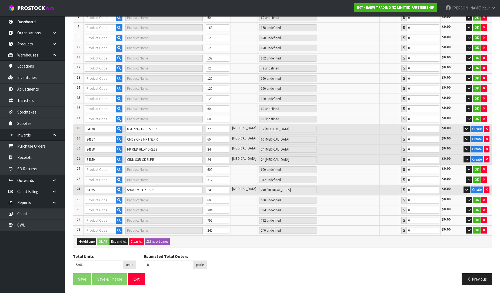
type input "22380"
type input "BLUE PAWBRUSH"
type input "5 CTN"
type input "0.00"
type input "24050"
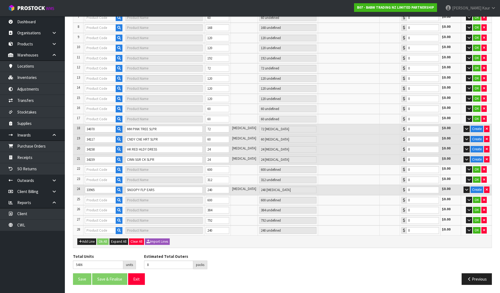
type input "WHEEL CHAIR"
type input "3 CTN"
type input "0.00"
type input "96"
type input "27178"
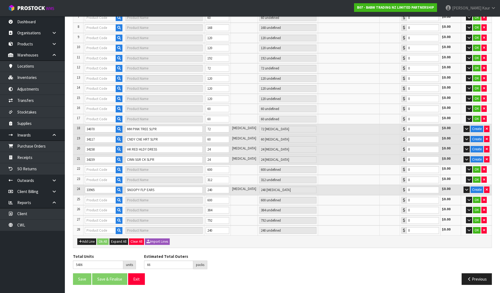
type input "SKULL HELMET"
type input "3 CTN"
type input "0.00"
type input "22703"
type input "SILVER CRUTCH SET"
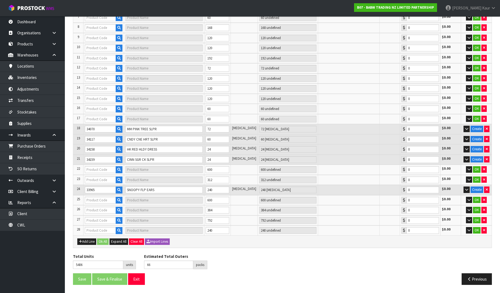
type input "5 CTN"
type input "0.00"
type input "24984"
type input "HAIR DRYER"
type input "5 CTN"
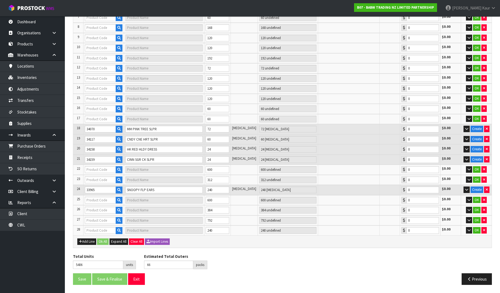
type input "0.00"
type input "25057"
type input "PRINCESS WAND"
type input "7 CTN"
type input "0.00"
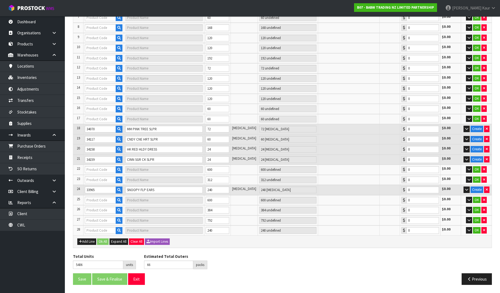
type input "27169"
type input "SKULL SKATEBOARD"
type input "10 CTN"
type input "0.00"
type input "98"
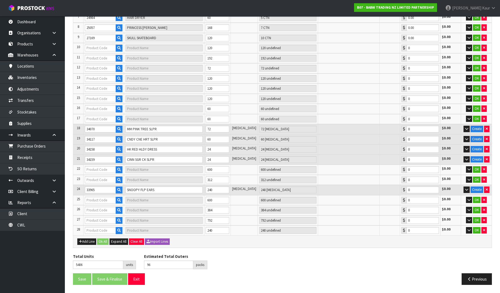
type input "28267"
type input "FUREVER CROWN"
type input "2 CTN"
type input "0.00"
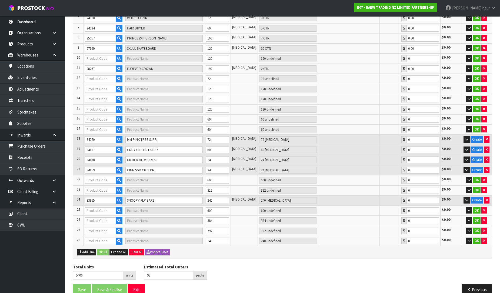
type input "103"
type input "32075"
type input "SLVER SMART PHONE"
type input "5 CTN"
type input "0.00"
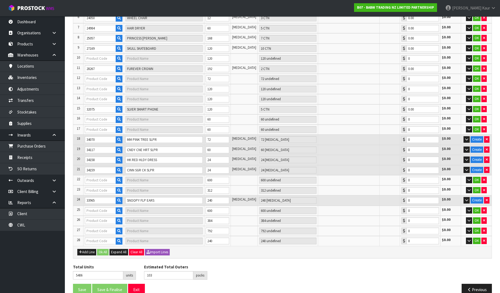
type input "206"
type input "27178"
type input "SKULL HELMET"
type input "10 CTN"
type input "0.00"
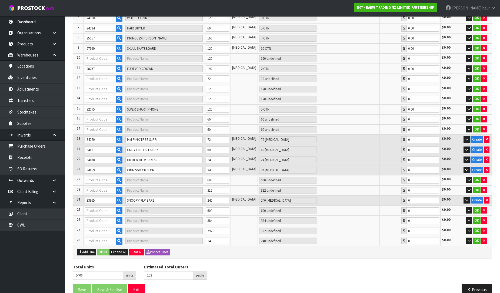
type input "33935"
type input "NVY BLUEY SLEEPER"
type input "5 CTN"
type input "0.00"
type input "26518"
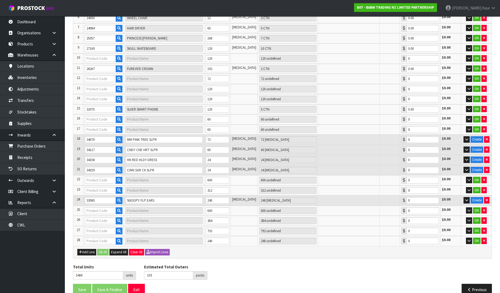
type input "TIMELESS TEDDY 2"
type input "50 CTN"
type input "0.00"
type input "32345"
type input "BIRTHDAY BEAR VII"
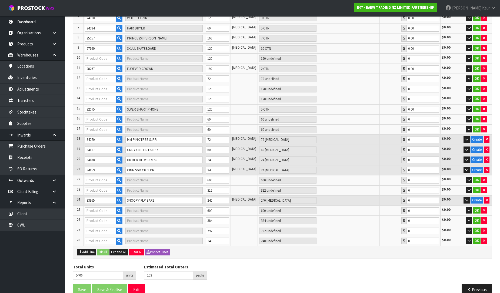
type input "13 CTN"
type input "0.00"
type input "24357"
type input "PASTEL SWIRL KIT"
type input "25 CTN"
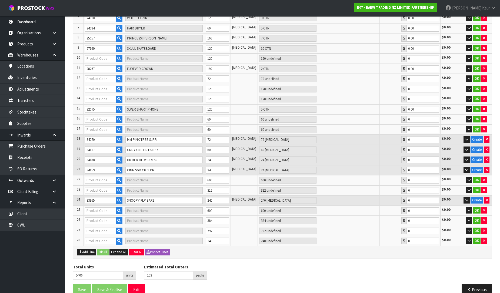
type input "0.00"
type input "255"
type input "28595"
type input "FASHION BOUTIQUE"
type input "18 CTN"
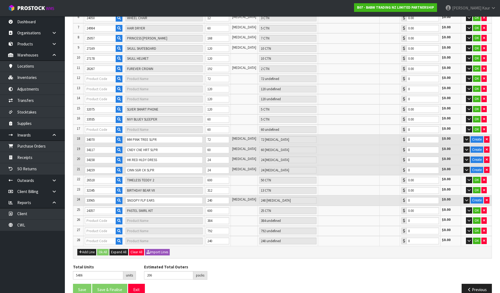
type input "0.00"
type input "28679"
type input "BLACK SUNGLASSES"
type input "10 CTN"
type input "0.00"
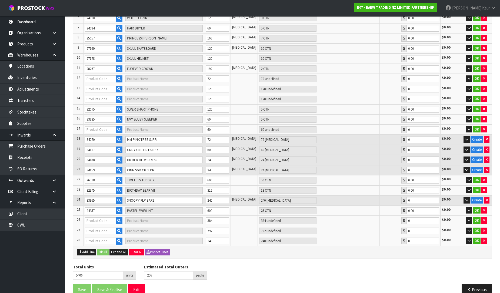
type input "33938"
type input "BLUEY HOORAY TEE"
type input "5 CTN"
type input "0.00"
type input "24663"
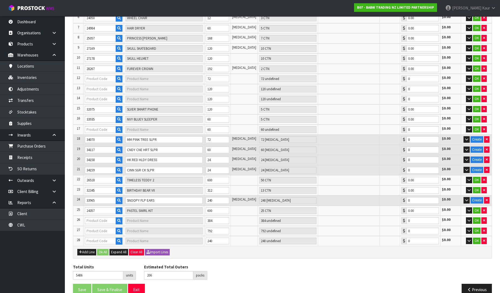
type input "PINK CUDDLES"
type input "16 CTN"
type input "0.00"
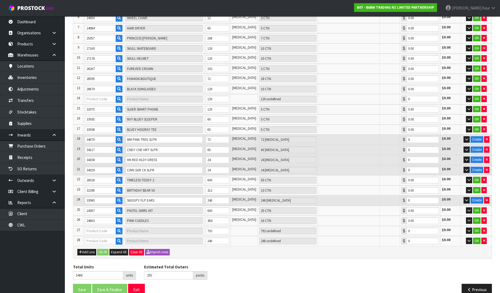
type input "308"
type input "25567"
type input "HAPPY HUGS IV"
type input "33 CTN"
type input "0.00"
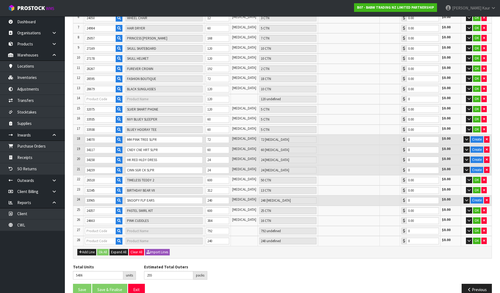
type input "28647"
type input "CHASE PAW PATROL"
type input "20 CTN"
type input "0.00"
type input "318"
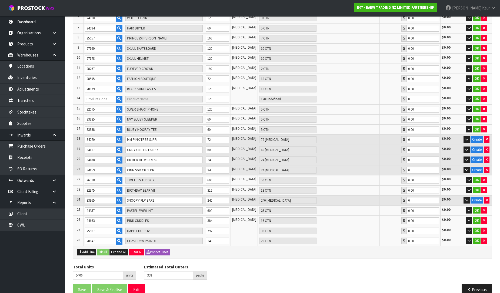
type input "29119"
type input "BLK ROUND GLASSES"
type input "10 CTN"
type input "0.00"
click at [480, 136] on button "Create" at bounding box center [477, 139] width 13 height 6
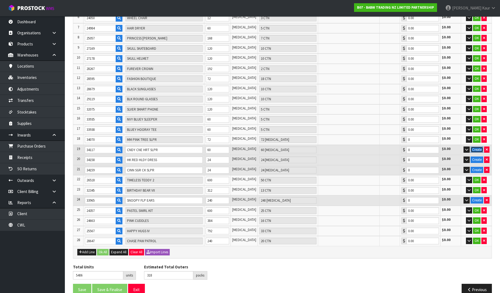
click at [476, 147] on button "Create" at bounding box center [477, 150] width 13 height 6
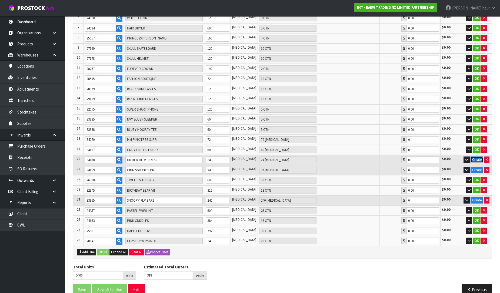
click at [474, 157] on button "Create" at bounding box center [477, 160] width 13 height 6
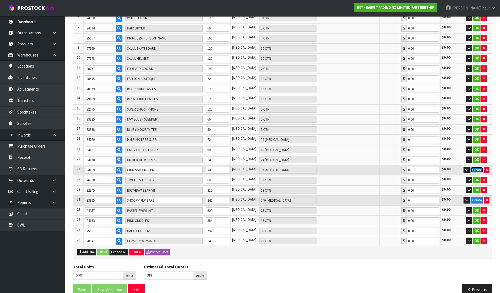
click at [474, 167] on button "Create" at bounding box center [477, 170] width 13 height 6
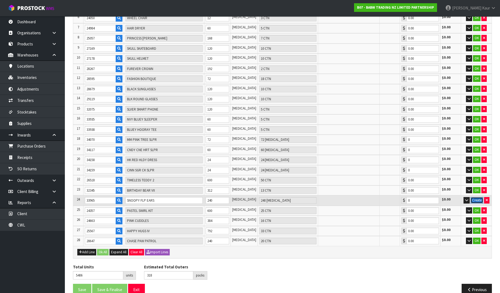
click at [475, 197] on button "Create" at bounding box center [477, 200] width 13 height 6
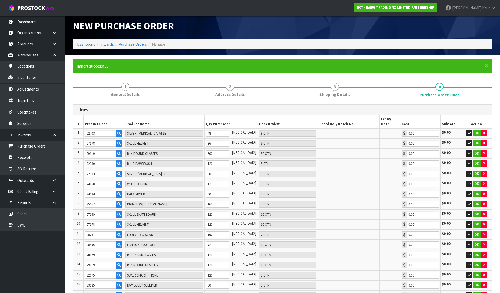
scroll to position [0, 0]
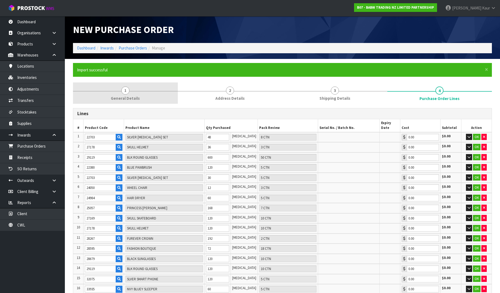
click at [131, 92] on link "1 General Details" at bounding box center [125, 92] width 105 height 21
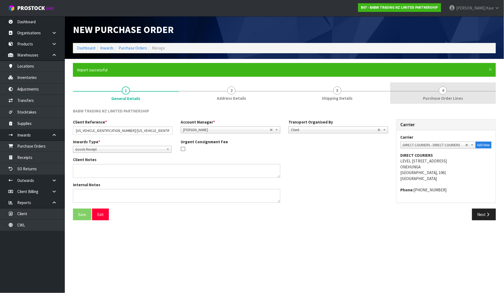
click at [448, 91] on link "4 Purchase Order Lines" at bounding box center [444, 92] width 106 height 21
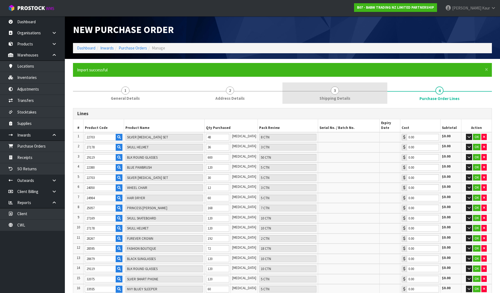
click at [341, 96] on span "Shipping Details" at bounding box center [334, 98] width 31 height 6
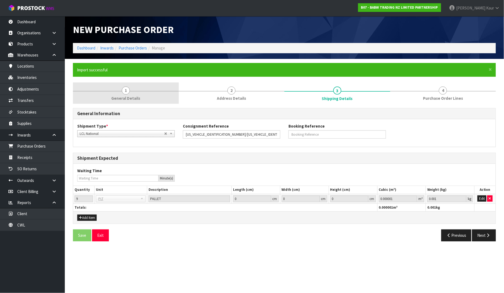
click at [125, 95] on link "1 General Details" at bounding box center [126, 92] width 106 height 21
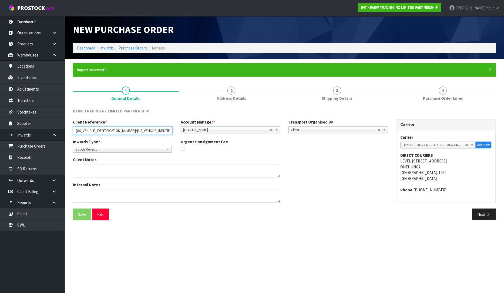
drag, startPoint x: 74, startPoint y: 130, endPoint x: 172, endPoint y: 135, distance: 98.8
click at [172, 135] on div "Client Reference * STT70490019018933/STT70490019089681/STT70490019018872 Accoun…" at bounding box center [231, 128] width 324 height 19
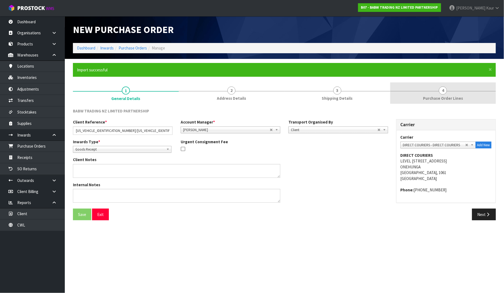
click at [428, 98] on span "Purchase Order Lines" at bounding box center [443, 98] width 40 height 6
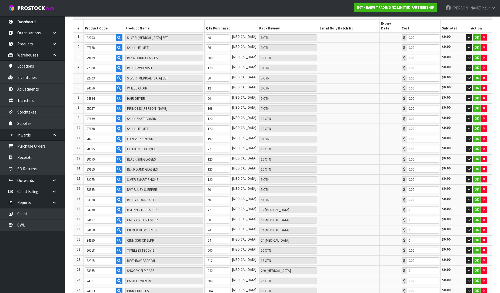
scroll to position [170, 0]
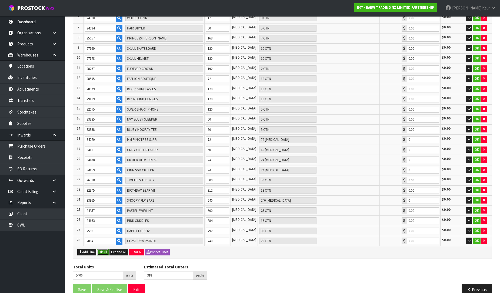
click at [101, 249] on button "Ok All" at bounding box center [103, 252] width 12 height 6
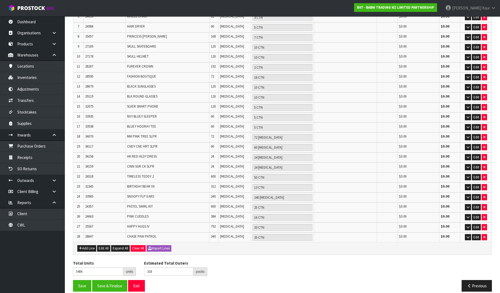
scroll to position [164, 0]
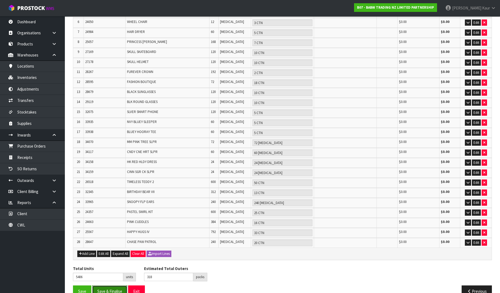
click at [112, 285] on button "Save & Finalise" at bounding box center [109, 291] width 35 height 12
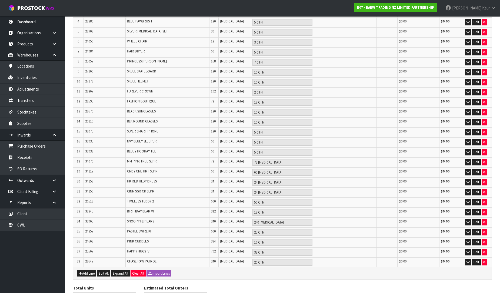
scroll to position [0, 0]
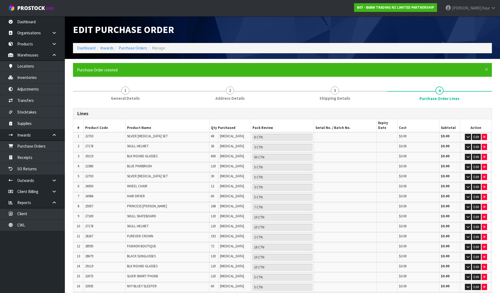
type input "0"
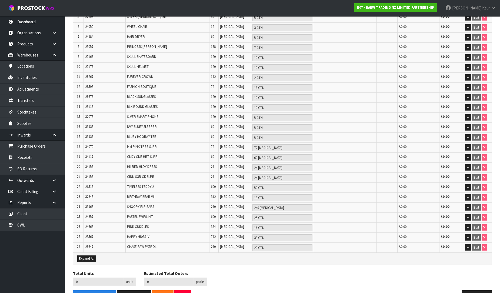
scroll to position [164, 0]
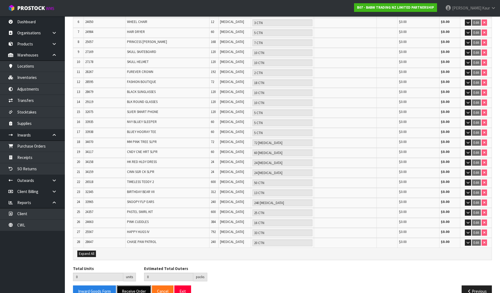
click at [126, 285] on button "Receive Order" at bounding box center [134, 291] width 34 height 12
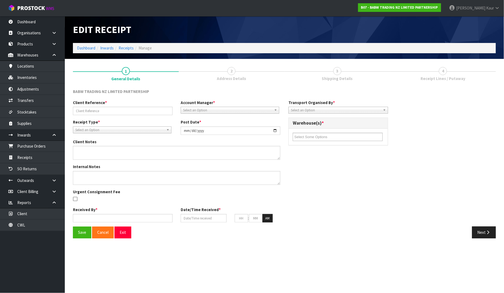
type input "STT70490019018933/STT70490019089681/STT70490019018"
type input "[DATE]"
type input "[PERSON_NAME]"
type input "[DATE]"
type input "11"
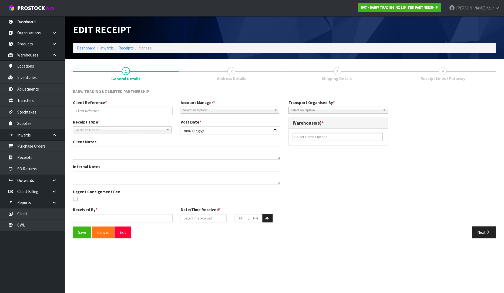
type input "40"
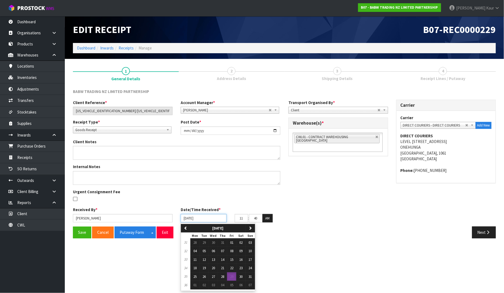
click at [187, 220] on input "[DATE]" at bounding box center [204, 218] width 46 height 8
click at [222, 274] on span "28" at bounding box center [222, 276] width 3 height 5
type input "[DATE]"
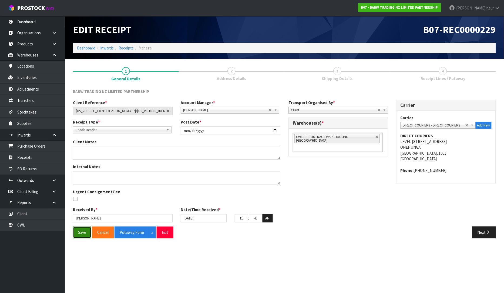
click at [81, 228] on button "Save" at bounding box center [82, 233] width 18 height 12
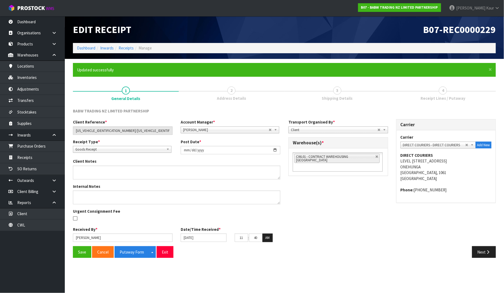
click at [438, 85] on link "4 Receipt Lines / Putaway" at bounding box center [444, 92] width 106 height 21
click at [76, 252] on button "Save" at bounding box center [82, 252] width 18 height 12
click at [133, 254] on button "Putaway Form" at bounding box center [132, 252] width 35 height 12
click at [16, 222] on link "CWL" at bounding box center [32, 224] width 65 height 11
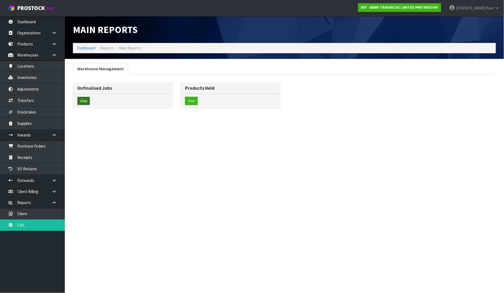
click at [86, 103] on button "View" at bounding box center [83, 101] width 13 height 9
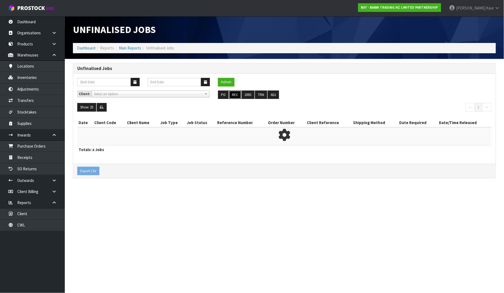
click at [233, 99] on button "REC" at bounding box center [235, 95] width 12 height 9
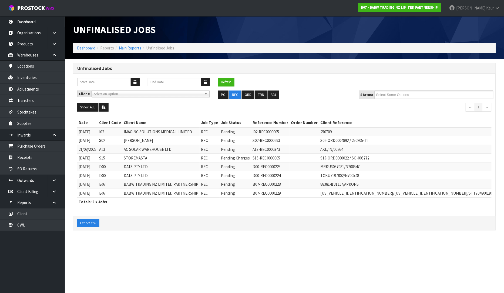
click at [29, 16] on nav "Toggle navigation ProStock WMS B07 - BABW TRADING NZ LIMITED PARTNERSHIP Prabhn…" at bounding box center [252, 8] width 504 height 16
click at [29, 21] on link "Dashboard" at bounding box center [32, 21] width 65 height 11
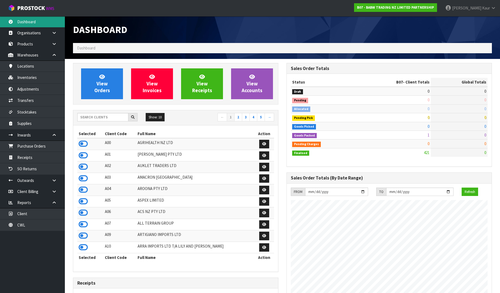
scroll to position [410, 214]
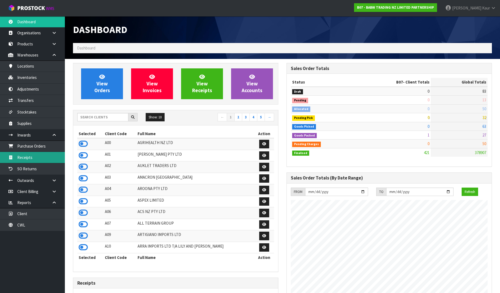
click at [31, 160] on link "Receipts" at bounding box center [32, 157] width 65 height 11
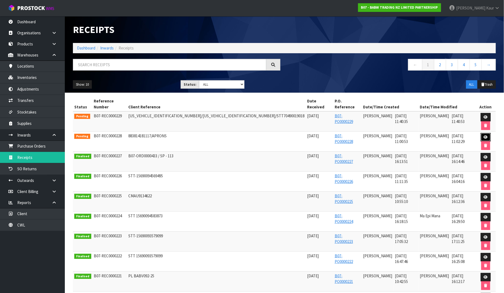
click at [481, 133] on link at bounding box center [486, 137] width 10 height 9
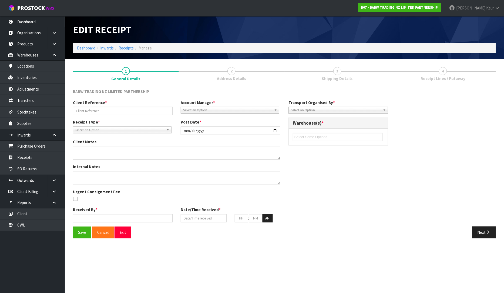
type input "883814181117/APRONS"
type input "[DATE]"
type input "[PERSON_NAME]"
type input "[DATE]"
type input "11"
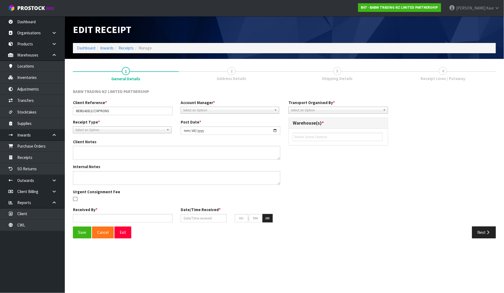
type input "00"
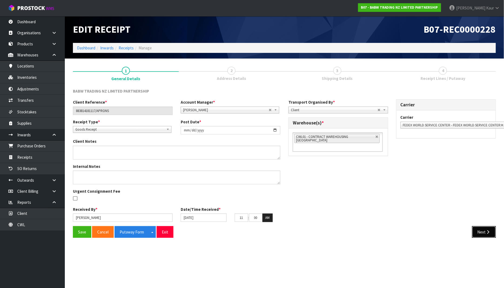
click at [481, 235] on button "Next" at bounding box center [484, 233] width 24 height 12
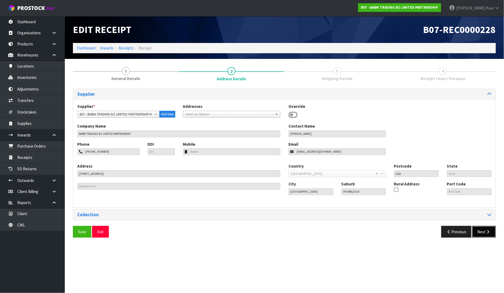
click at [481, 228] on button "Next" at bounding box center [484, 232] width 24 height 12
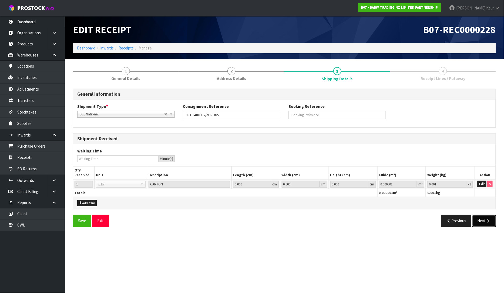
click at [481, 224] on button "Next" at bounding box center [484, 221] width 24 height 12
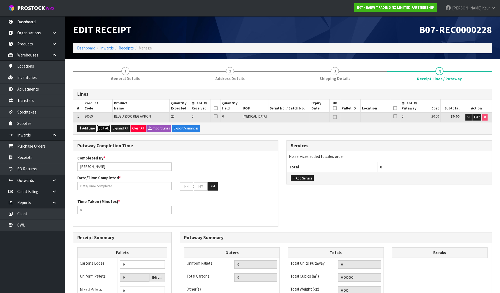
click at [103, 128] on button "Edit All" at bounding box center [103, 128] width 13 height 6
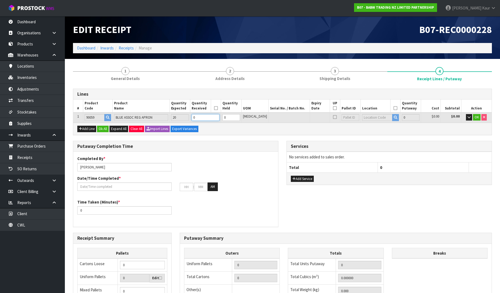
drag, startPoint x: 209, startPoint y: 118, endPoint x: 203, endPoint y: 118, distance: 6.5
click at [203, 118] on input "0" at bounding box center [206, 117] width 28 height 7
type input "0.000028"
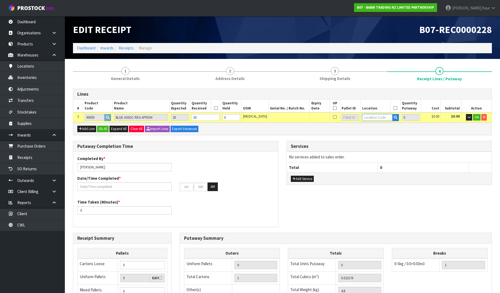
click at [368, 118] on input "text" at bounding box center [377, 117] width 30 height 7
click at [377, 141] on link "35-34-2 -C" at bounding box center [378, 141] width 43 height 7
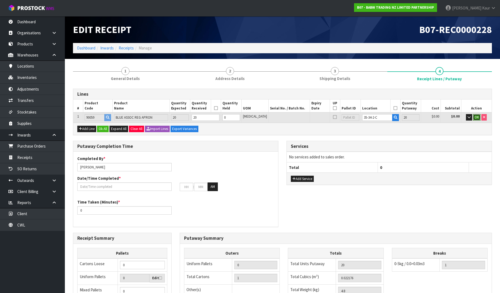
click at [477, 118] on span "OK" at bounding box center [477, 117] width 4 height 5
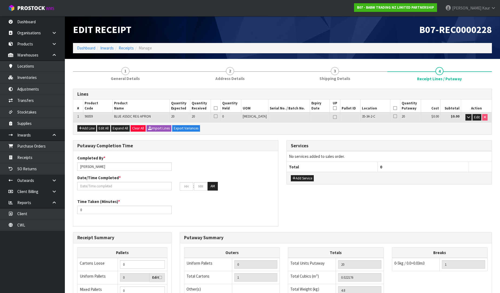
click at [218, 108] on icon at bounding box center [216, 108] width 4 height 0
click at [394, 109] on th at bounding box center [395, 105] width 10 height 13
click at [393, 108] on icon at bounding box center [395, 108] width 4 height 0
click at [469, 118] on icon "button" at bounding box center [468, 117] width 3 height 4
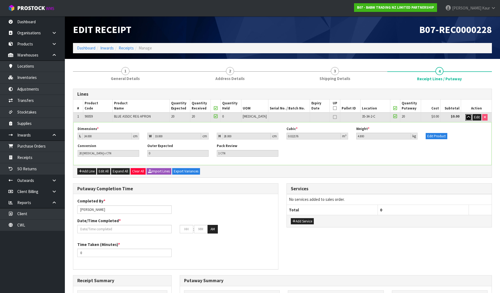
click at [469, 118] on icon "button" at bounding box center [468, 117] width 3 height 4
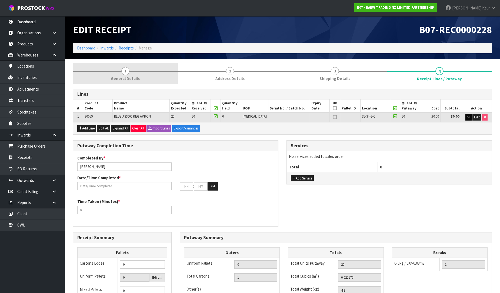
click at [123, 77] on span "General Details" at bounding box center [125, 79] width 29 height 6
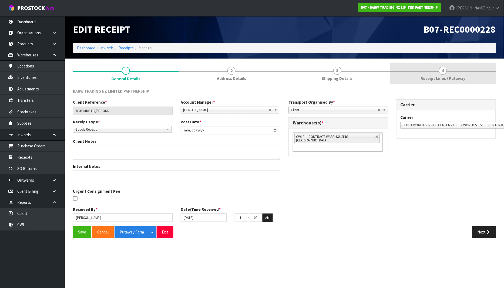
click at [448, 78] on span "Receipt Lines / Putaway" at bounding box center [443, 79] width 45 height 6
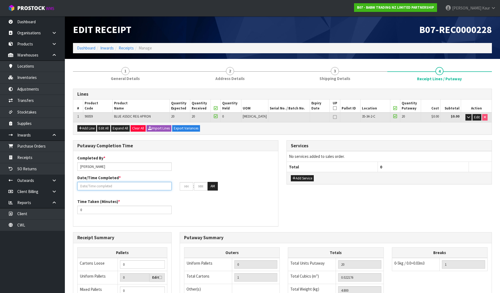
click at [87, 188] on input "text" at bounding box center [124, 186] width 94 height 8
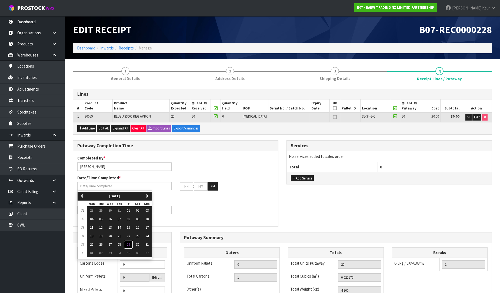
drag, startPoint x: 128, startPoint y: 245, endPoint x: 110, endPoint y: 221, distance: 30.7
click at [128, 245] on span "29" at bounding box center [128, 244] width 3 height 5
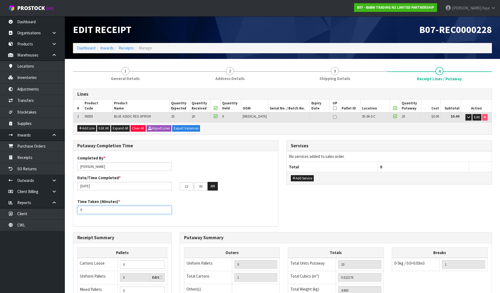
drag, startPoint x: 97, startPoint y: 212, endPoint x: 76, endPoint y: 211, distance: 21.4
click at [76, 211] on div "Time Taken (Minutes) * 0" at bounding box center [124, 206] width 102 height 15
drag, startPoint x: 86, startPoint y: 210, endPoint x: 75, endPoint y: 209, distance: 10.8
click at [75, 209] on div "Time Taken (Minutes) * 10" at bounding box center [124, 206] width 102 height 15
drag, startPoint x: 188, startPoint y: 188, endPoint x: 182, endPoint y: 187, distance: 5.5
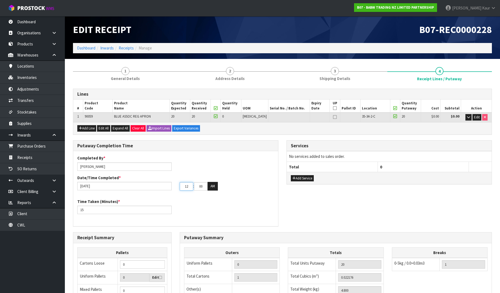
click at [182, 187] on input "12" at bounding box center [187, 186] width 14 height 8
drag, startPoint x: 205, startPoint y: 186, endPoint x: 196, endPoint y: 186, distance: 9.2
click at [196, 186] on input "00" at bounding box center [201, 186] width 14 height 8
click at [209, 199] on div "Time Taken (Minutes) * 15" at bounding box center [175, 208] width 205 height 19
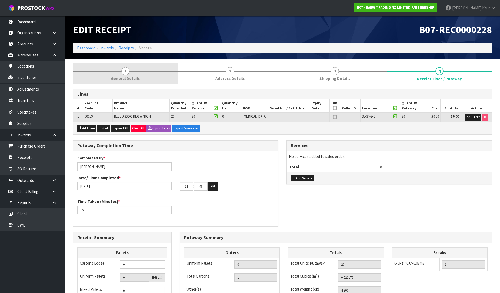
click at [134, 80] on span "General Details" at bounding box center [125, 79] width 29 height 6
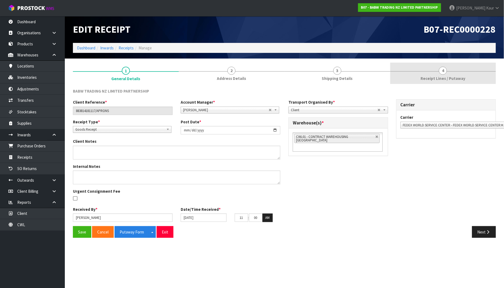
click at [428, 70] on link "4 Receipt Lines / Putaway" at bounding box center [444, 73] width 106 height 21
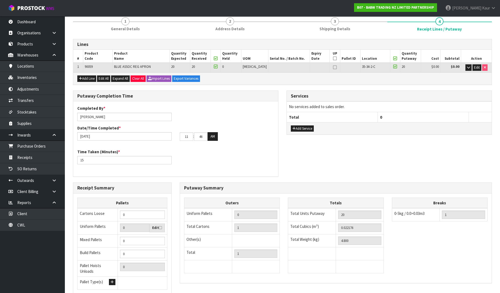
scroll to position [91, 0]
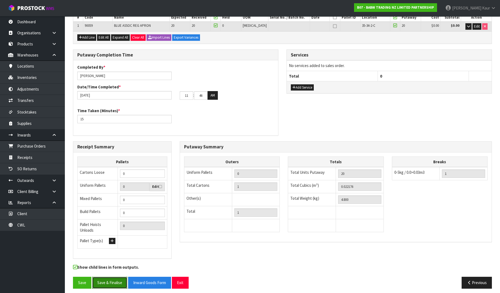
click at [111, 279] on button "Save & Finalise" at bounding box center [109, 283] width 35 height 12
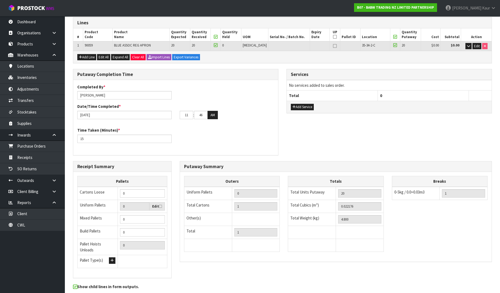
scroll to position [0, 0]
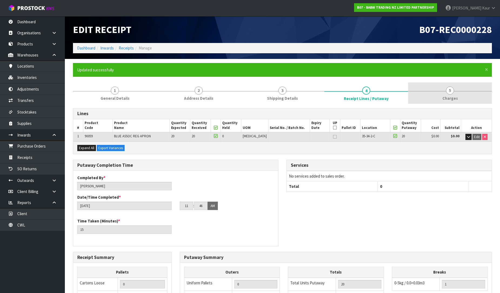
click at [450, 94] on span "5" at bounding box center [450, 90] width 8 height 8
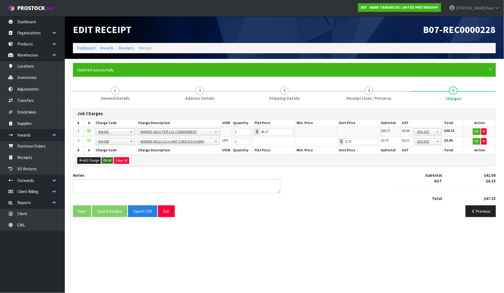
click at [104, 158] on button "Ok All" at bounding box center [108, 160] width 12 height 6
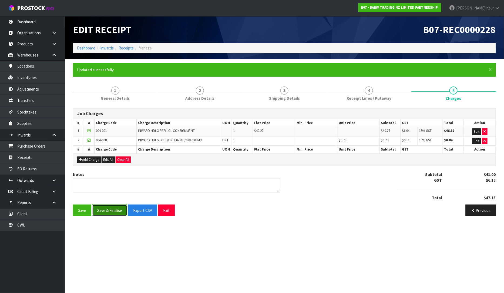
click at [99, 212] on button "Save & Finalise" at bounding box center [109, 211] width 35 height 12
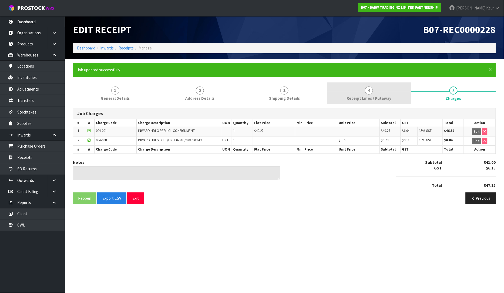
click at [346, 94] on link "4 Receipt Lines / Putaway" at bounding box center [369, 92] width 85 height 21
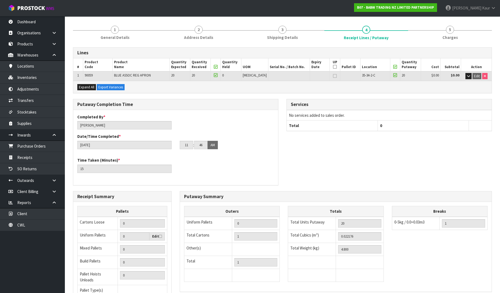
scroll to position [110, 0]
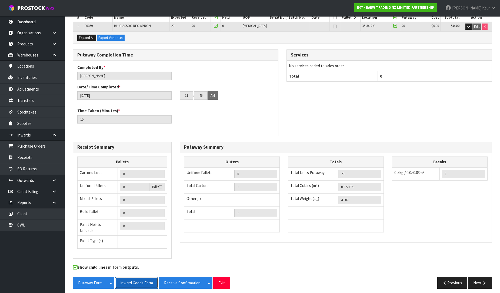
click at [142, 277] on button "Inward Goods Form" at bounding box center [136, 283] width 43 height 12
click at [32, 23] on link "Dashboard" at bounding box center [32, 21] width 65 height 11
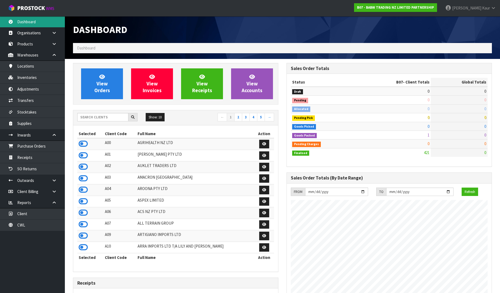
scroll to position [410, 214]
click at [92, 113] on input "text" at bounding box center [102, 117] width 51 height 8
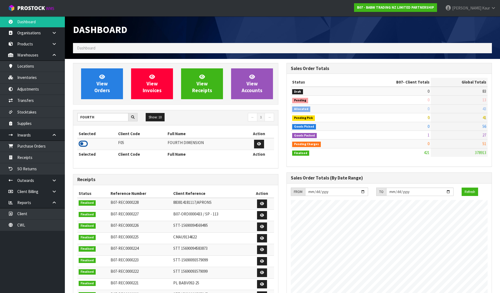
click at [82, 145] on icon at bounding box center [83, 144] width 9 height 8
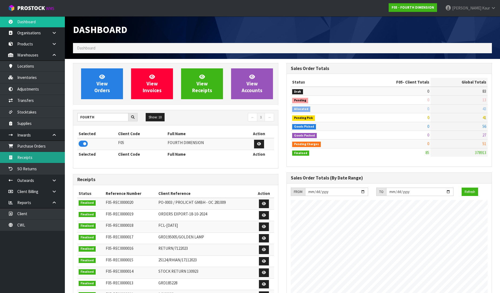
scroll to position [331, 214]
click at [51, 156] on link "Receipts" at bounding box center [32, 157] width 65 height 11
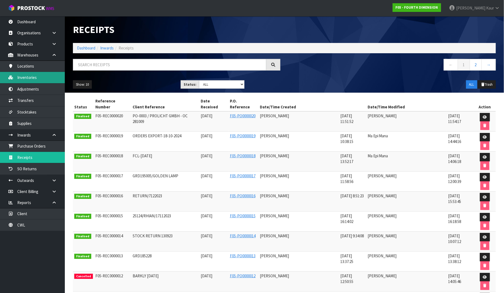
click at [32, 78] on link "Inventories" at bounding box center [32, 77] width 65 height 11
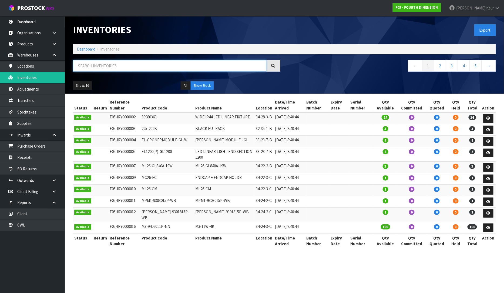
click at [87, 66] on input "text" at bounding box center [170, 66] width 194 height 12
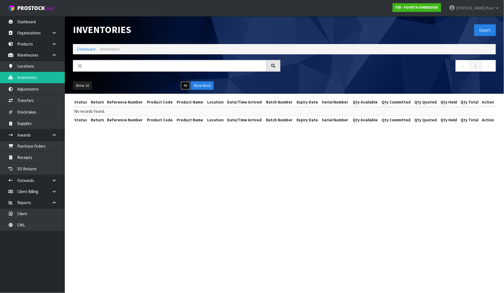
click at [188, 86] on button "All" at bounding box center [185, 85] width 9 height 9
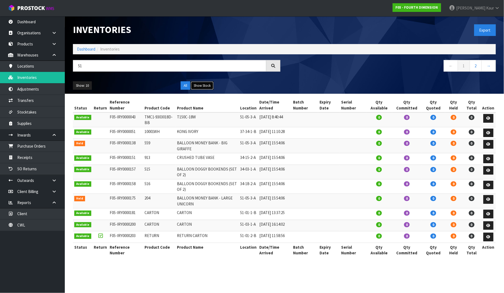
click at [202, 83] on button "Show Stock" at bounding box center [202, 85] width 23 height 9
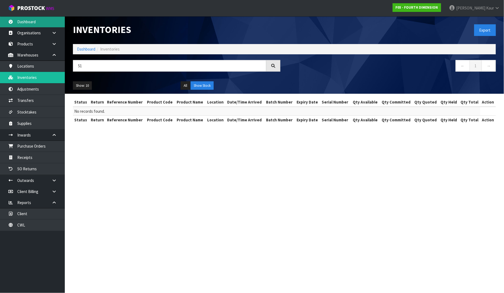
click at [34, 24] on link "Dashboard" at bounding box center [32, 21] width 65 height 11
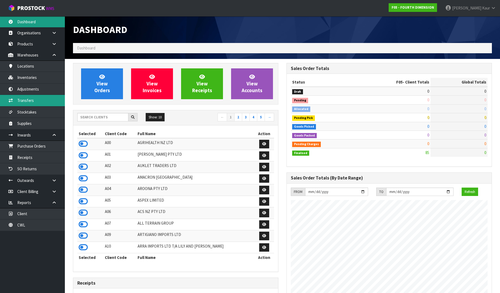
scroll to position [331, 214]
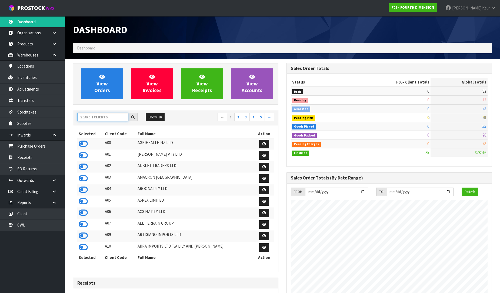
click at [91, 117] on input "text" at bounding box center [102, 117] width 51 height 8
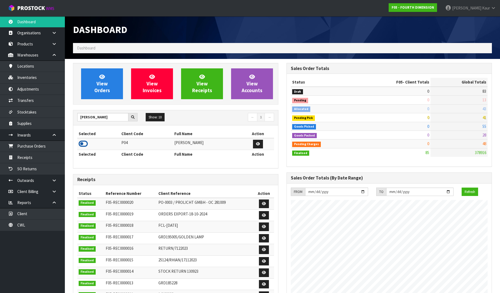
drag, startPoint x: 82, startPoint y: 144, endPoint x: 52, endPoint y: 110, distance: 45.8
click at [82, 144] on icon at bounding box center [83, 144] width 9 height 8
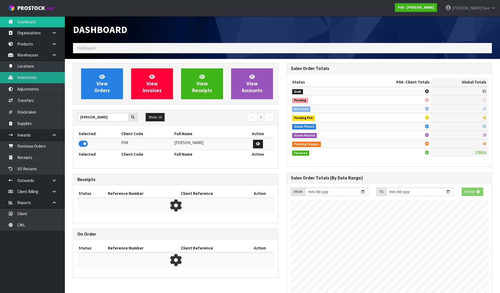
click at [25, 79] on link "Inventories" at bounding box center [32, 77] width 65 height 11
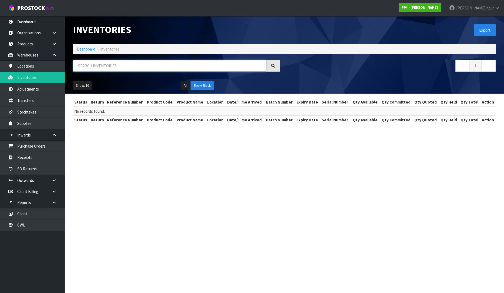
click at [119, 66] on input "text" at bounding box center [170, 66] width 194 height 12
click at [13, 26] on link "Dashboard" at bounding box center [32, 21] width 65 height 11
